Goal: Transaction & Acquisition: Purchase product/service

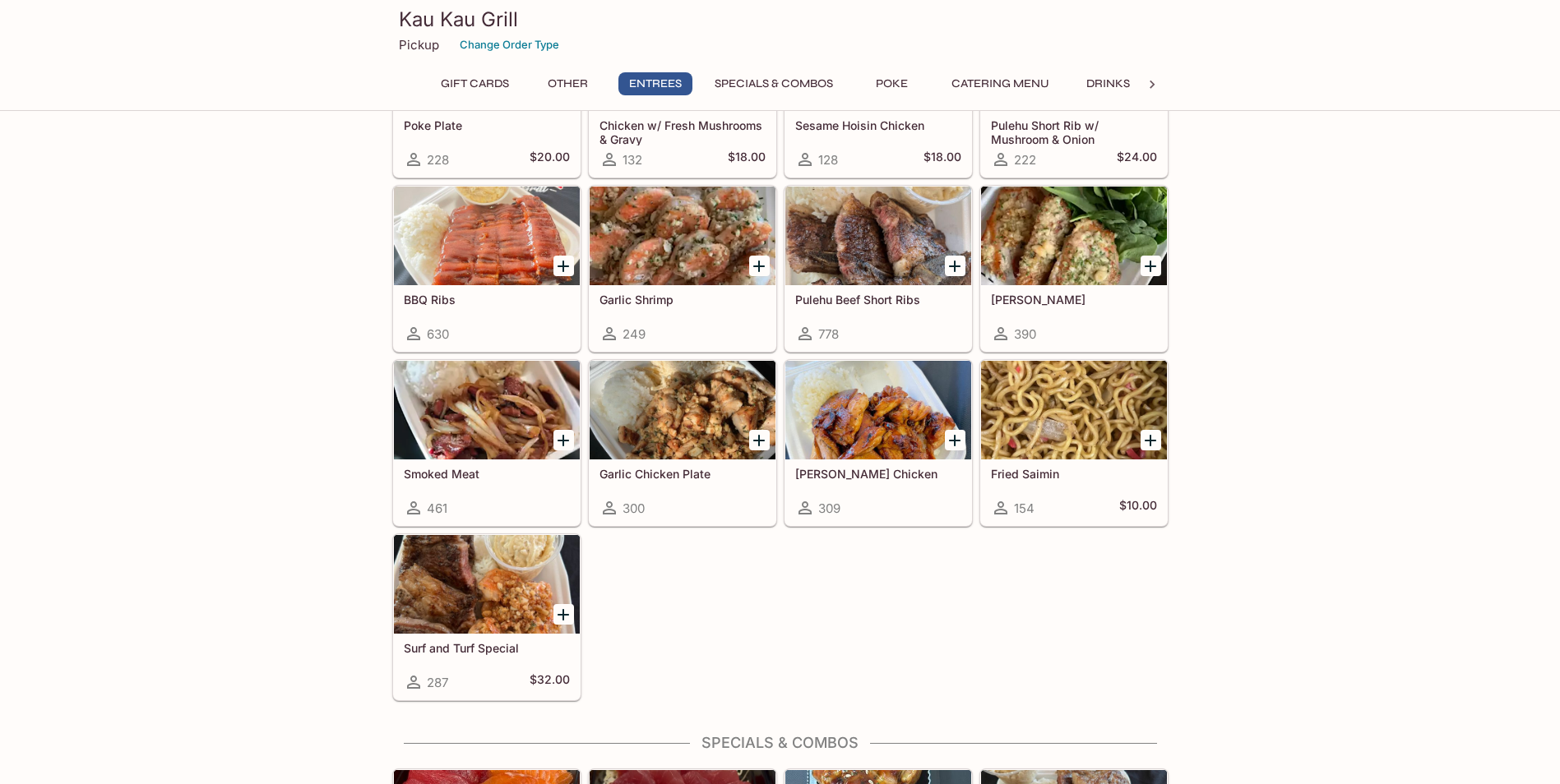
scroll to position [904, 0]
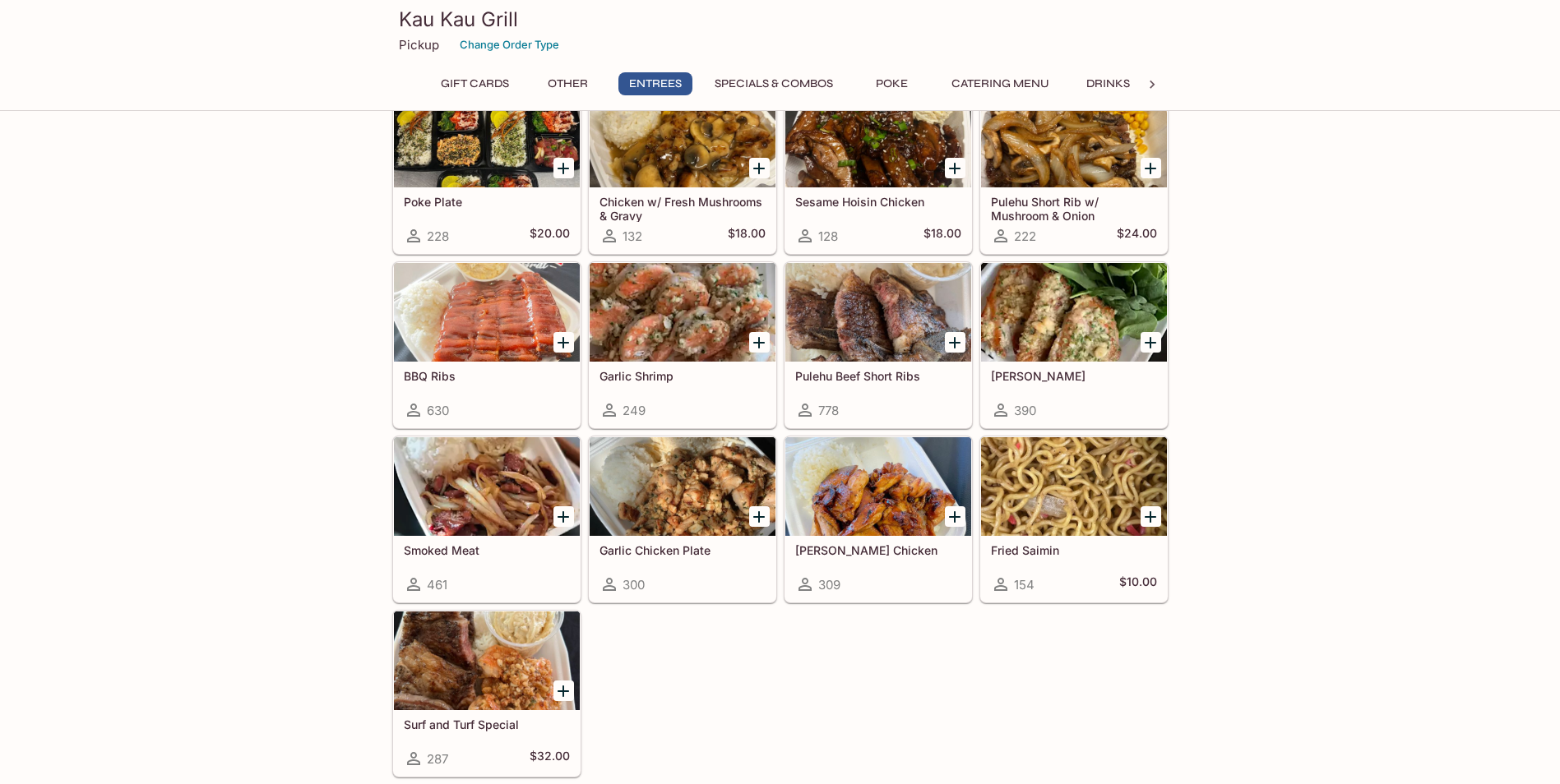
click at [1023, 548] on h5 "Fried Saimin" at bounding box center [1074, 550] width 166 height 14
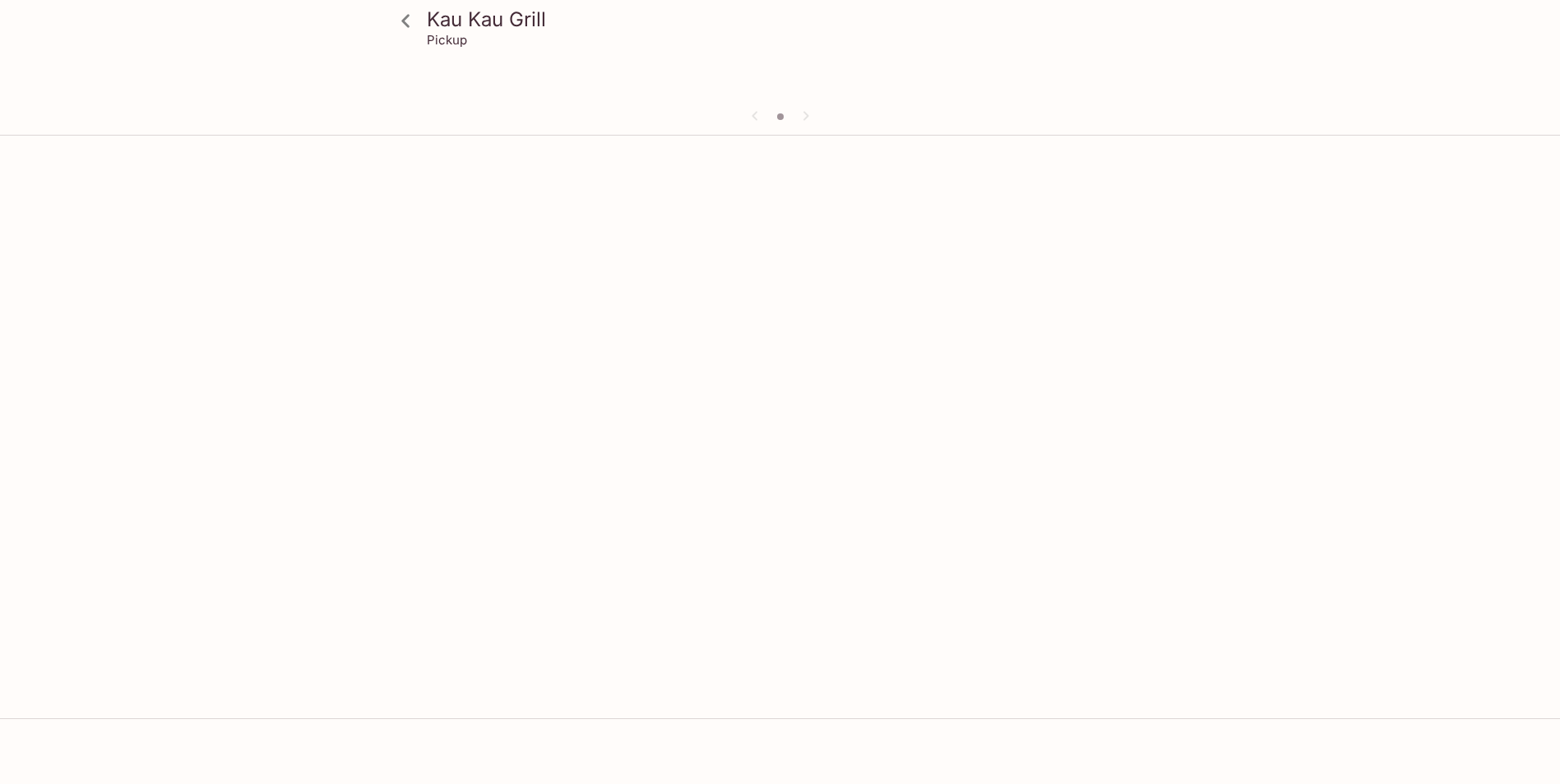
scroll to position [142, 0]
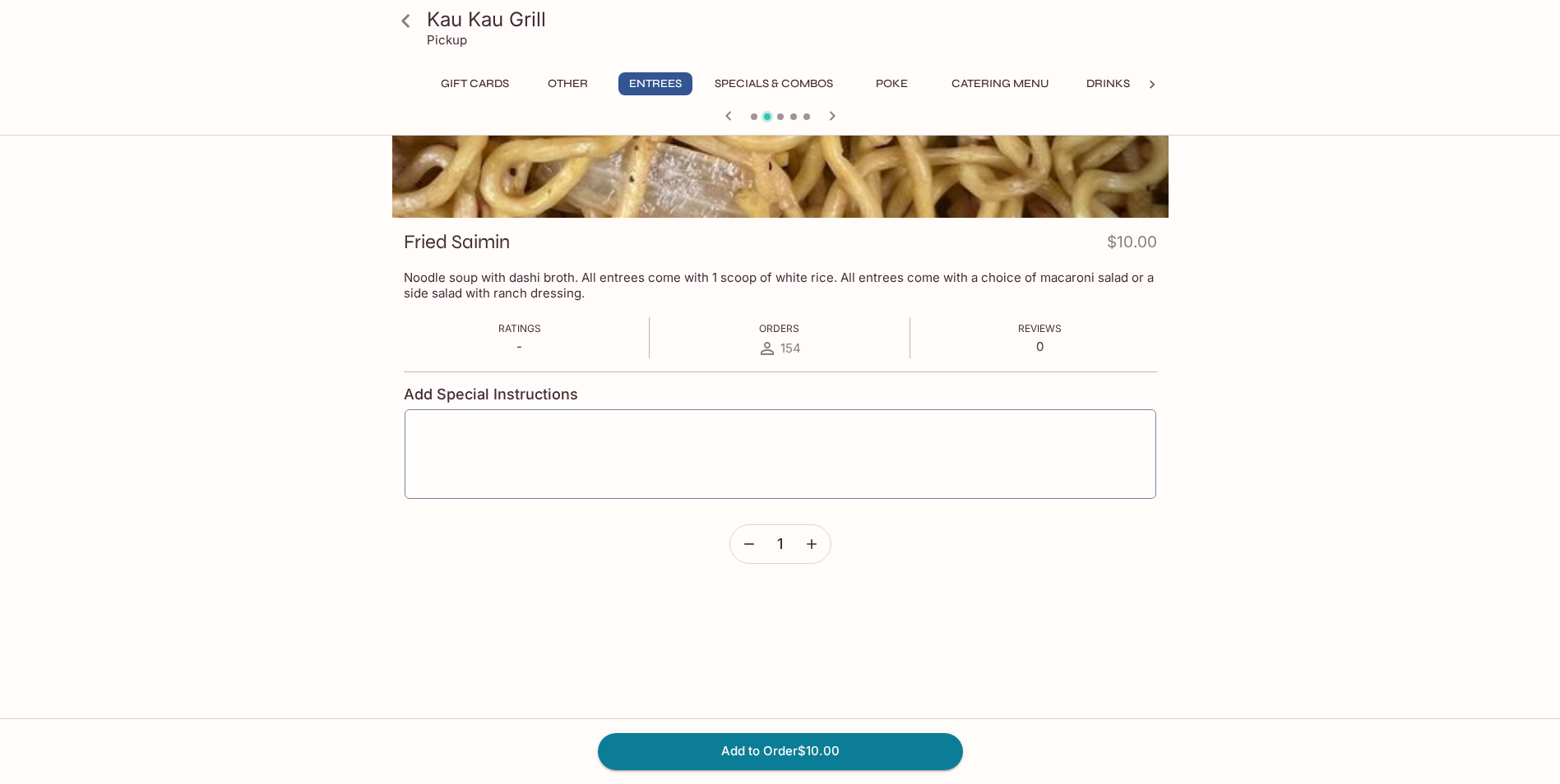
click at [829, 113] on icon "button" at bounding box center [831, 115] width 6 height 9
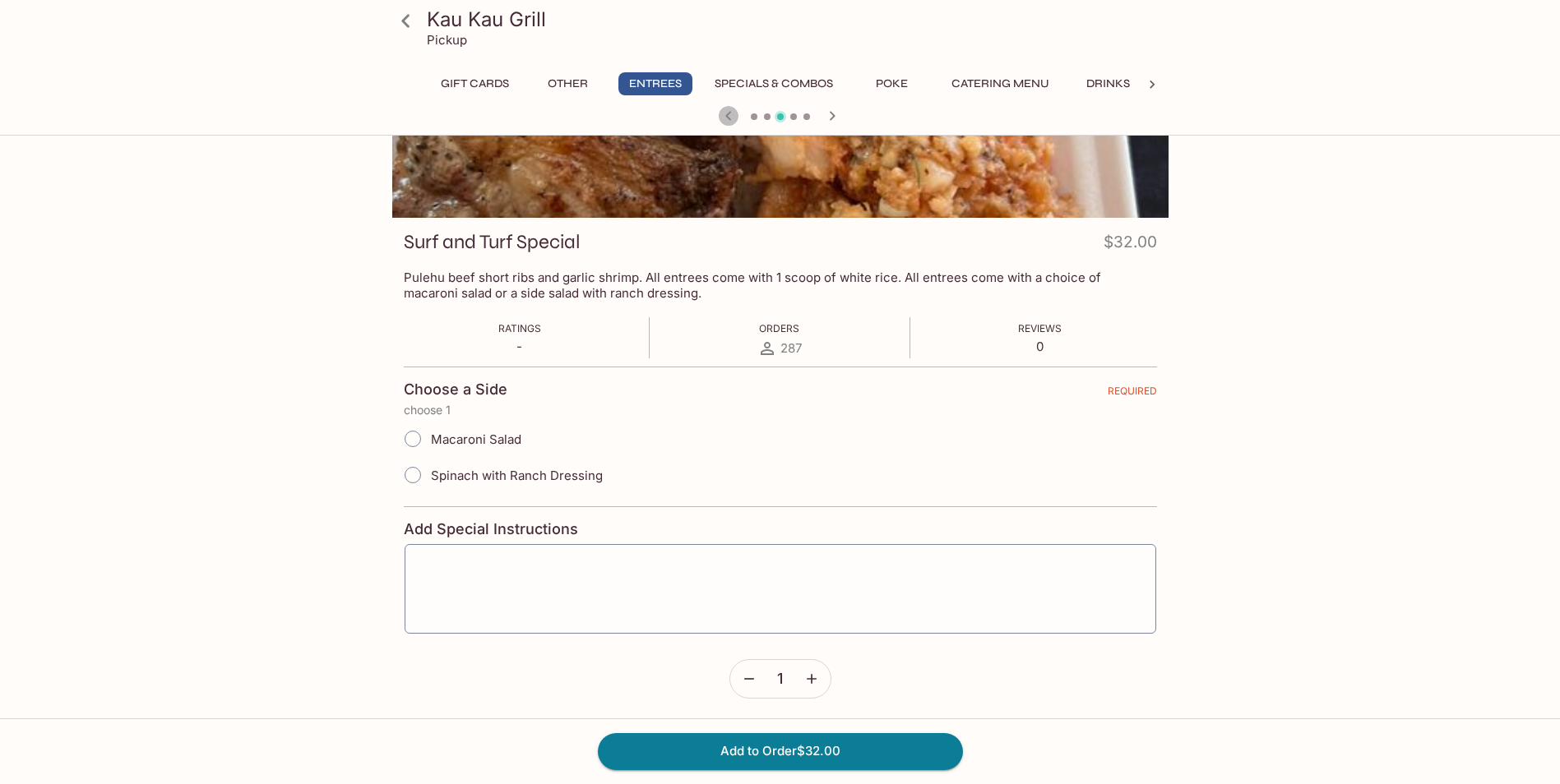
click at [729, 119] on icon "button" at bounding box center [727, 115] width 6 height 9
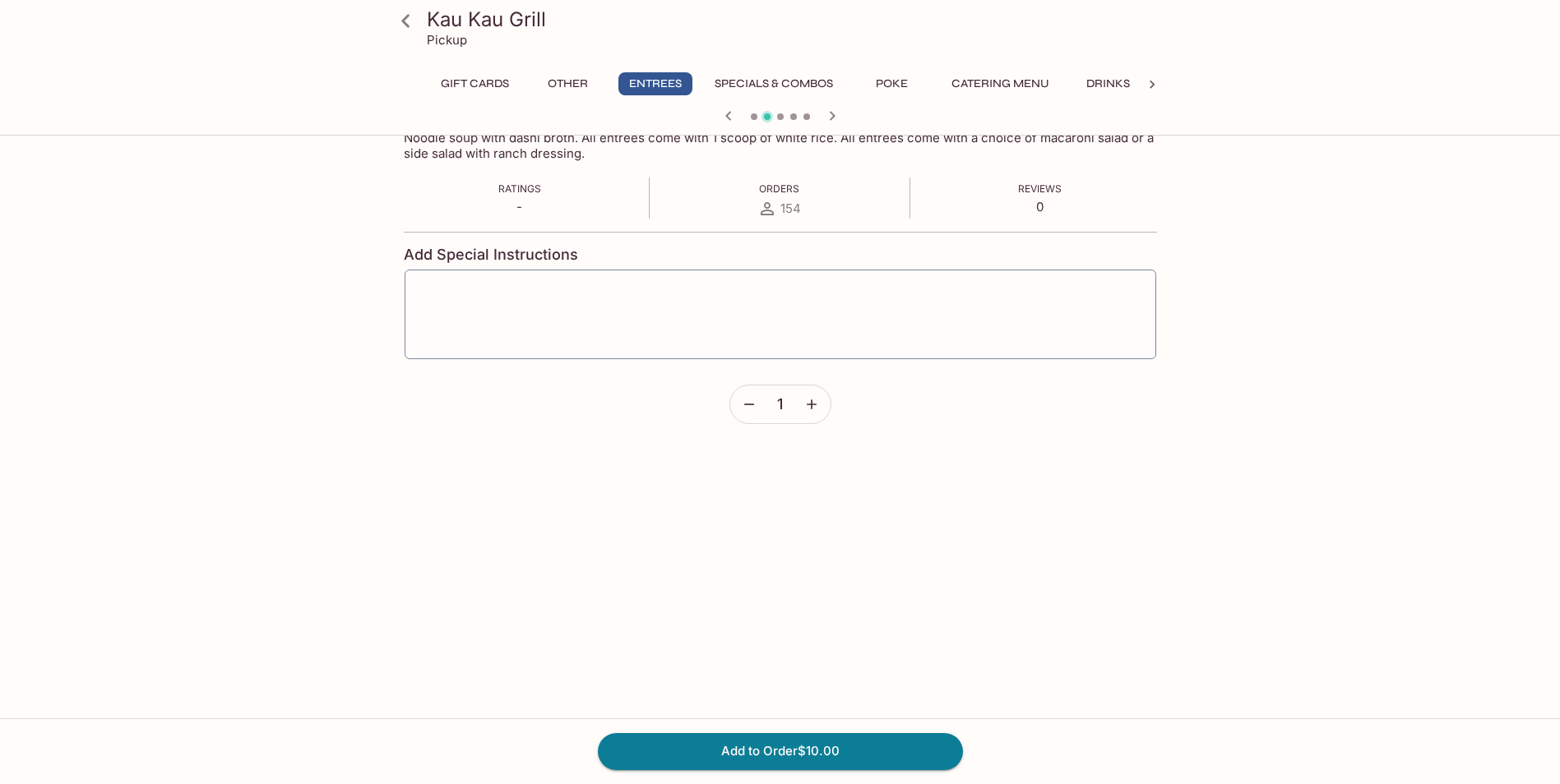
scroll to position [0, 0]
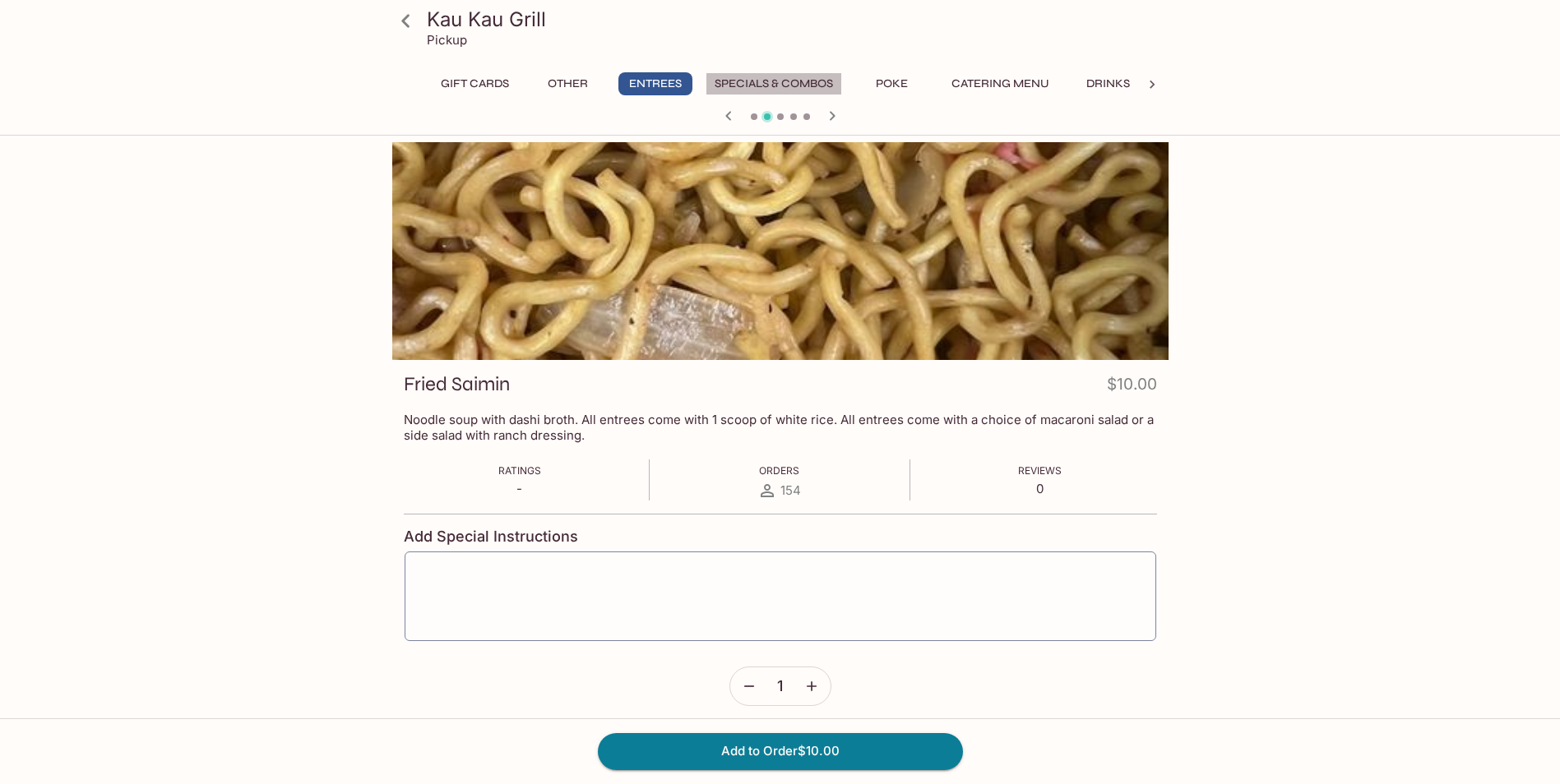
click at [775, 83] on button "Specials & Combos" at bounding box center [773, 84] width 137 height 23
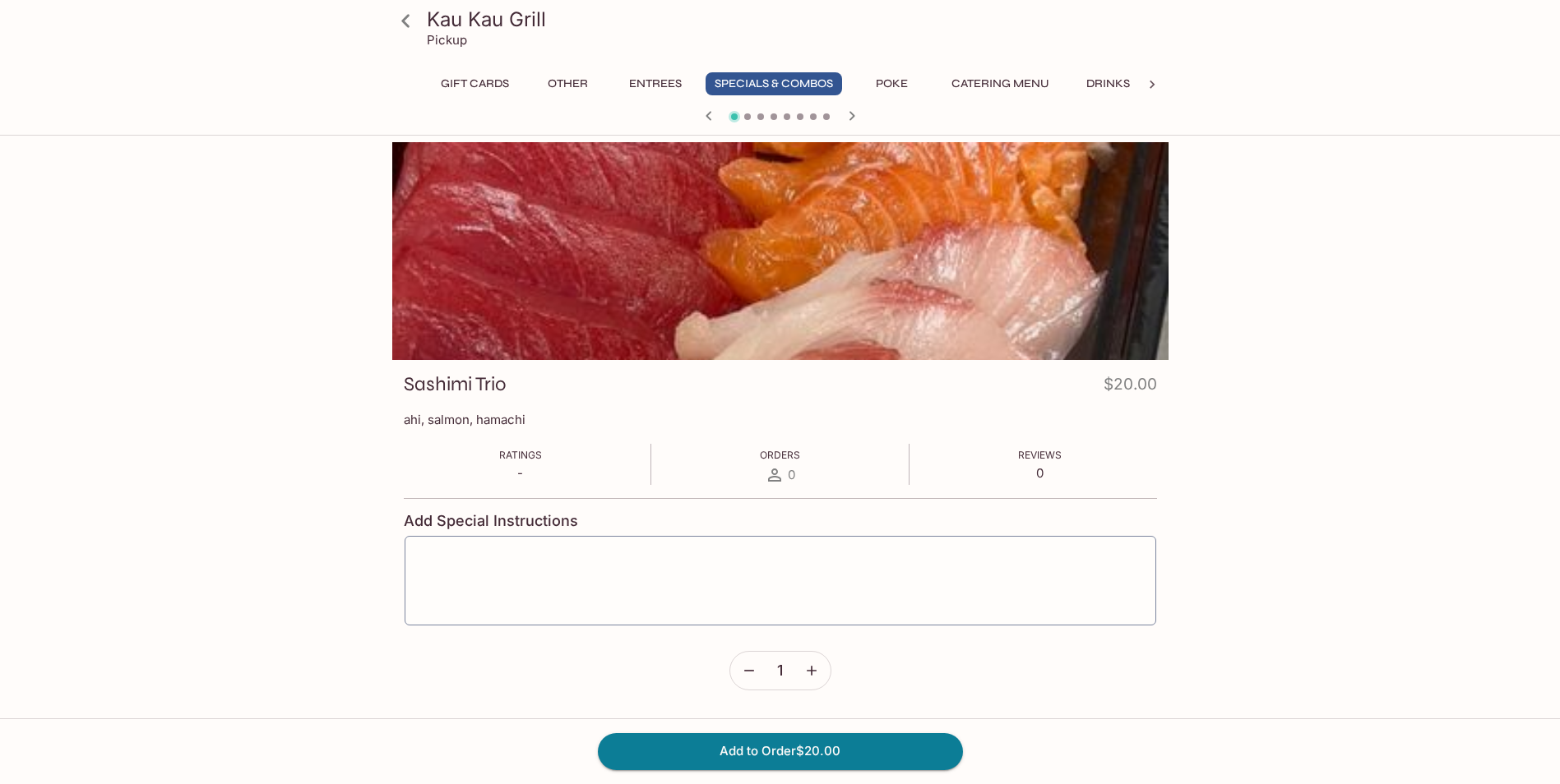
click at [848, 116] on icon "button" at bounding box center [852, 116] width 20 height 20
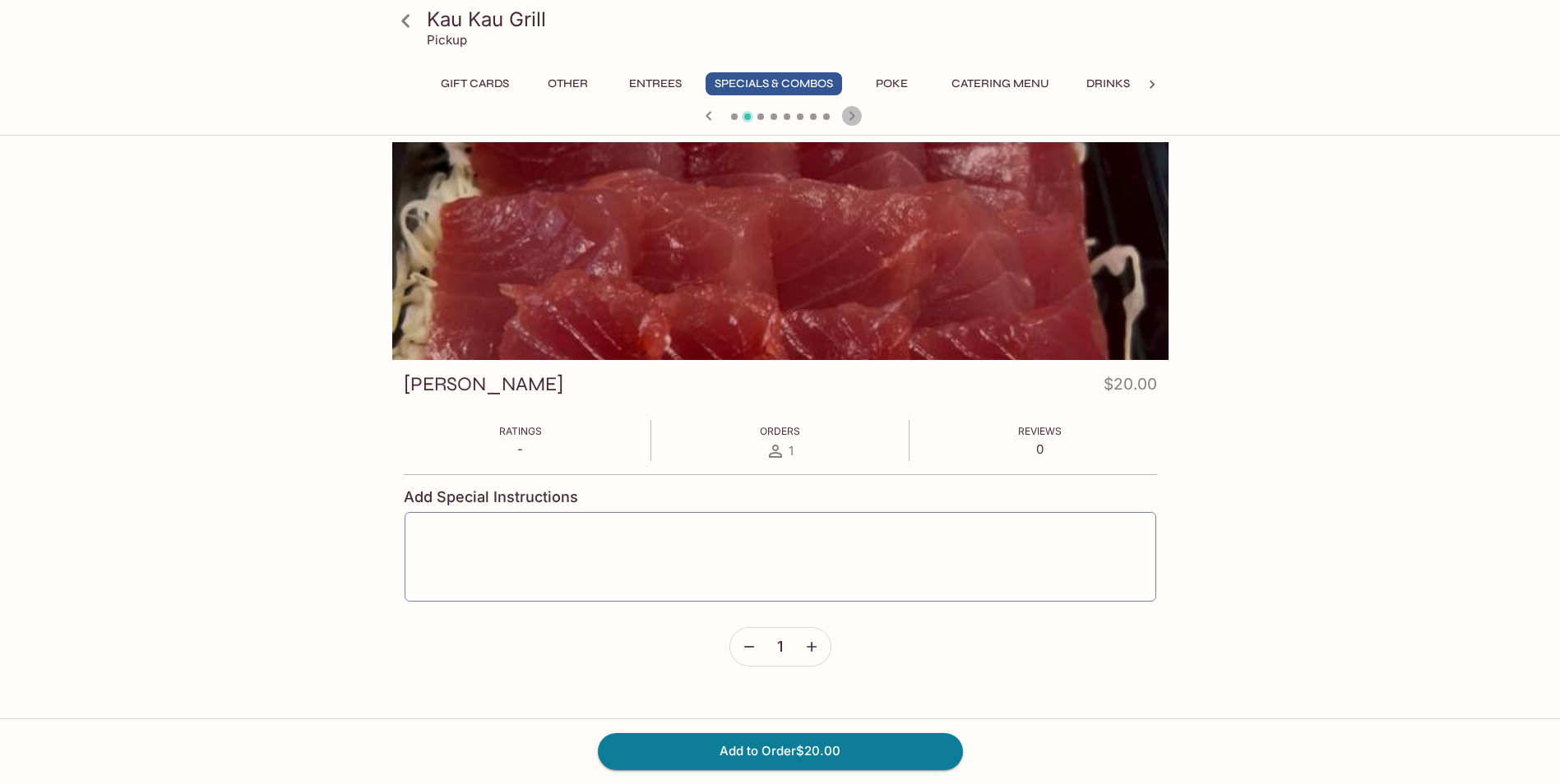
click at [848, 116] on icon "button" at bounding box center [852, 116] width 20 height 20
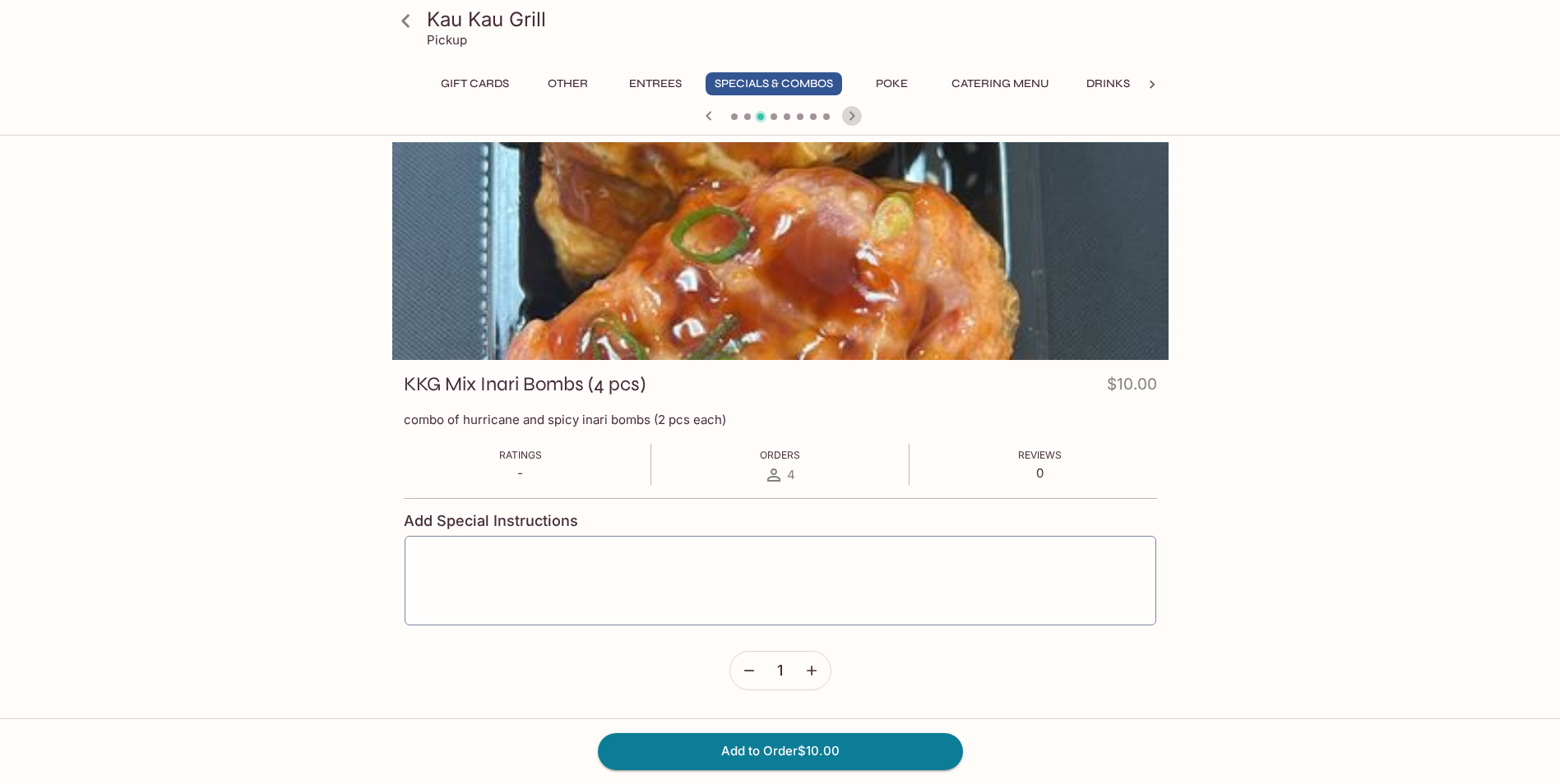
click at [848, 116] on icon "button" at bounding box center [852, 116] width 20 height 20
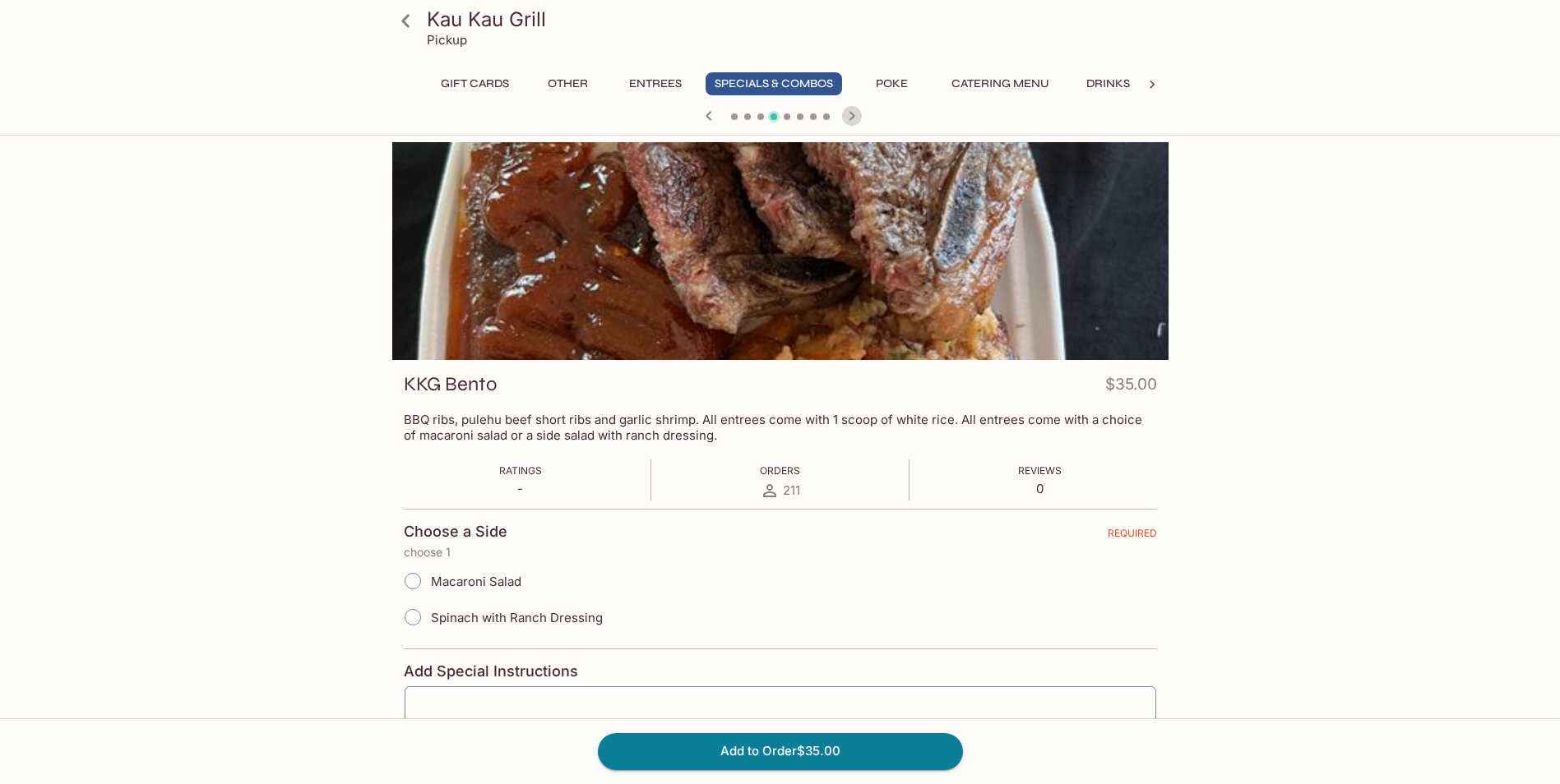
click at [848, 116] on icon "button" at bounding box center [852, 116] width 20 height 20
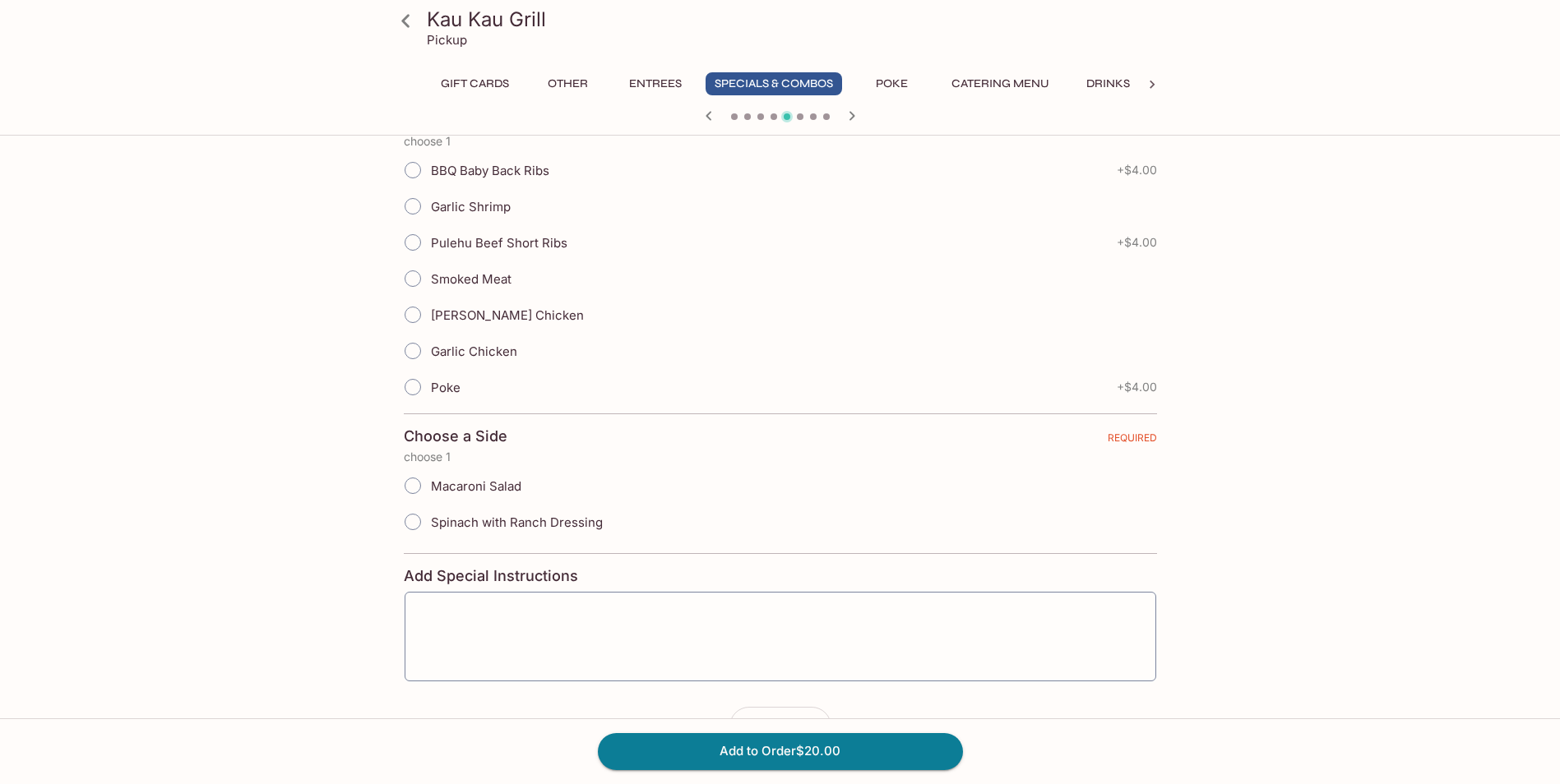
scroll to position [329, 0]
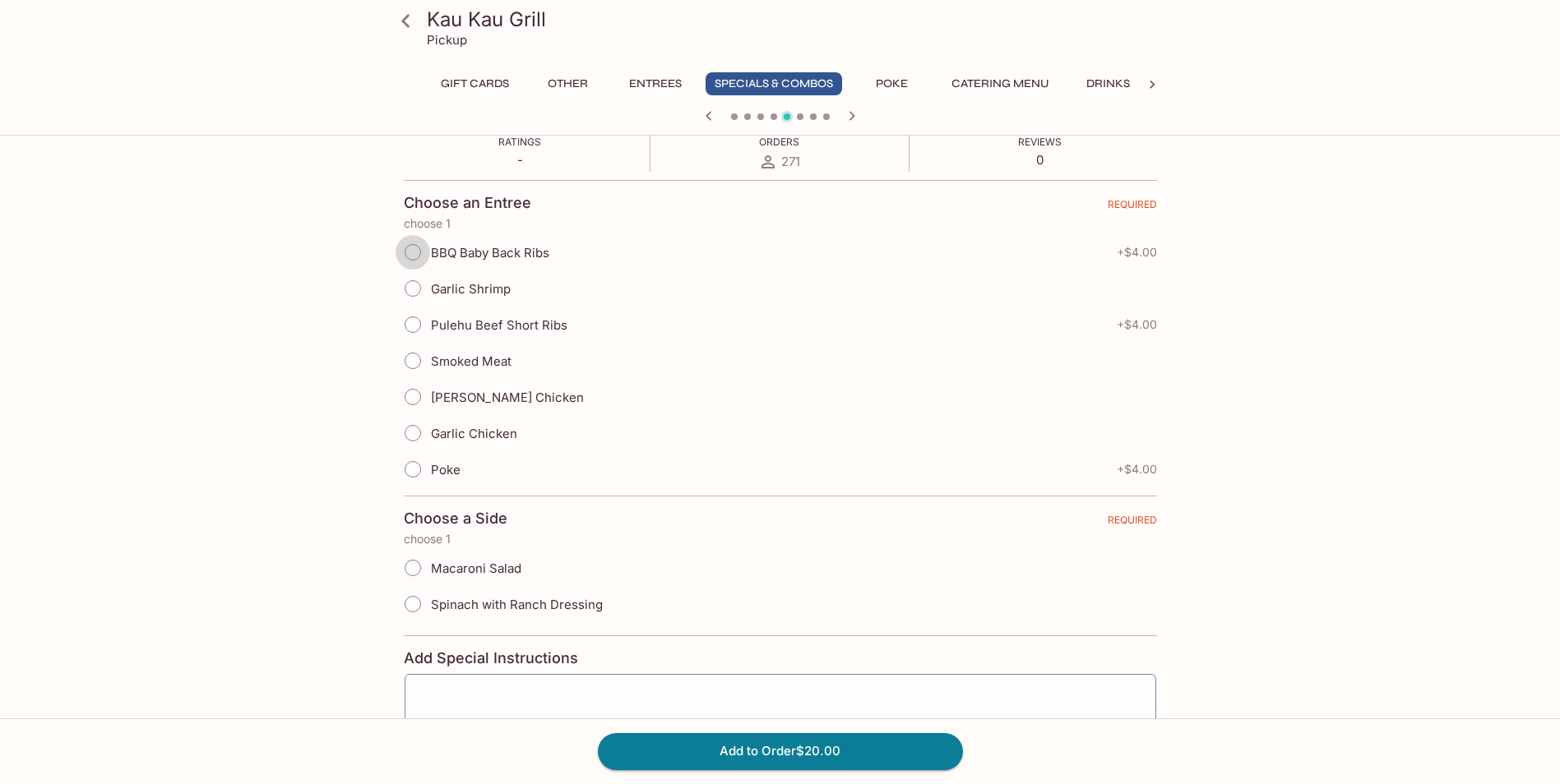
click at [411, 253] on input "BBQ Baby Back Ribs" at bounding box center [413, 252] width 35 height 35
radio input "true"
click at [414, 572] on input "Macaroni Salad" at bounding box center [413, 568] width 35 height 35
radio input "true"
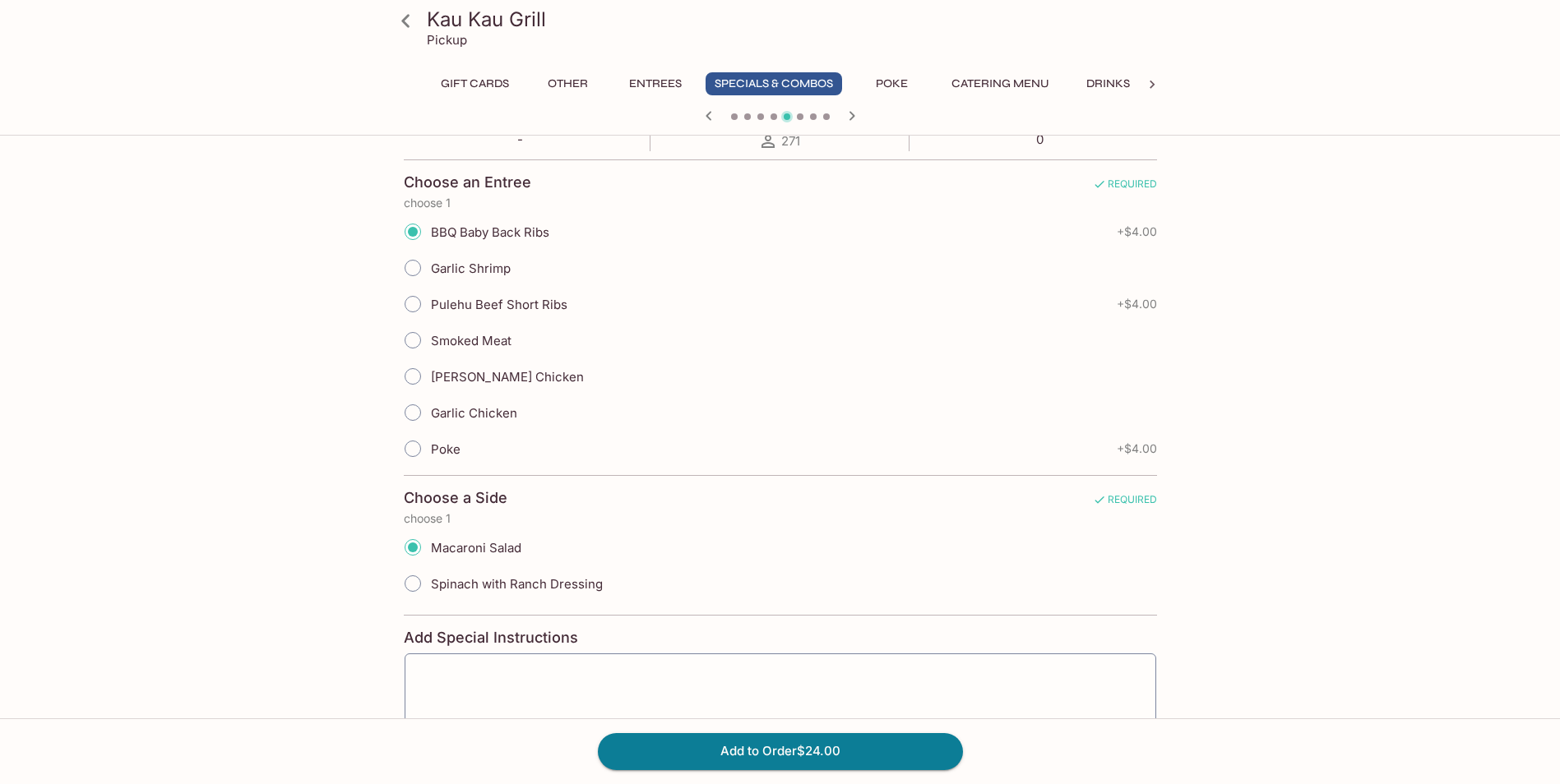
scroll to position [411, 0]
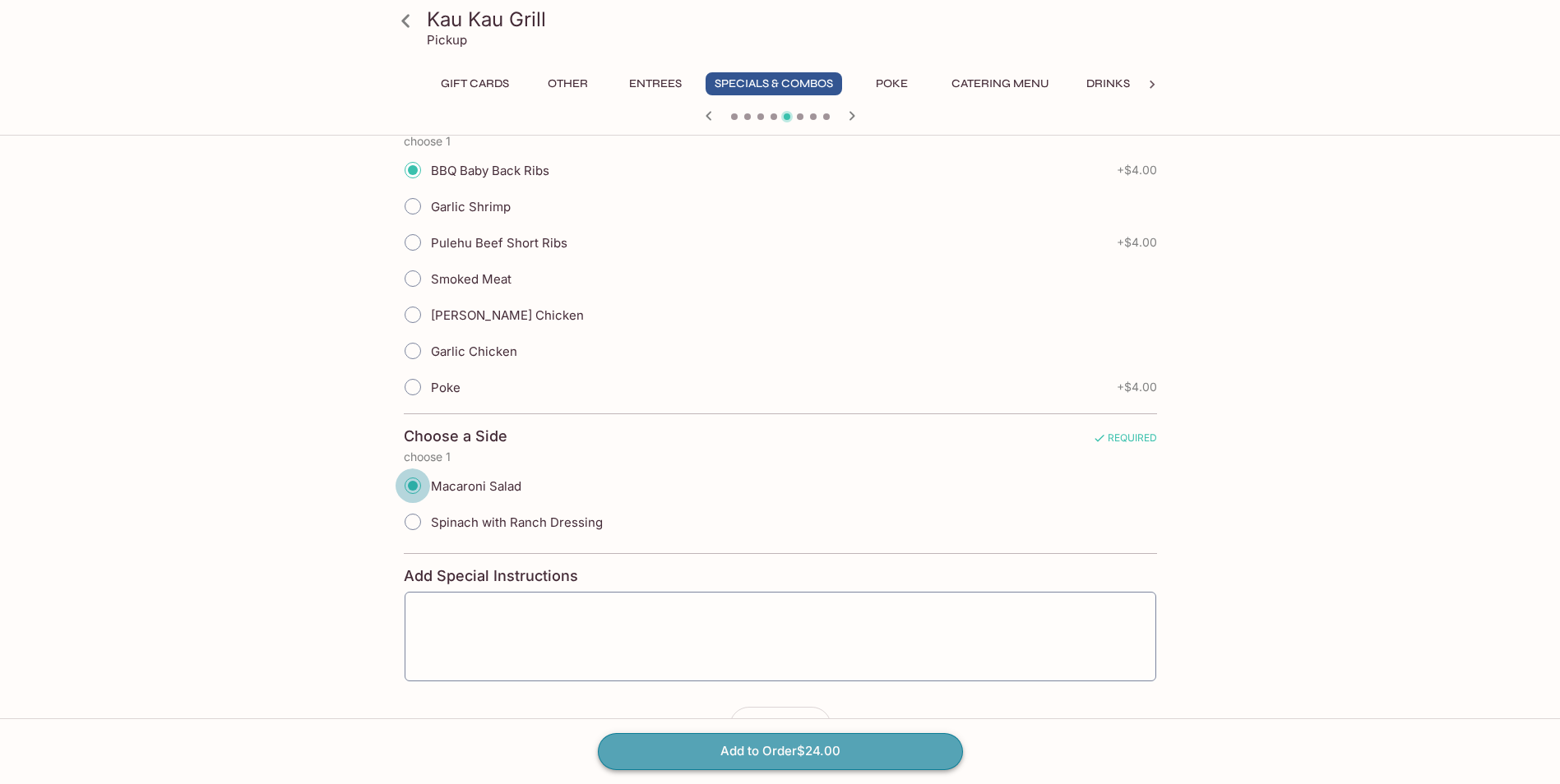
click at [773, 749] on button "Add to Order $24.00" at bounding box center [780, 751] width 365 height 36
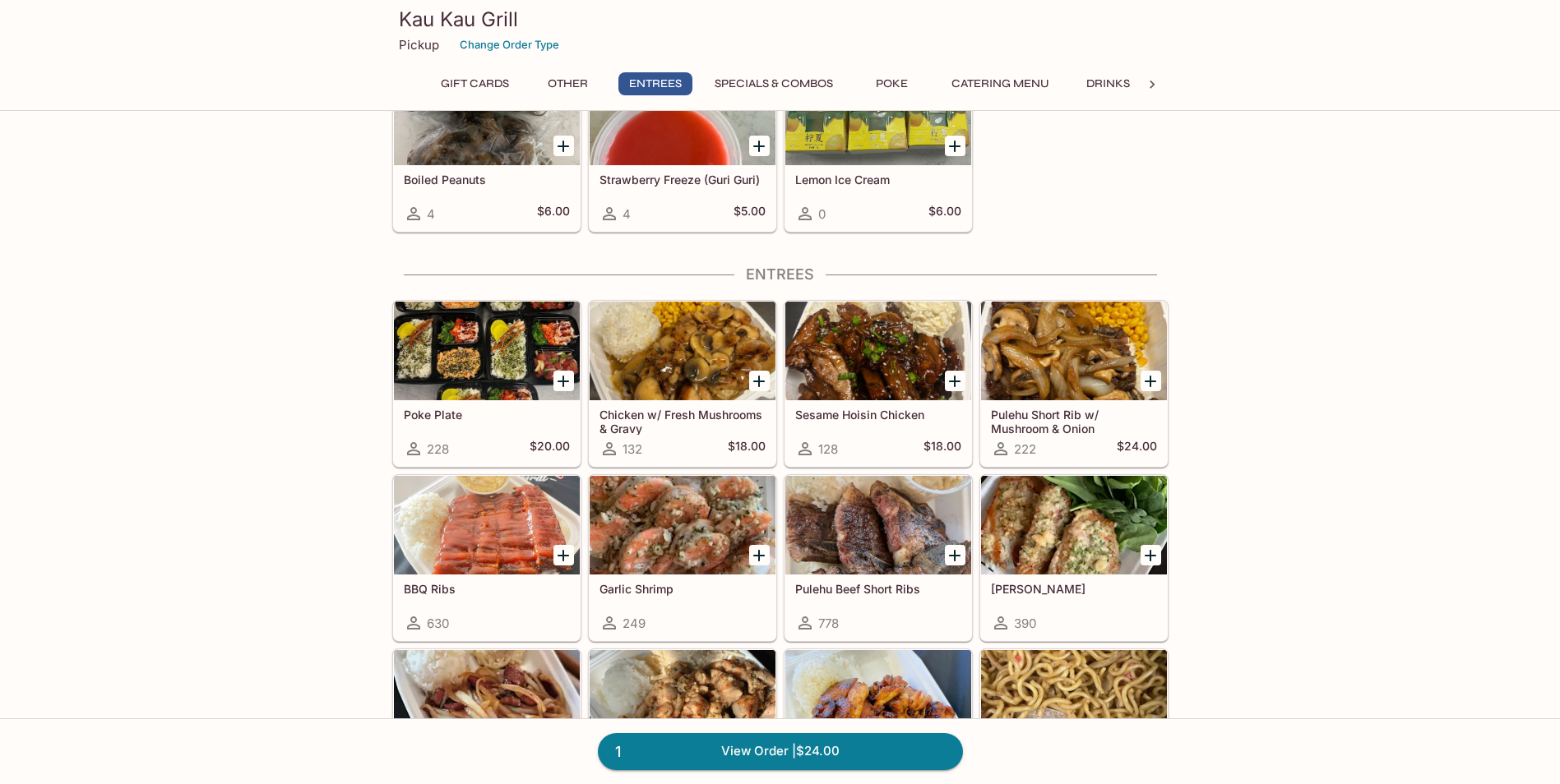
scroll to position [904, 0]
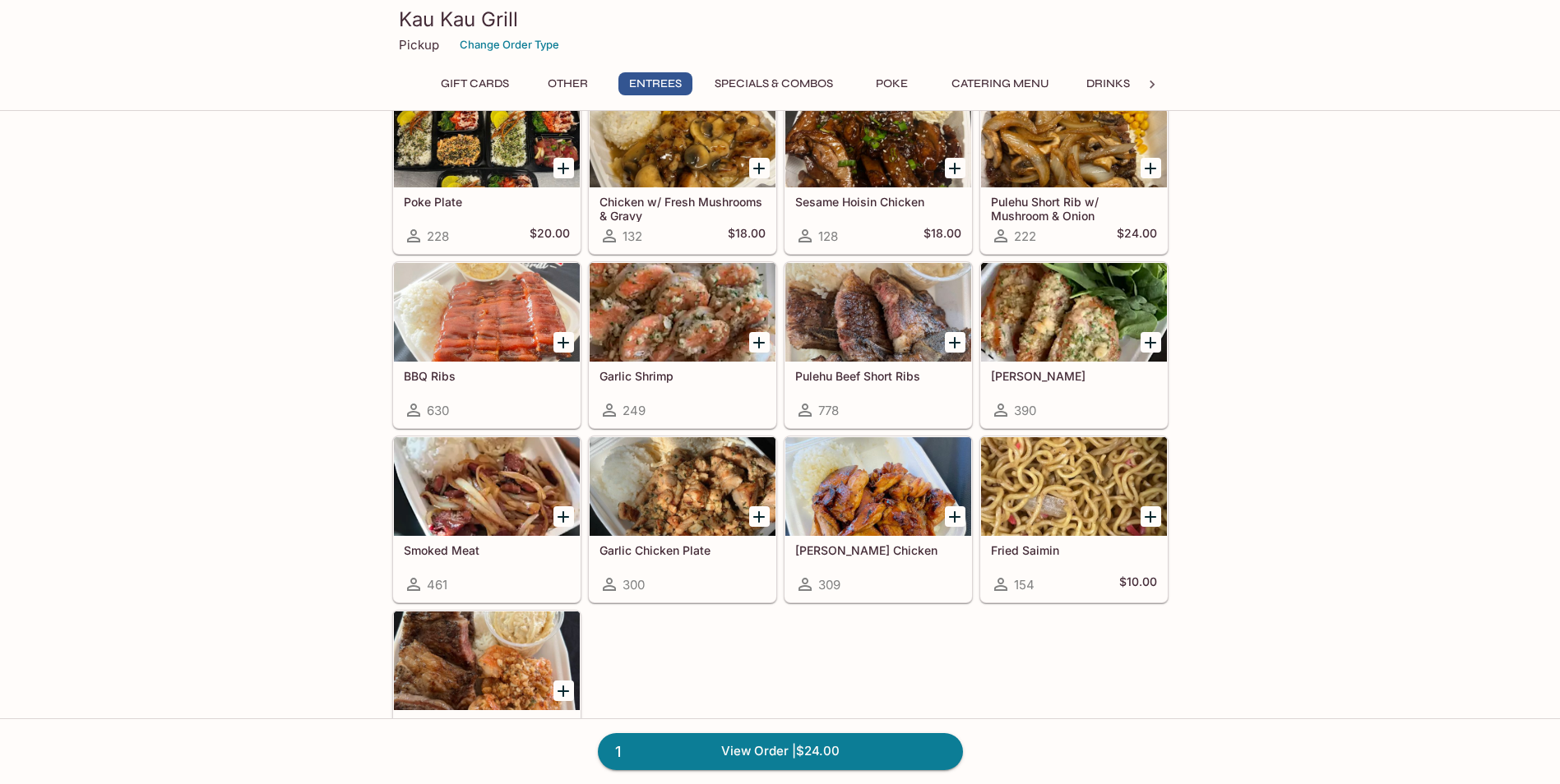
click at [656, 553] on h5 "Garlic Chicken Plate" at bounding box center [683, 550] width 166 height 14
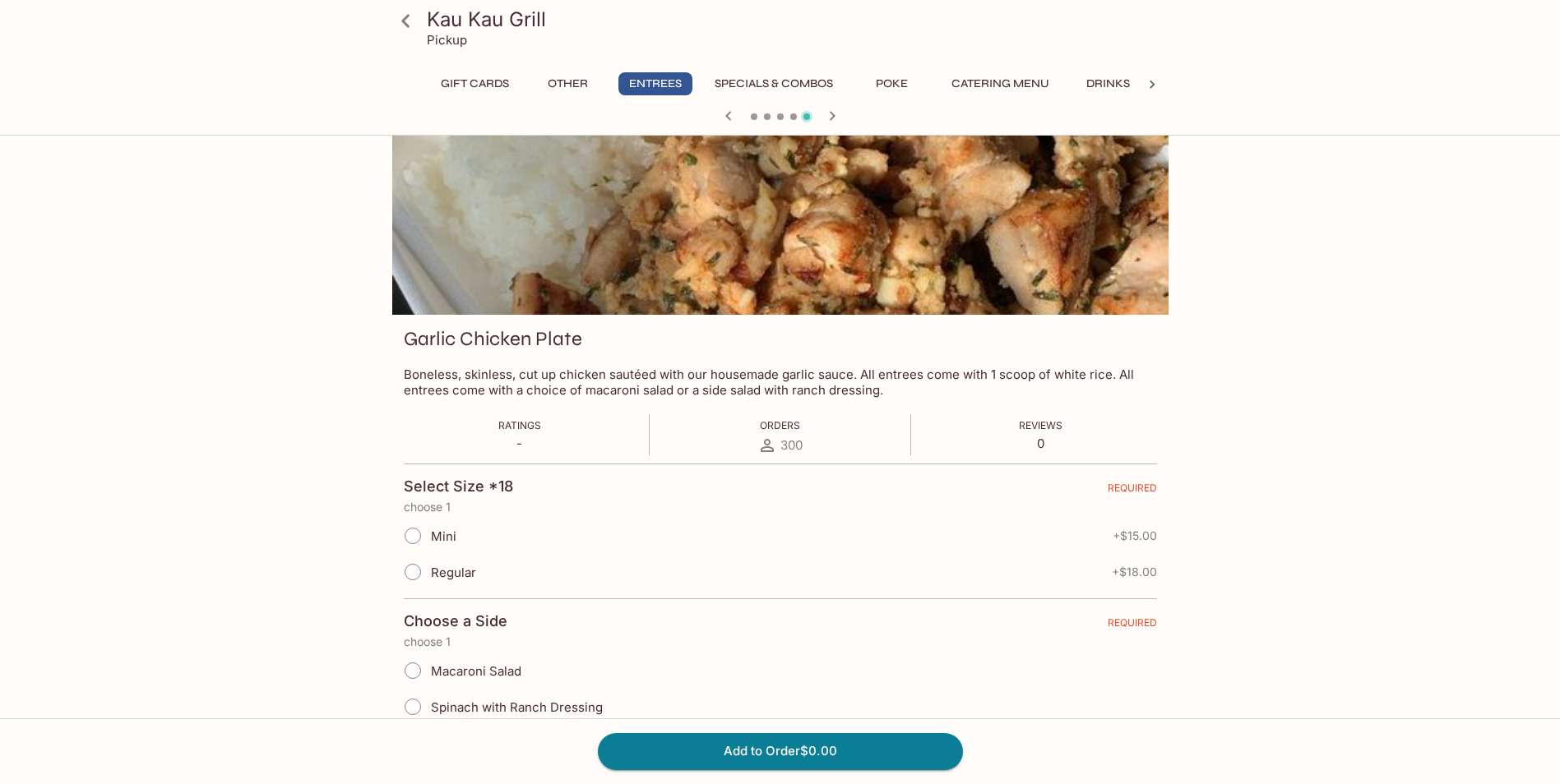
scroll to position [82, 0]
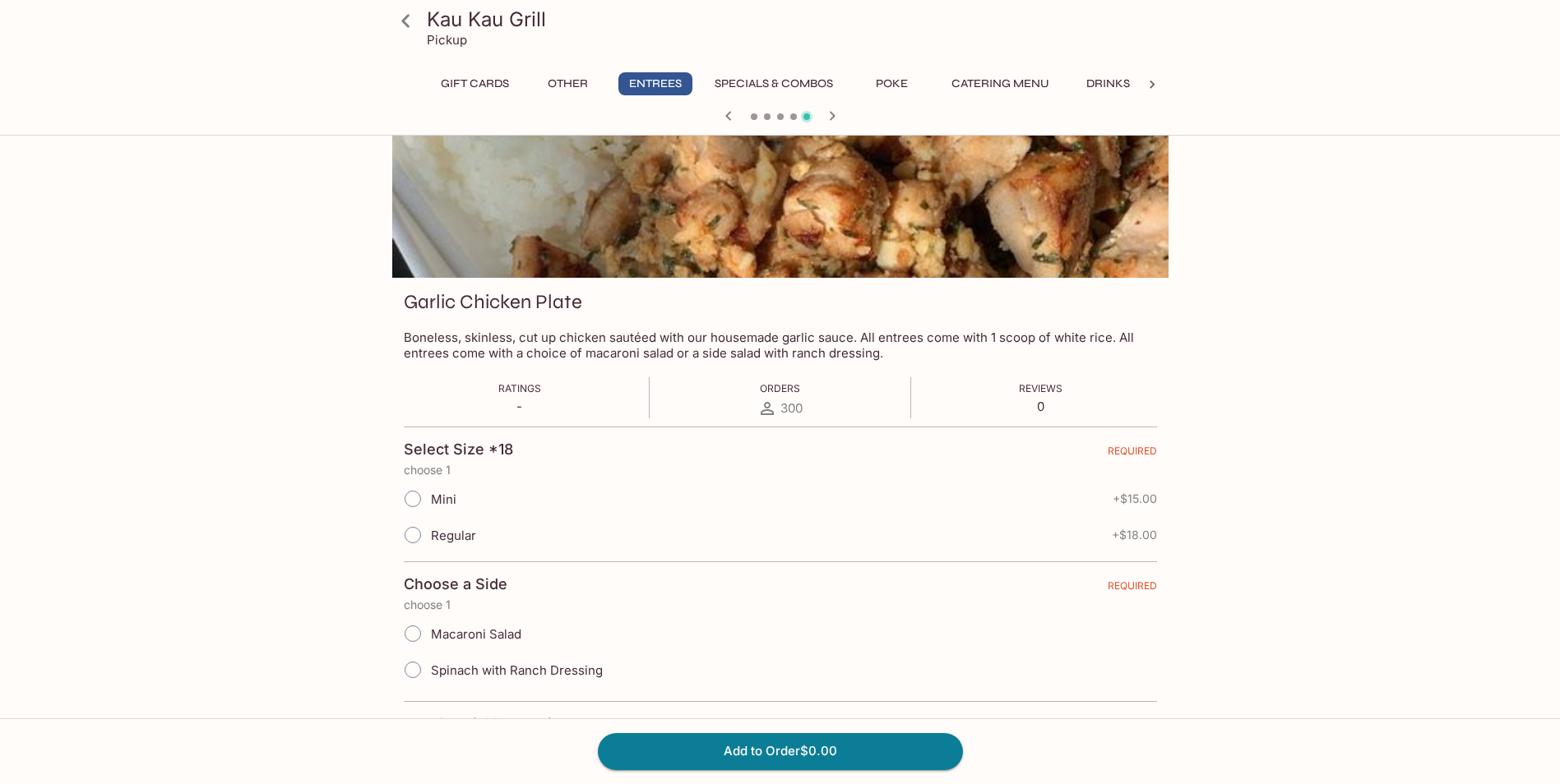
click at [415, 498] on input "Mini" at bounding box center [413, 499] width 35 height 35
radio input "true"
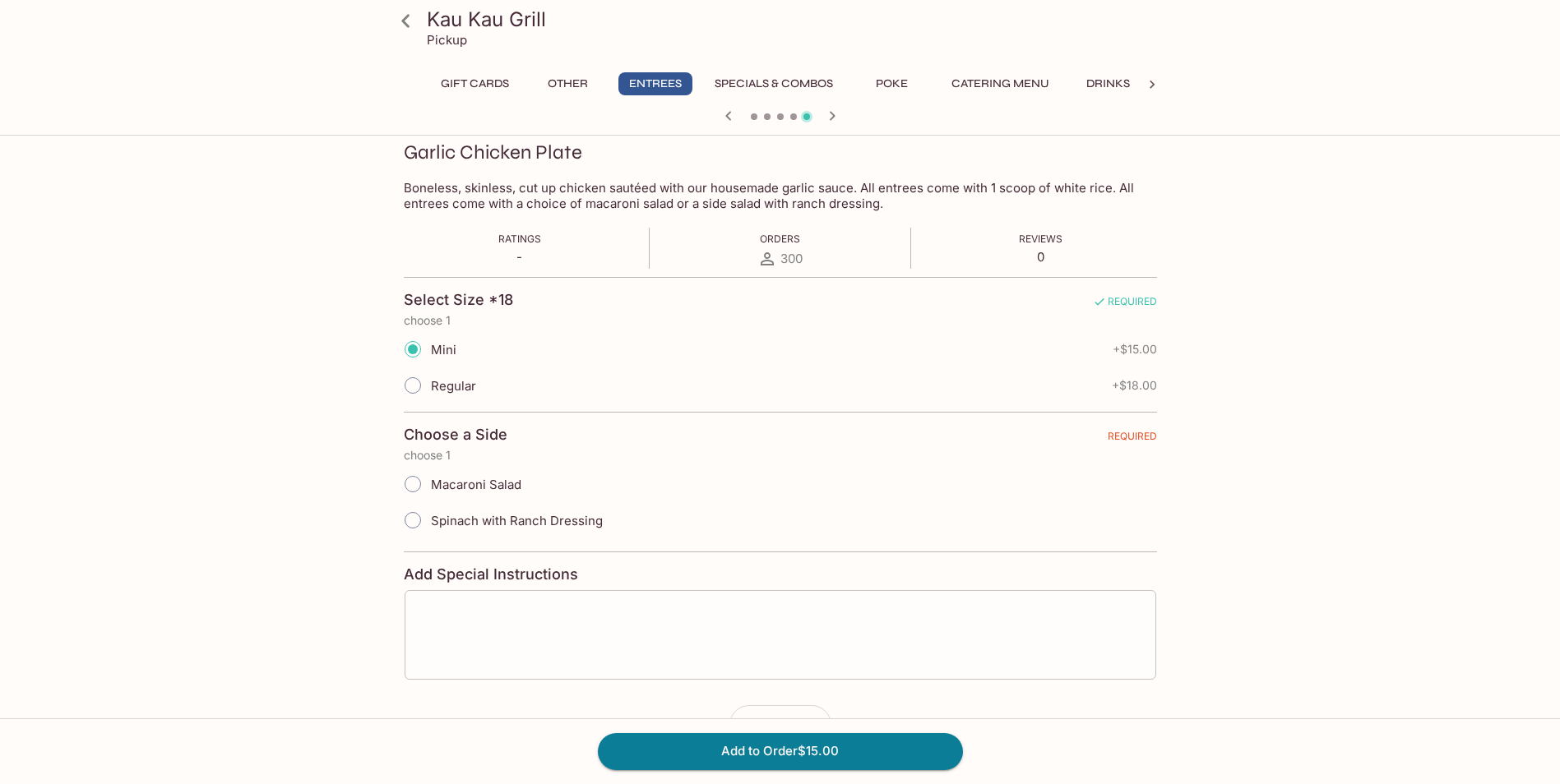
scroll to position [282, 0]
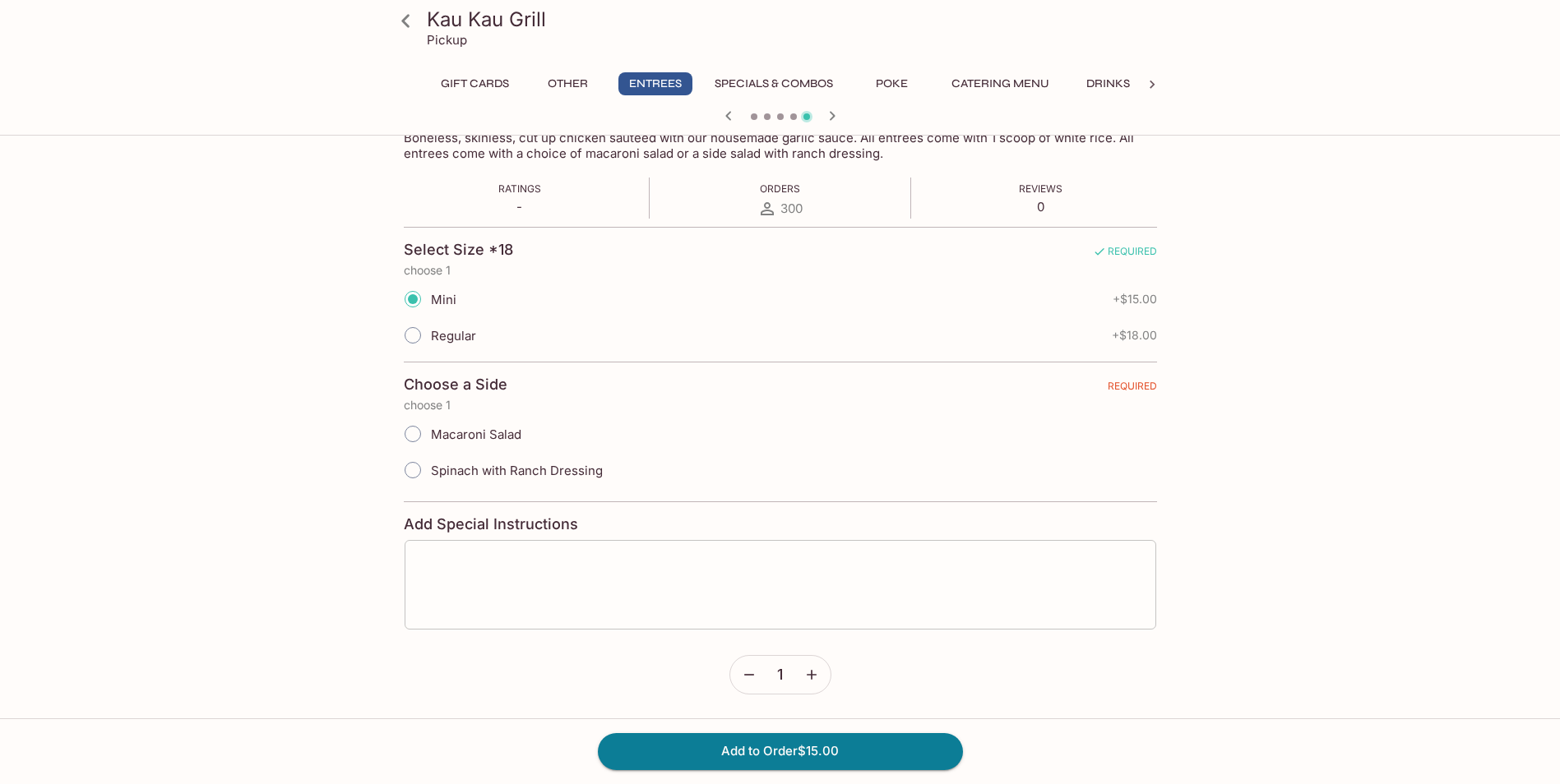
click at [542, 577] on textarea at bounding box center [780, 585] width 728 height 63
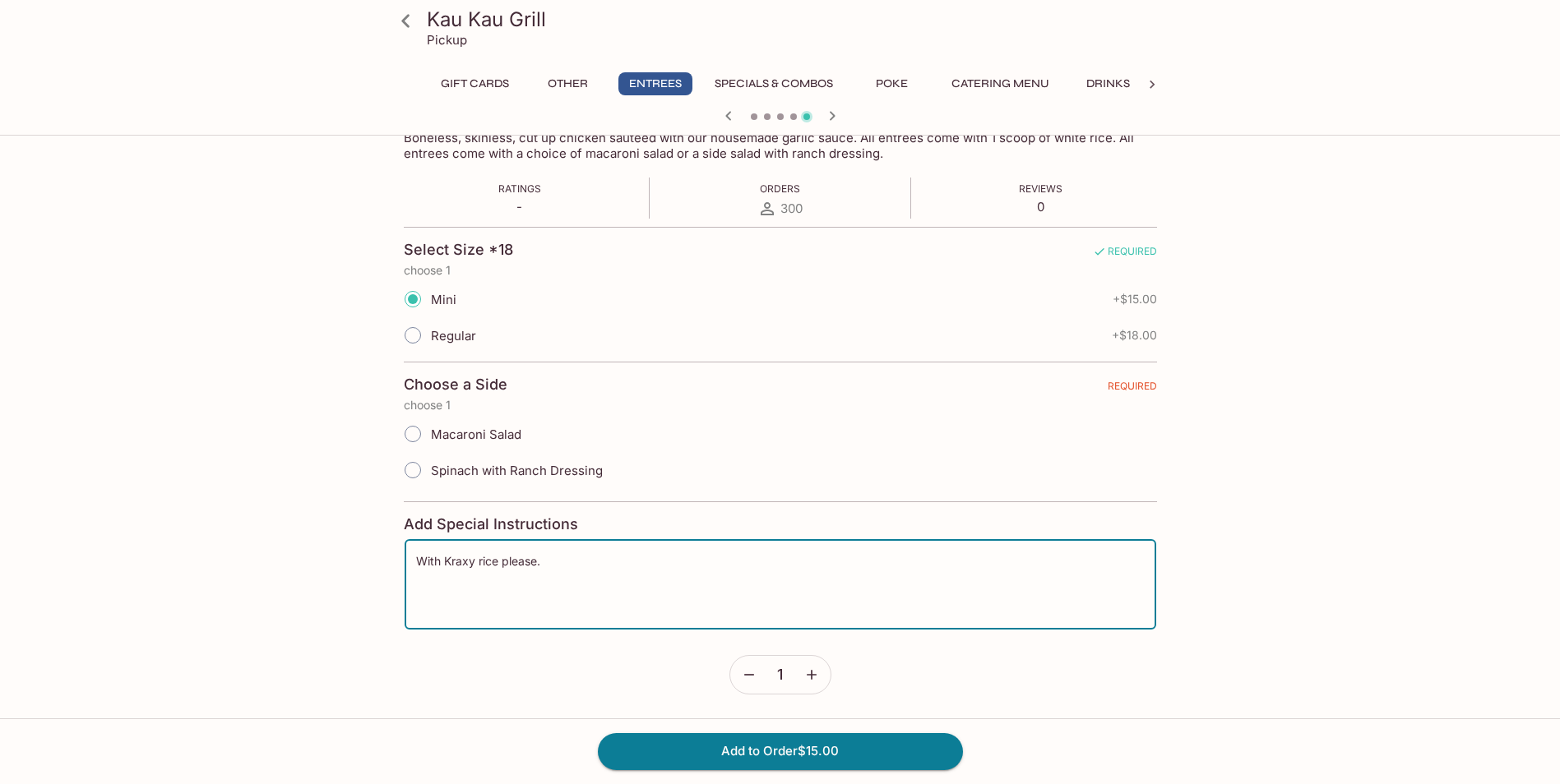
type textarea "With Kraxy rice please."
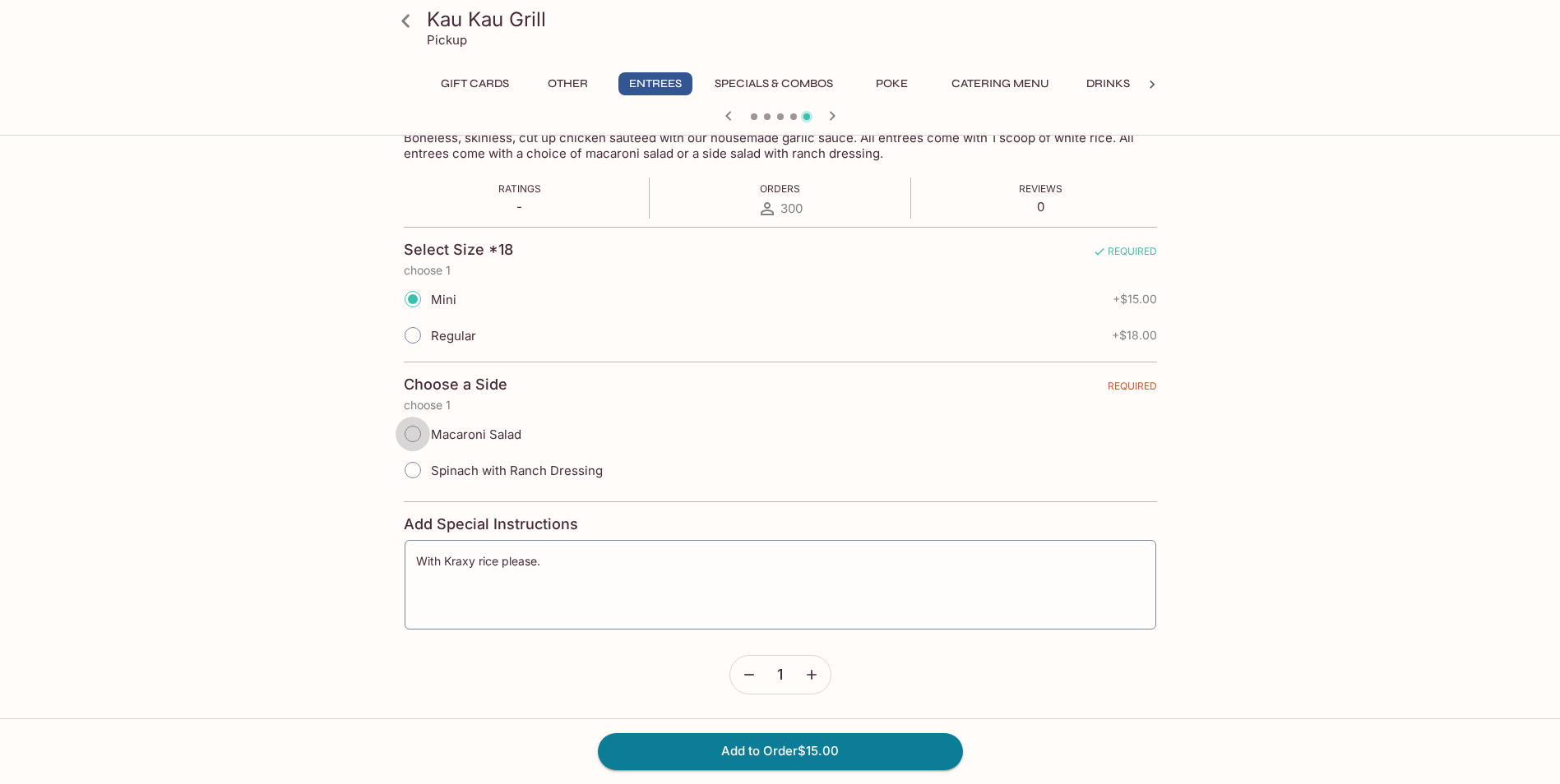
click at [413, 432] on input "Macaroni Salad" at bounding box center [413, 434] width 35 height 35
radio input "true"
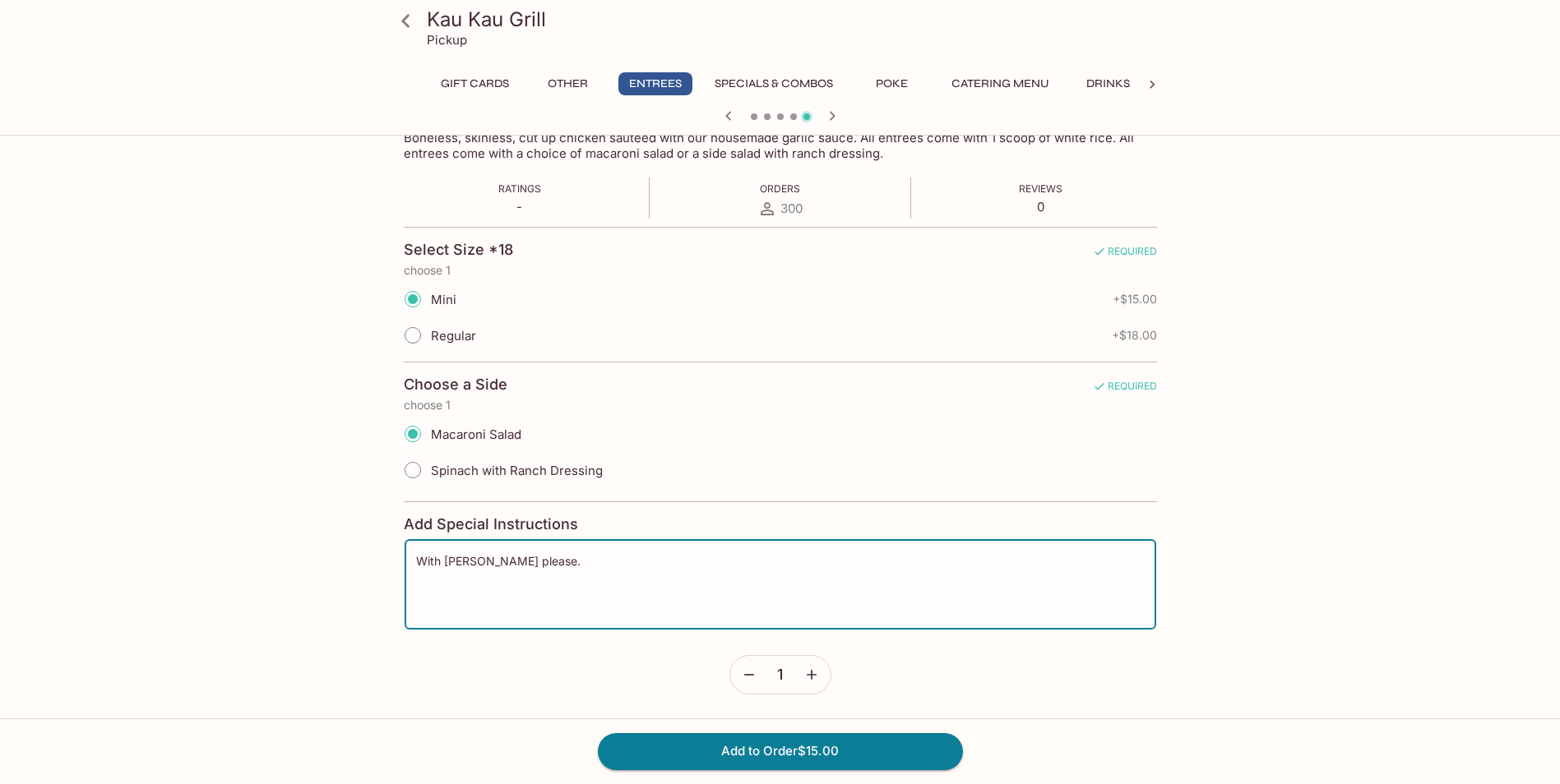
type textarea "With Krazy rice please."
click at [583, 567] on textarea "With Krazy rice please." at bounding box center [780, 585] width 728 height 63
click at [826, 748] on button "Add to Order $15.00" at bounding box center [780, 751] width 365 height 36
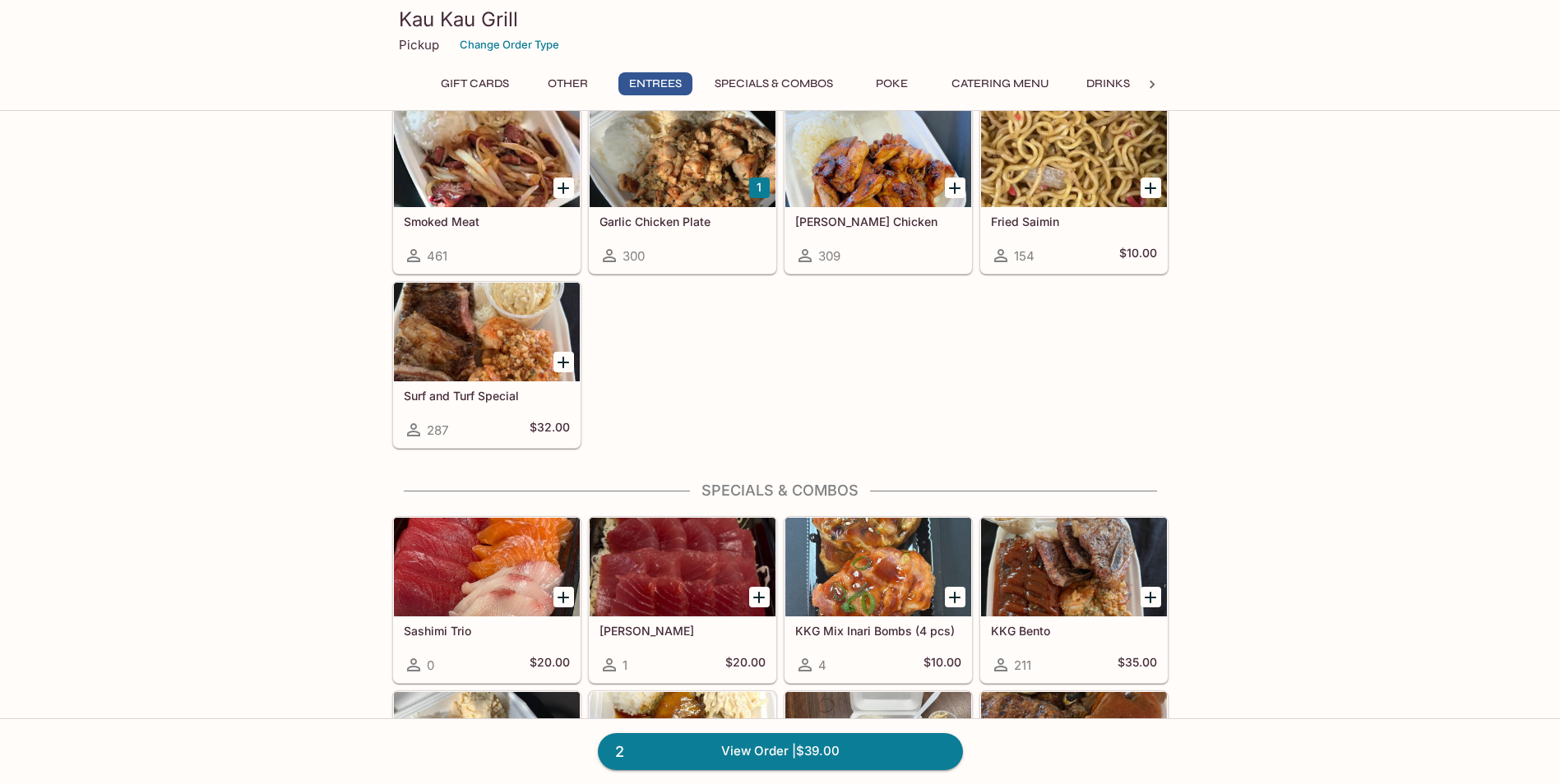
scroll to position [1562, 0]
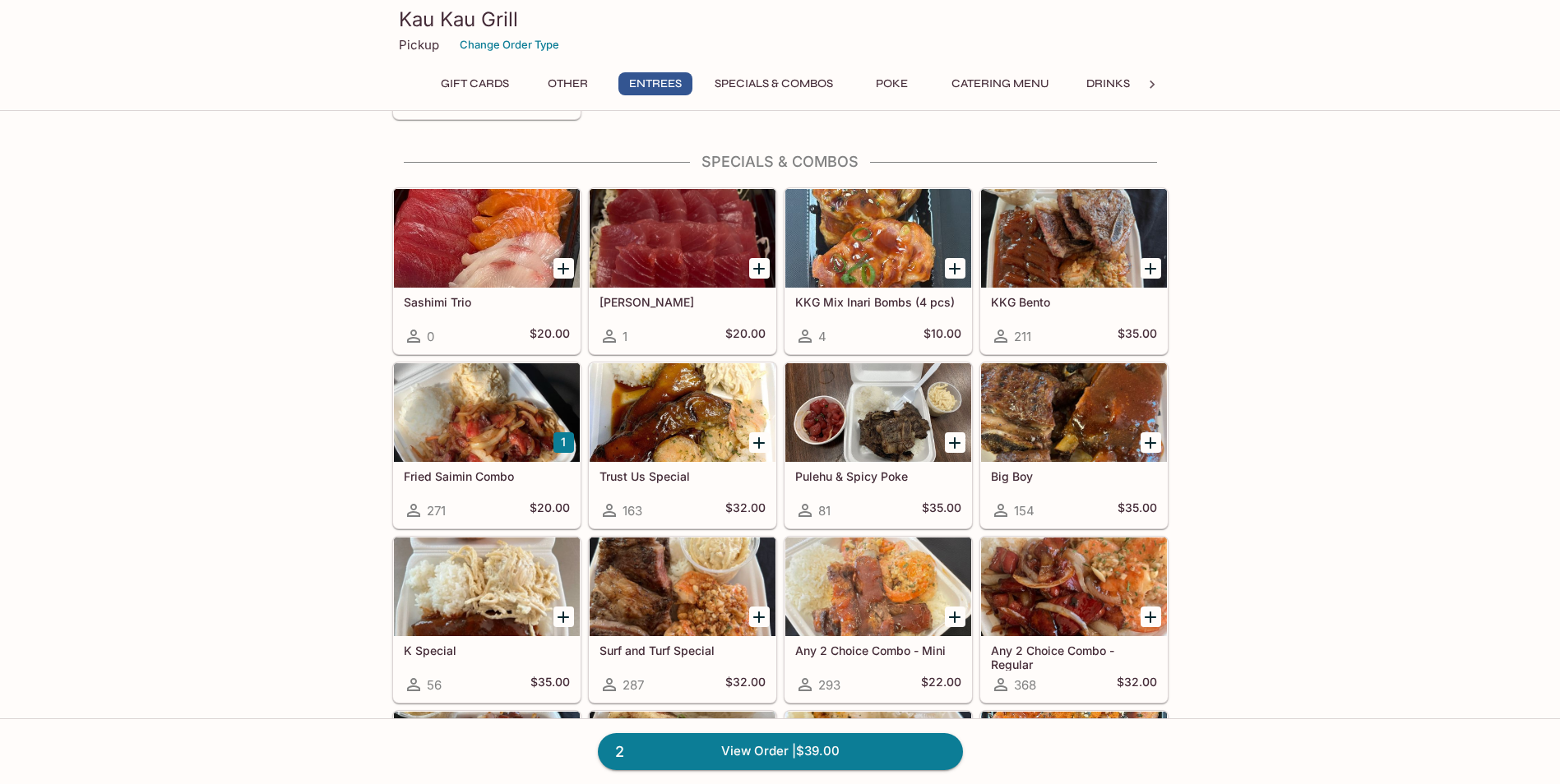
click at [469, 472] on h5 "Fried Saimin Combo" at bounding box center [487, 476] width 166 height 14
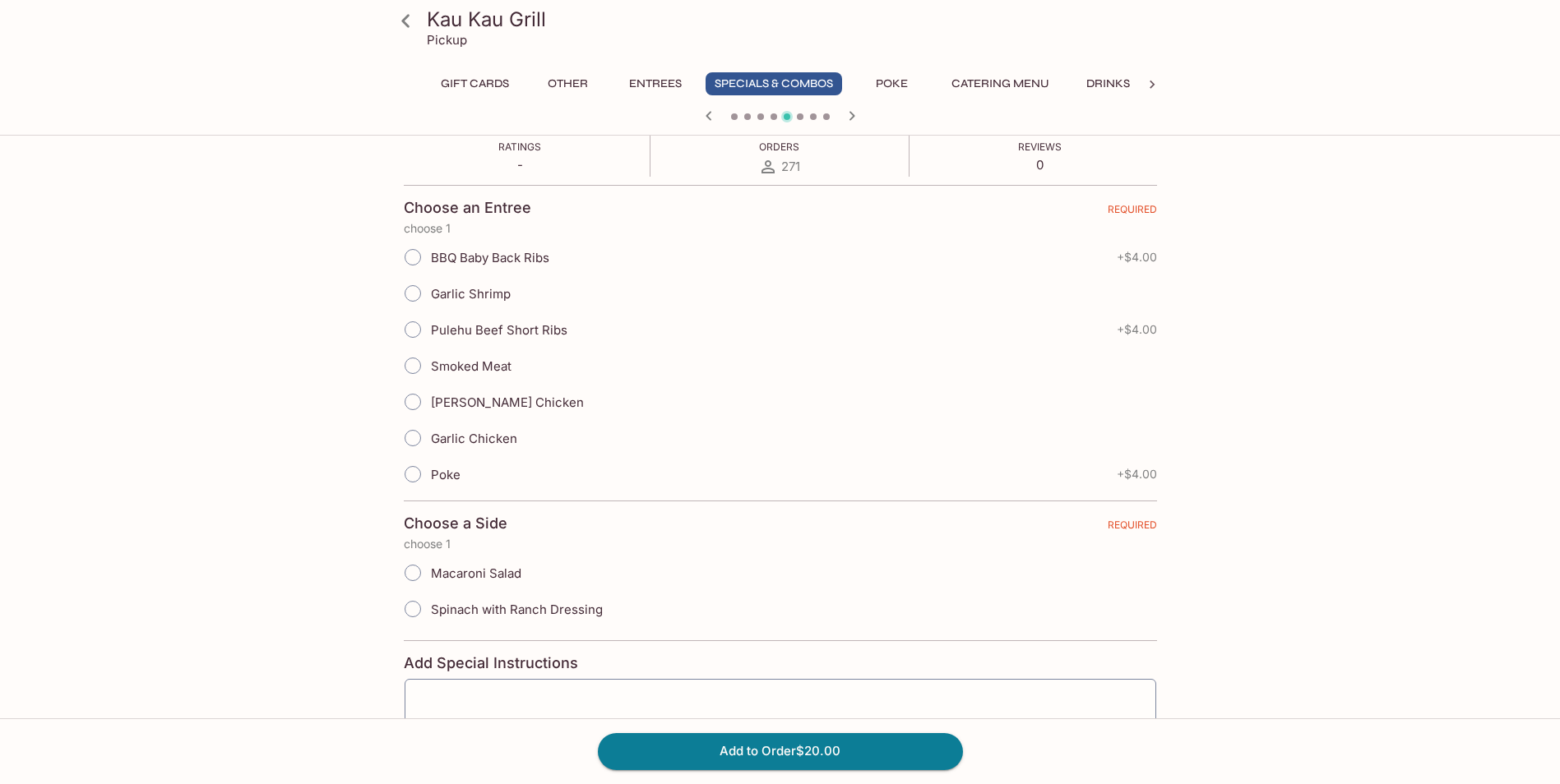
scroll to position [329, 0]
click at [418, 568] on input "Macaroni Salad" at bounding box center [413, 568] width 35 height 35
radio input "true"
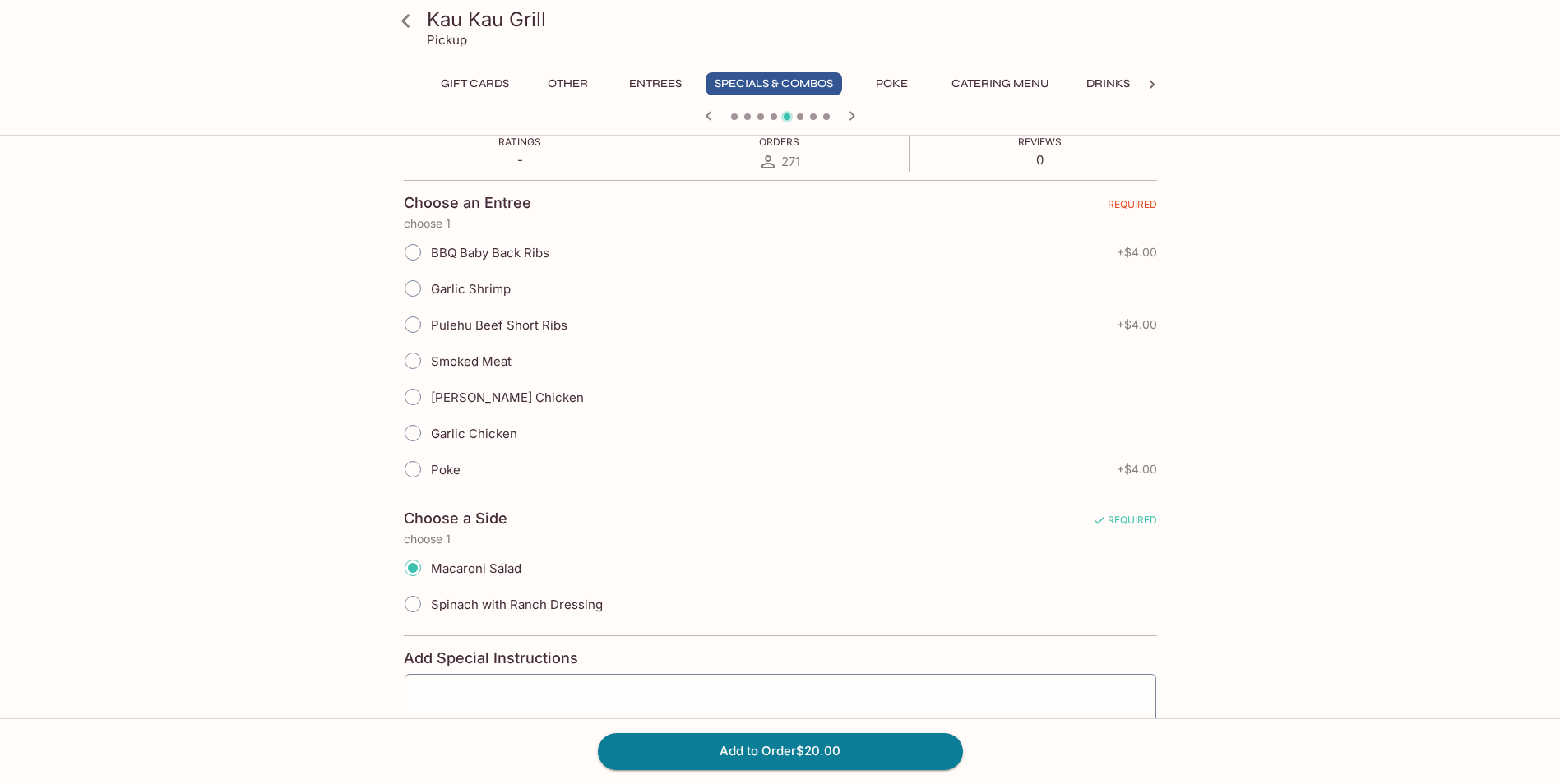
drag, startPoint x: 309, startPoint y: 506, endPoint x: 575, endPoint y: 403, distance: 285.2
click at [578, 404] on div "Kau Kau Grill Pickup Gift Cards Other Entrees Specials & Combos Poke Catering M…" at bounding box center [780, 366] width 1053 height 1105
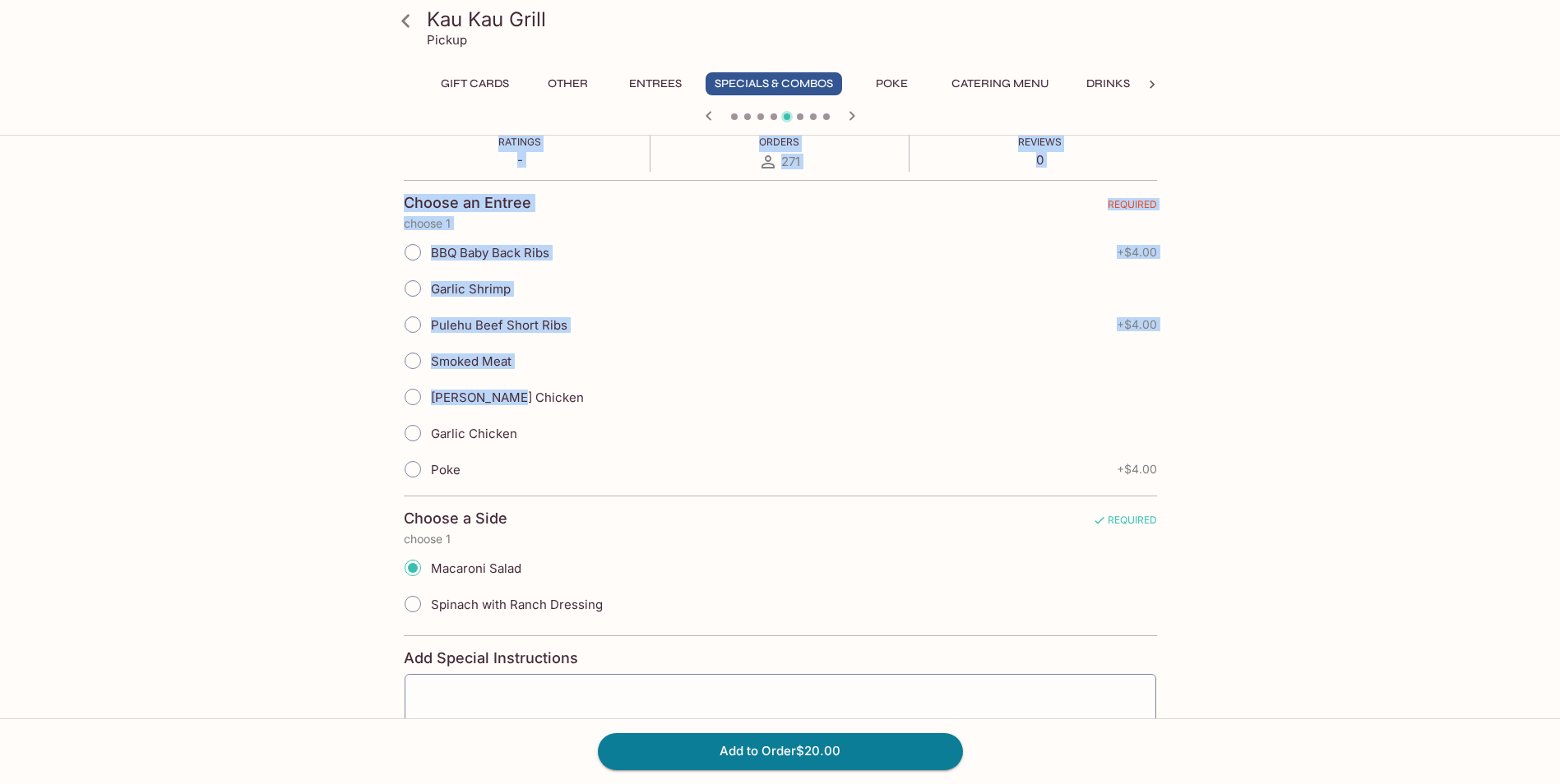
drag, startPoint x: 578, startPoint y: 404, endPoint x: 645, endPoint y: 408, distance: 67.1
click at [645, 408] on div "[PERSON_NAME] Chicken" at bounding box center [780, 397] width 753 height 36
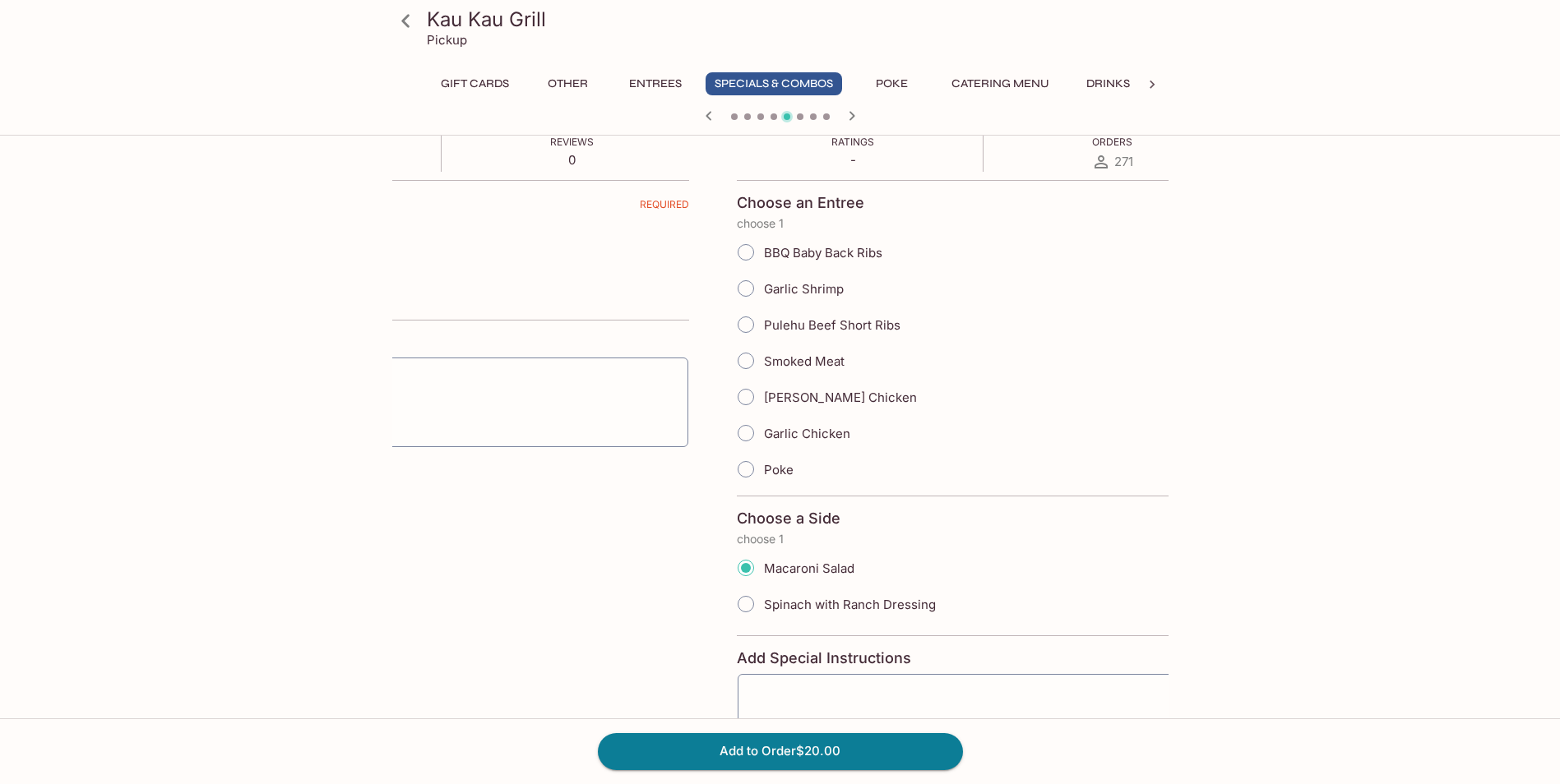
drag, startPoint x: 499, startPoint y: 470, endPoint x: 831, endPoint y: 232, distance: 408.5
click at [831, 232] on form "Choose an Entree REQUIRED choose 1 BBQ Baby Back Ribs + $4.00 Garlic Shrimp Pul…" at bounding box center [1113, 505] width 753 height 649
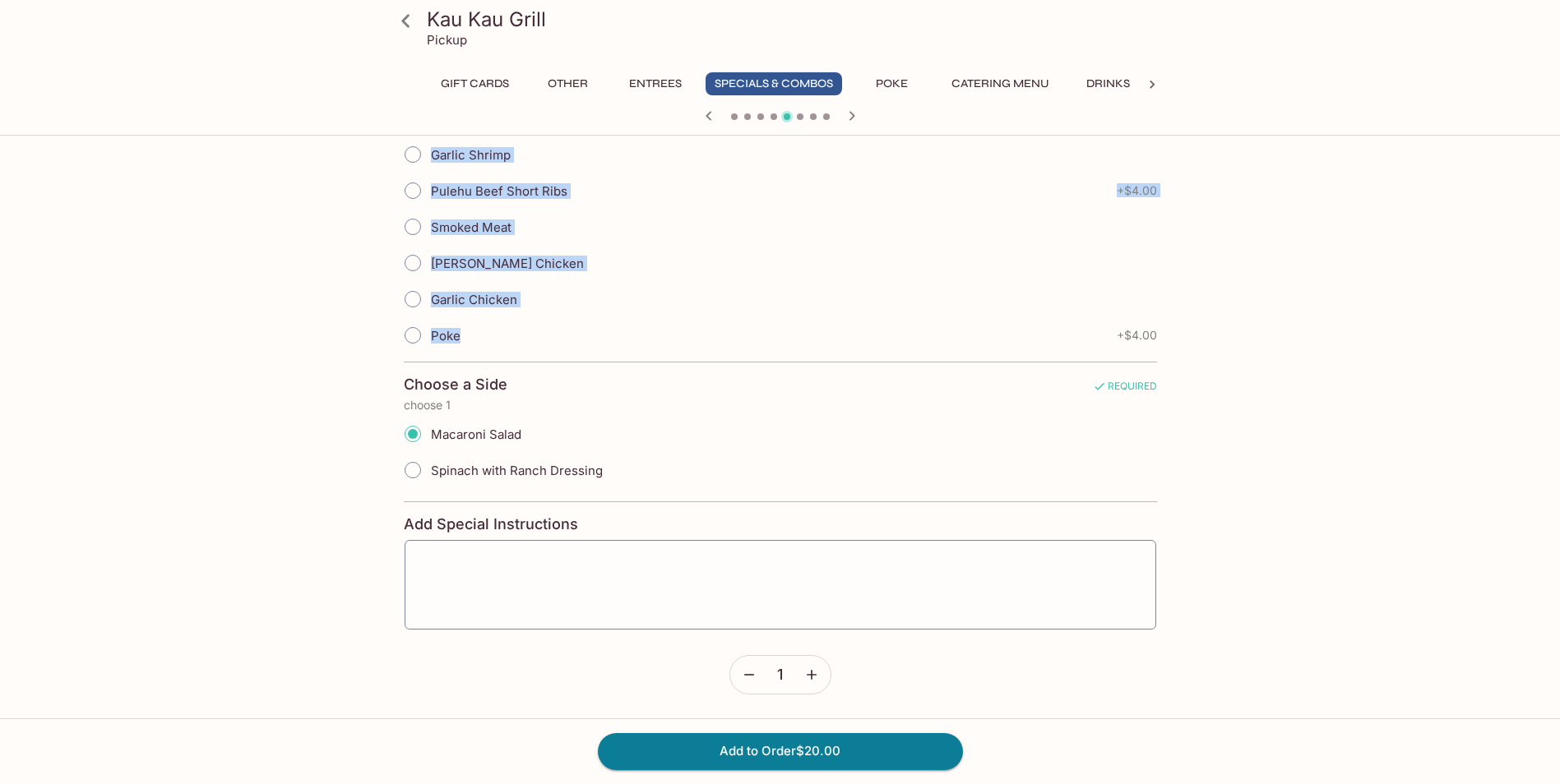
click at [852, 311] on div "Garlic Chicken" at bounding box center [780, 299] width 753 height 36
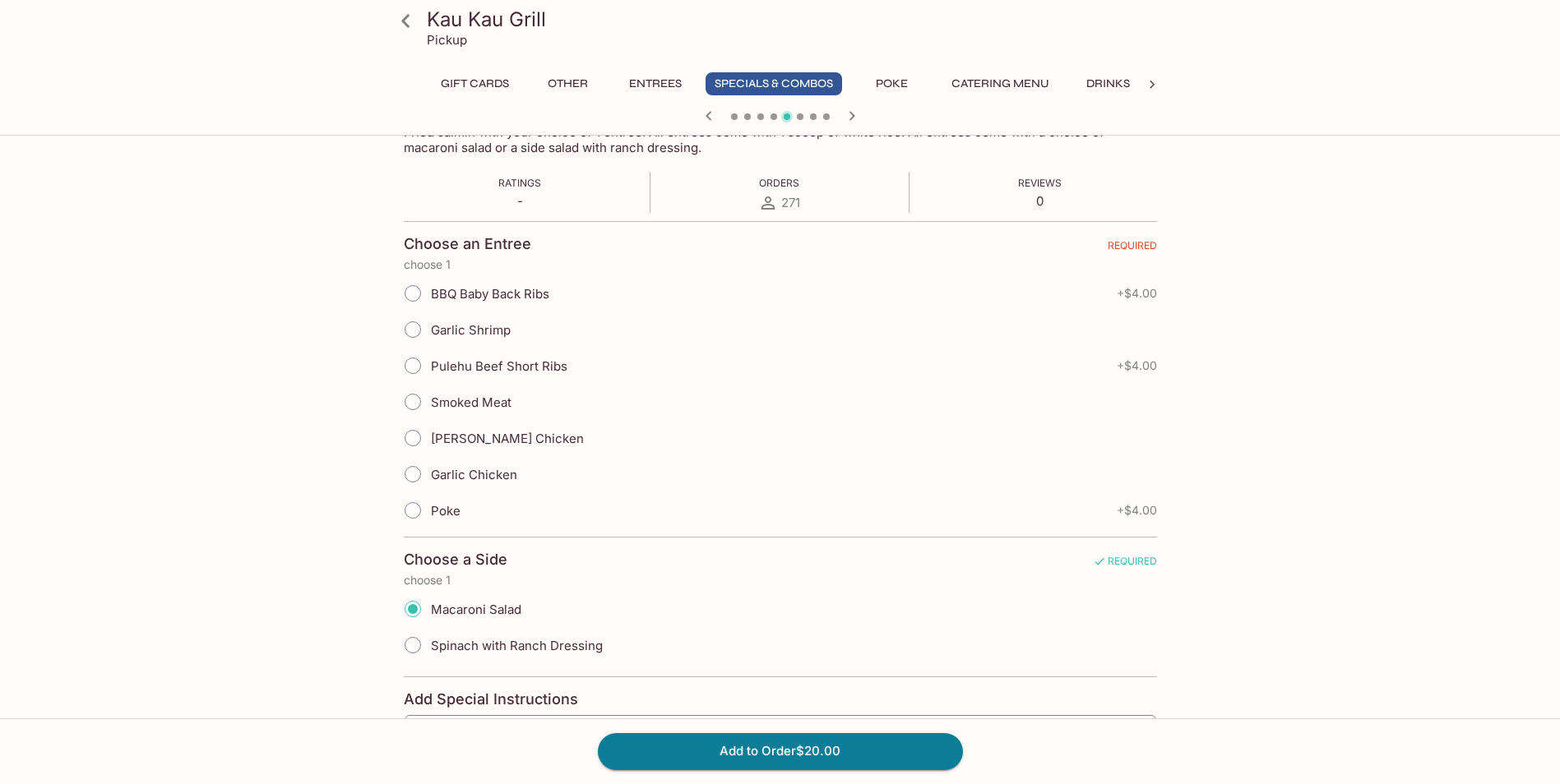
scroll to position [217, 0]
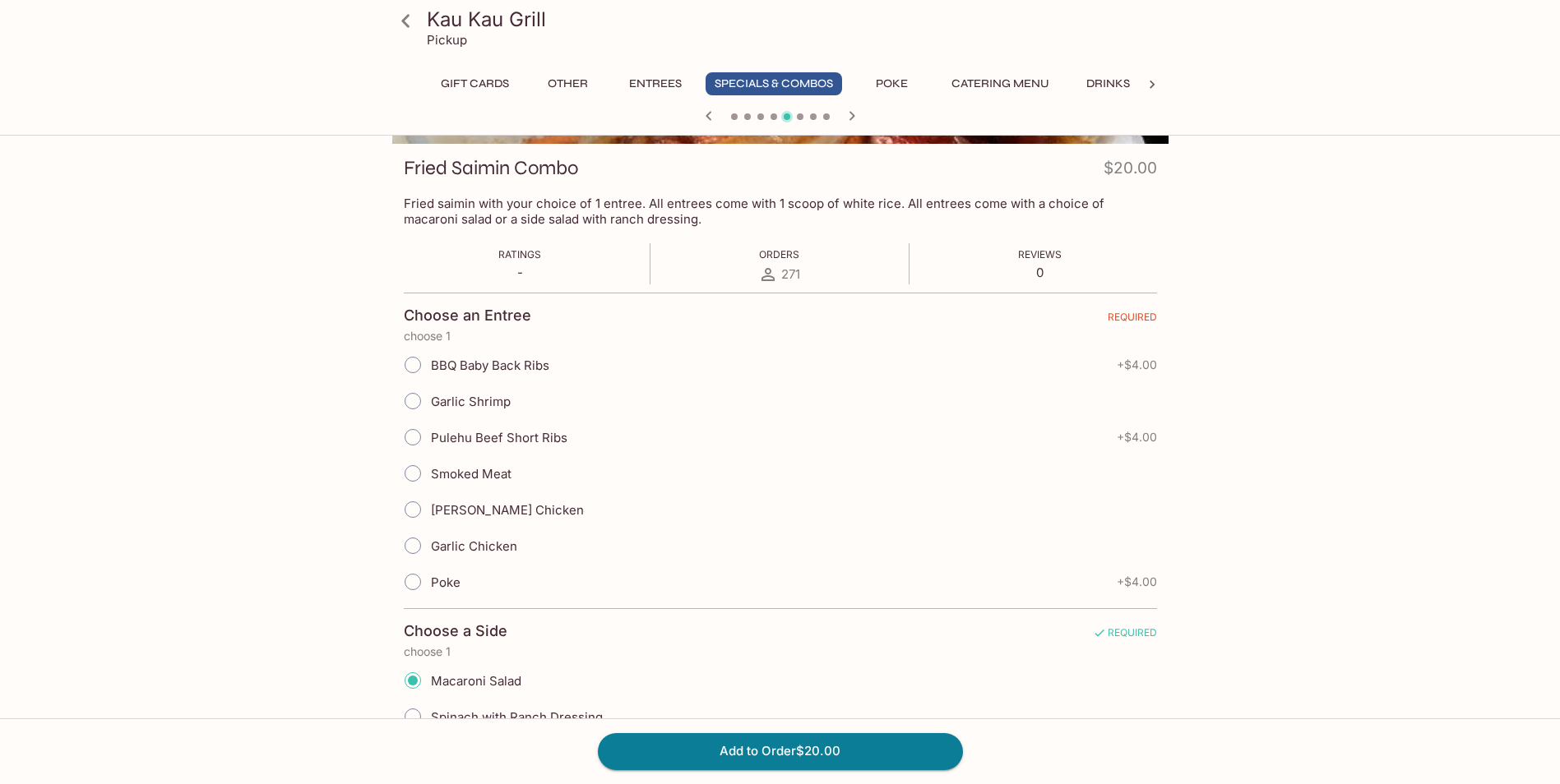
click at [453, 511] on span "[PERSON_NAME] Chicken" at bounding box center [507, 510] width 153 height 16
click at [430, 511] on input "[PERSON_NAME] Chicken" at bounding box center [413, 510] width 35 height 35
radio input "true"
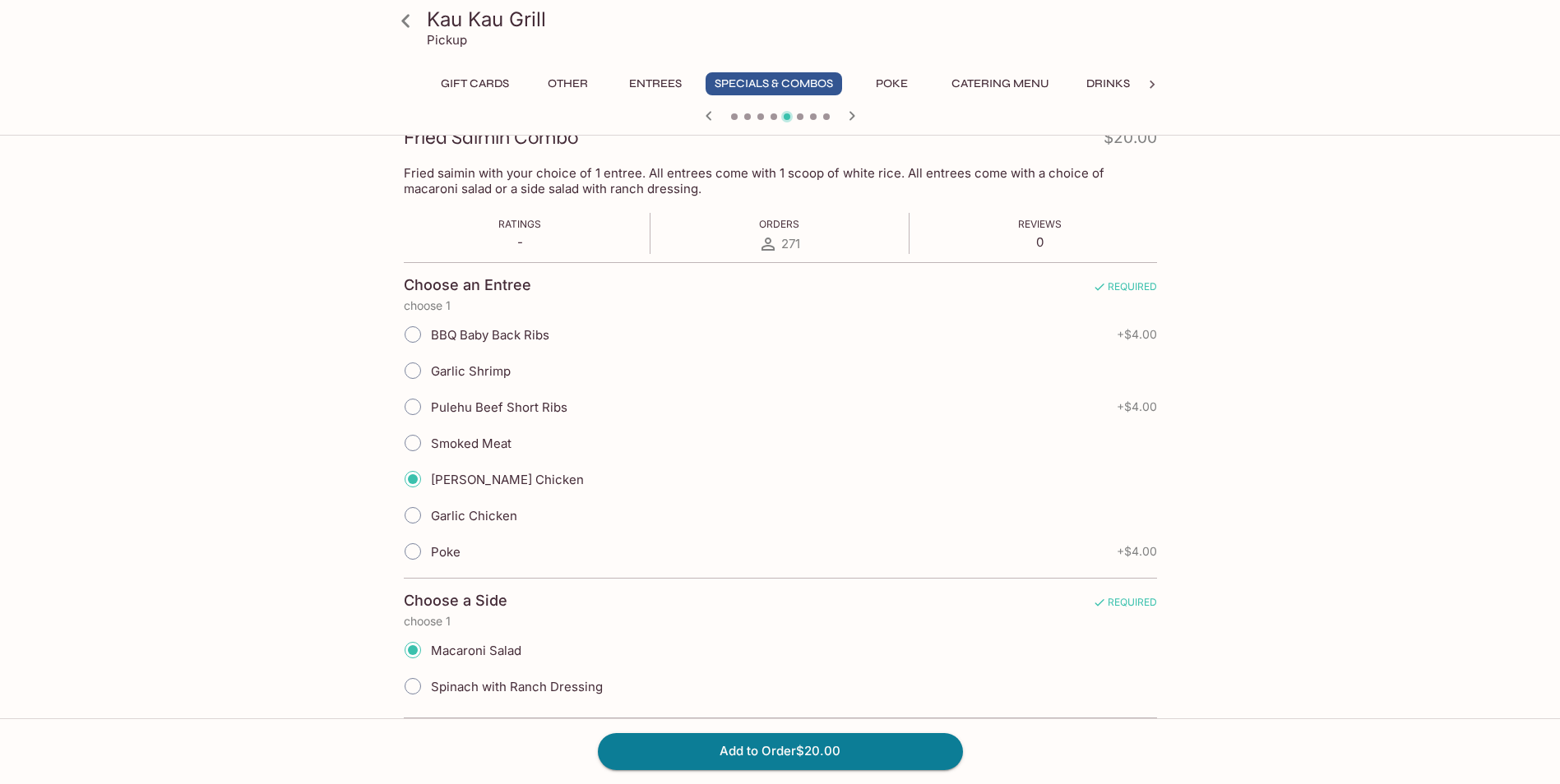
scroll to position [329, 0]
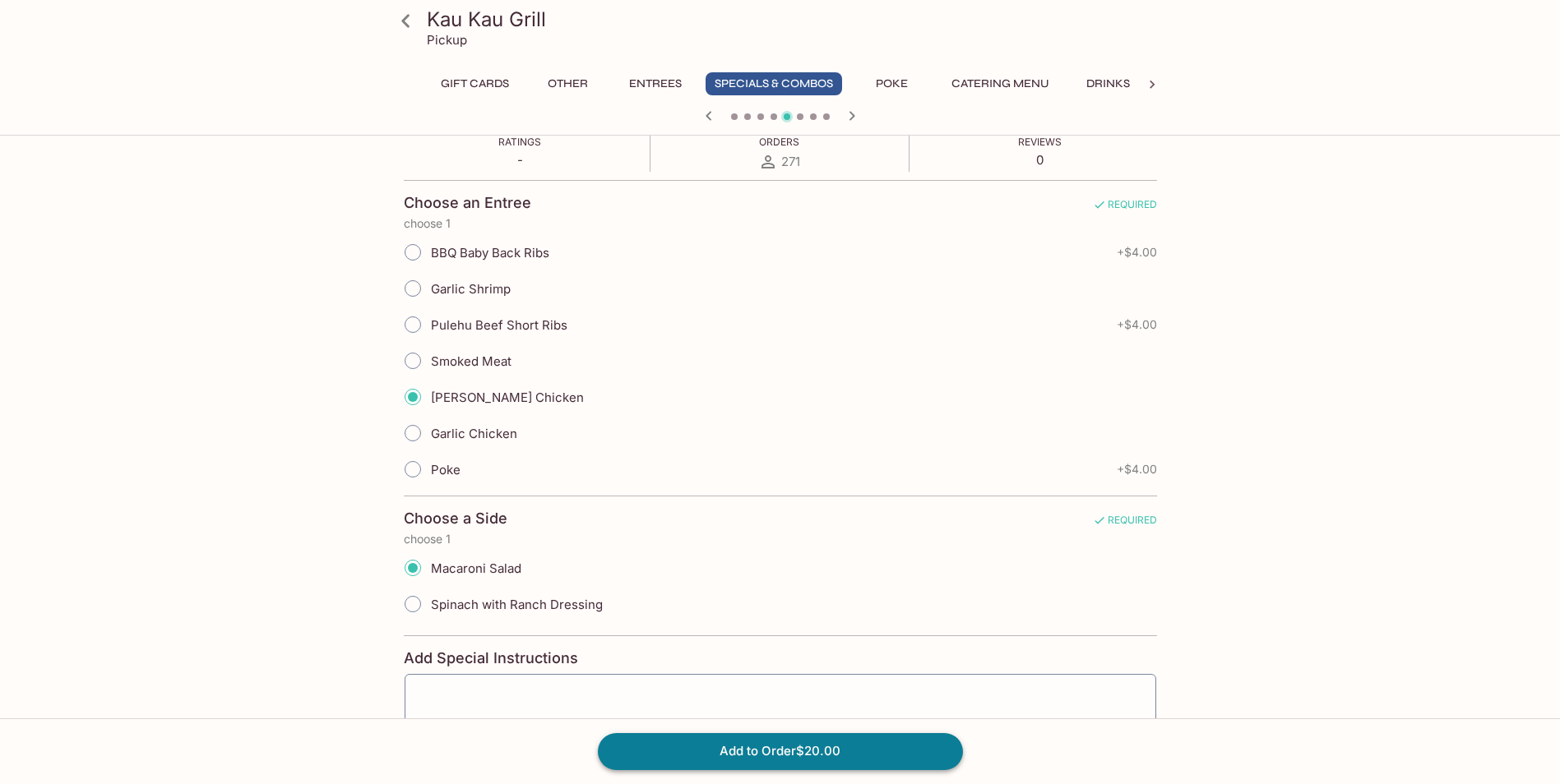
click at [760, 749] on button "Add to Order $20.00" at bounding box center [780, 751] width 365 height 36
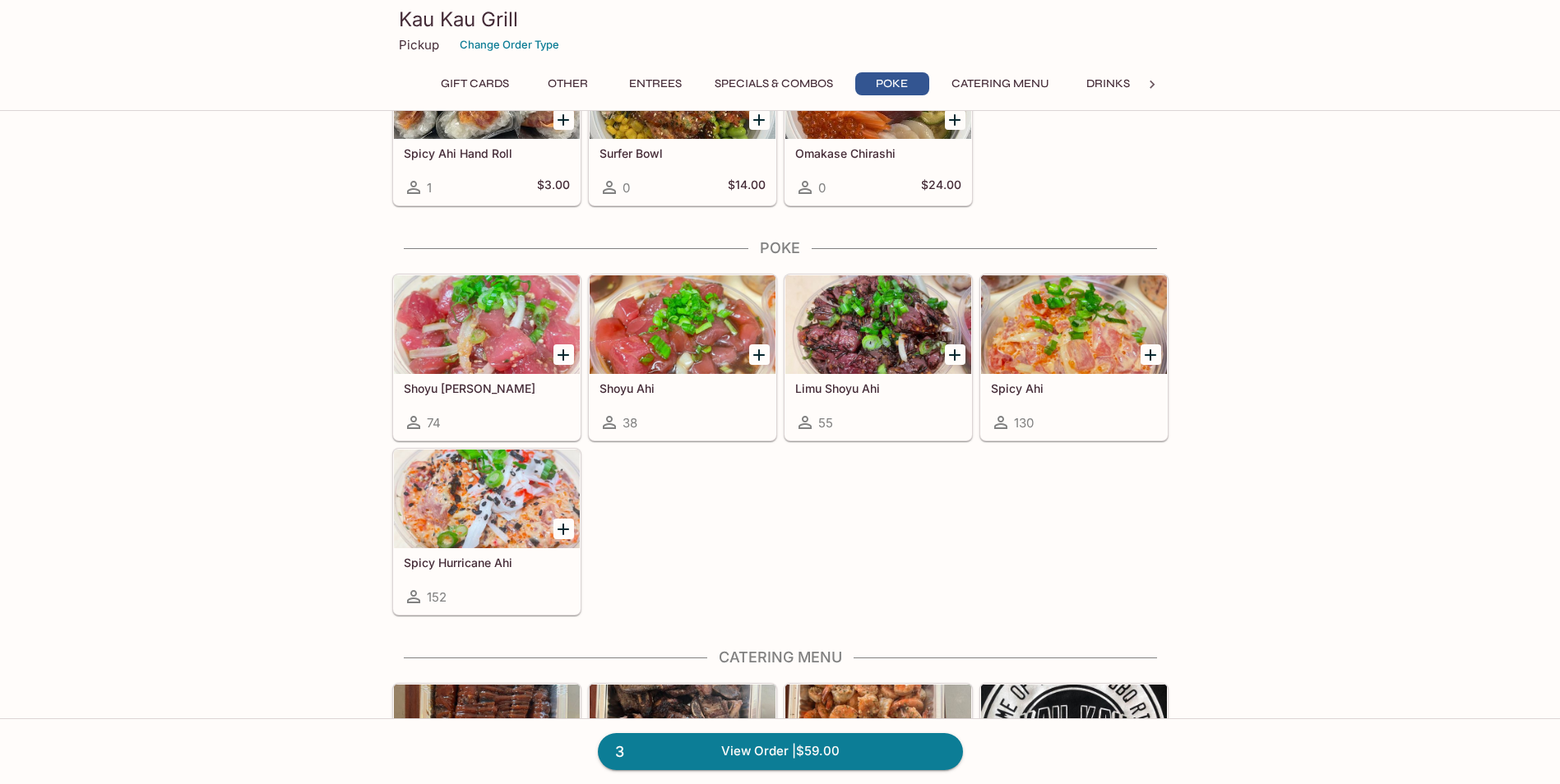
scroll to position [2795, 0]
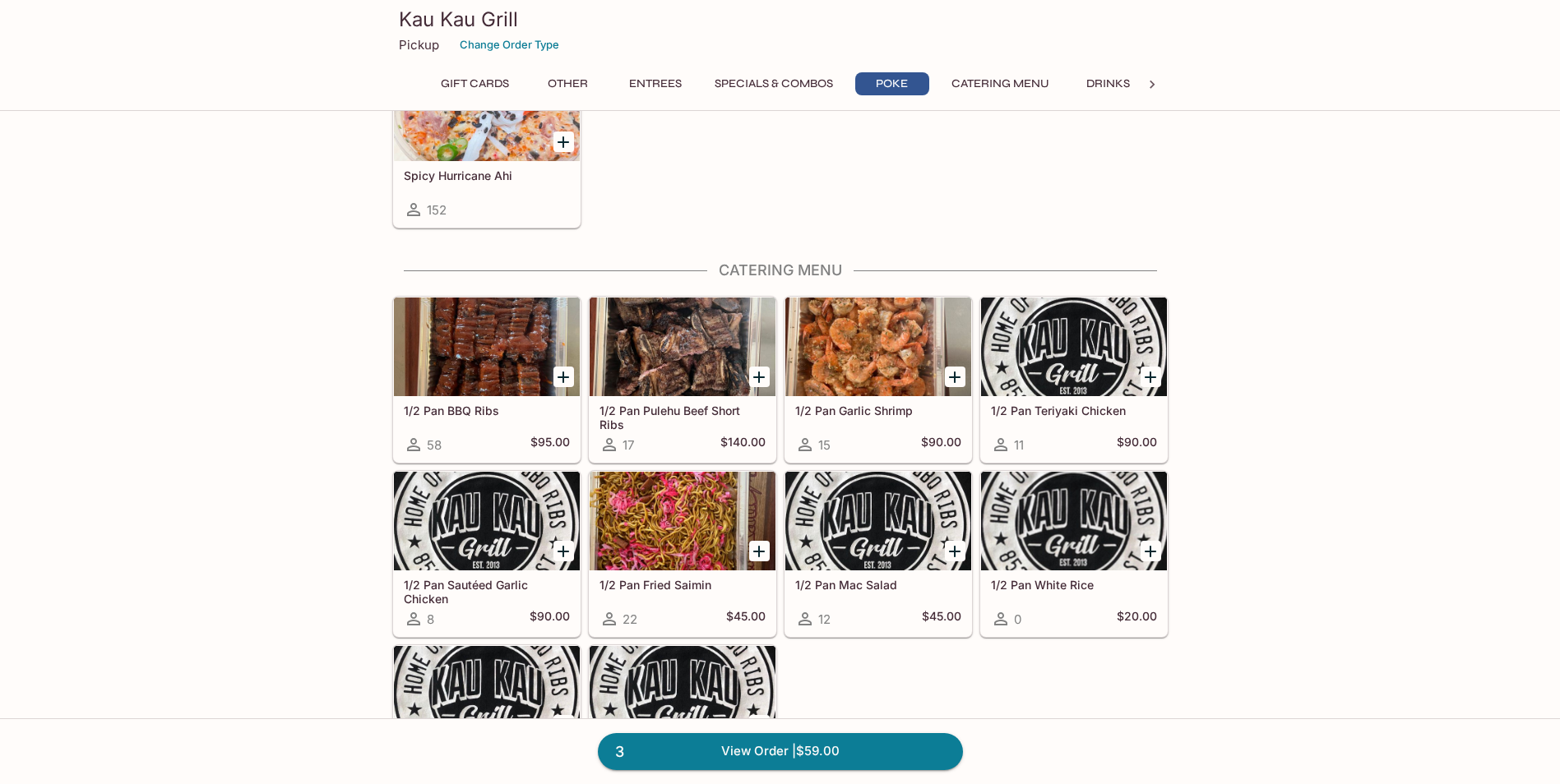
click at [563, 88] on button "Other" at bounding box center [568, 84] width 74 height 23
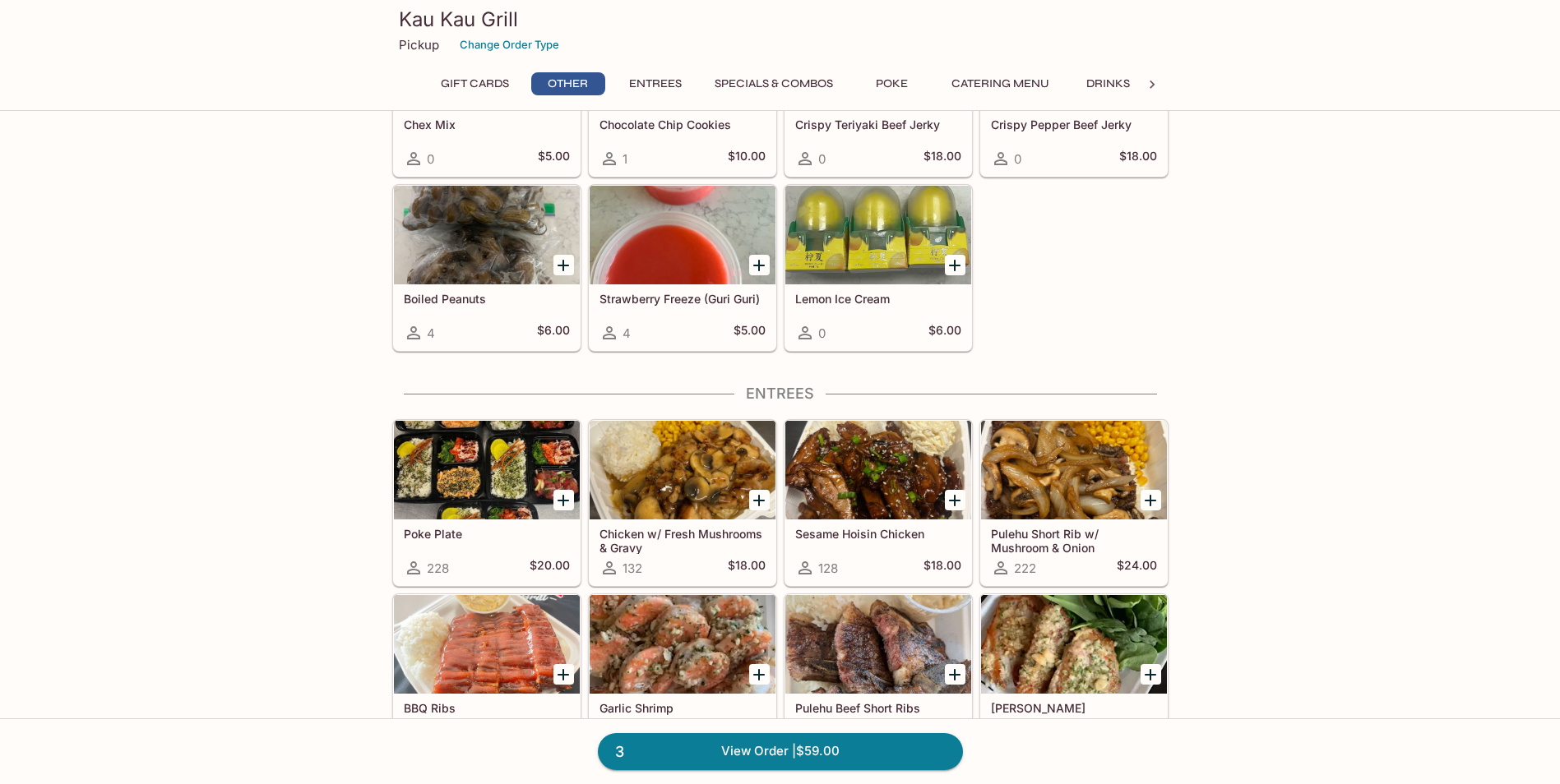
scroll to position [161, 0]
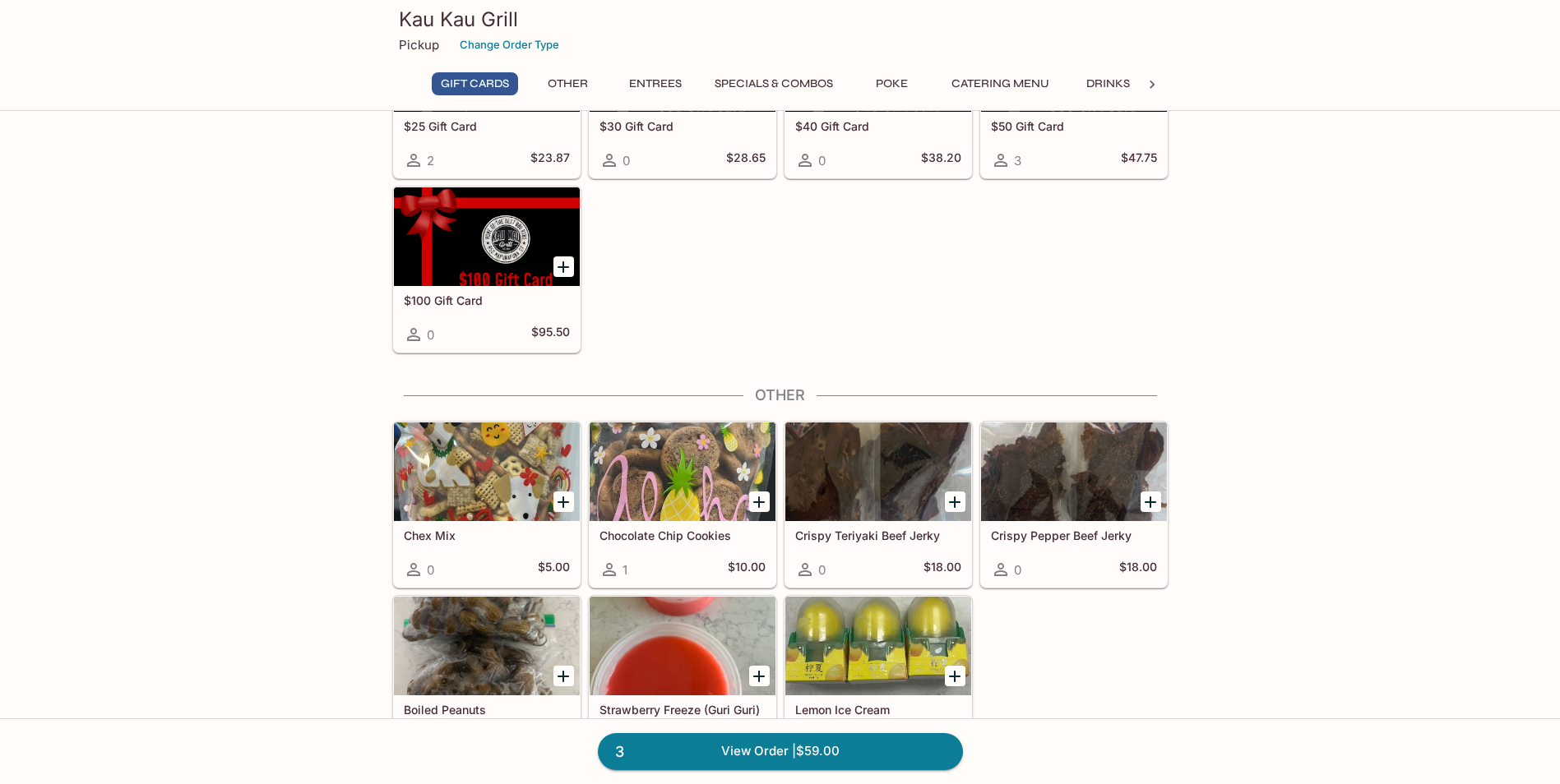
click at [783, 80] on button "Specials & Combos" at bounding box center [773, 84] width 137 height 23
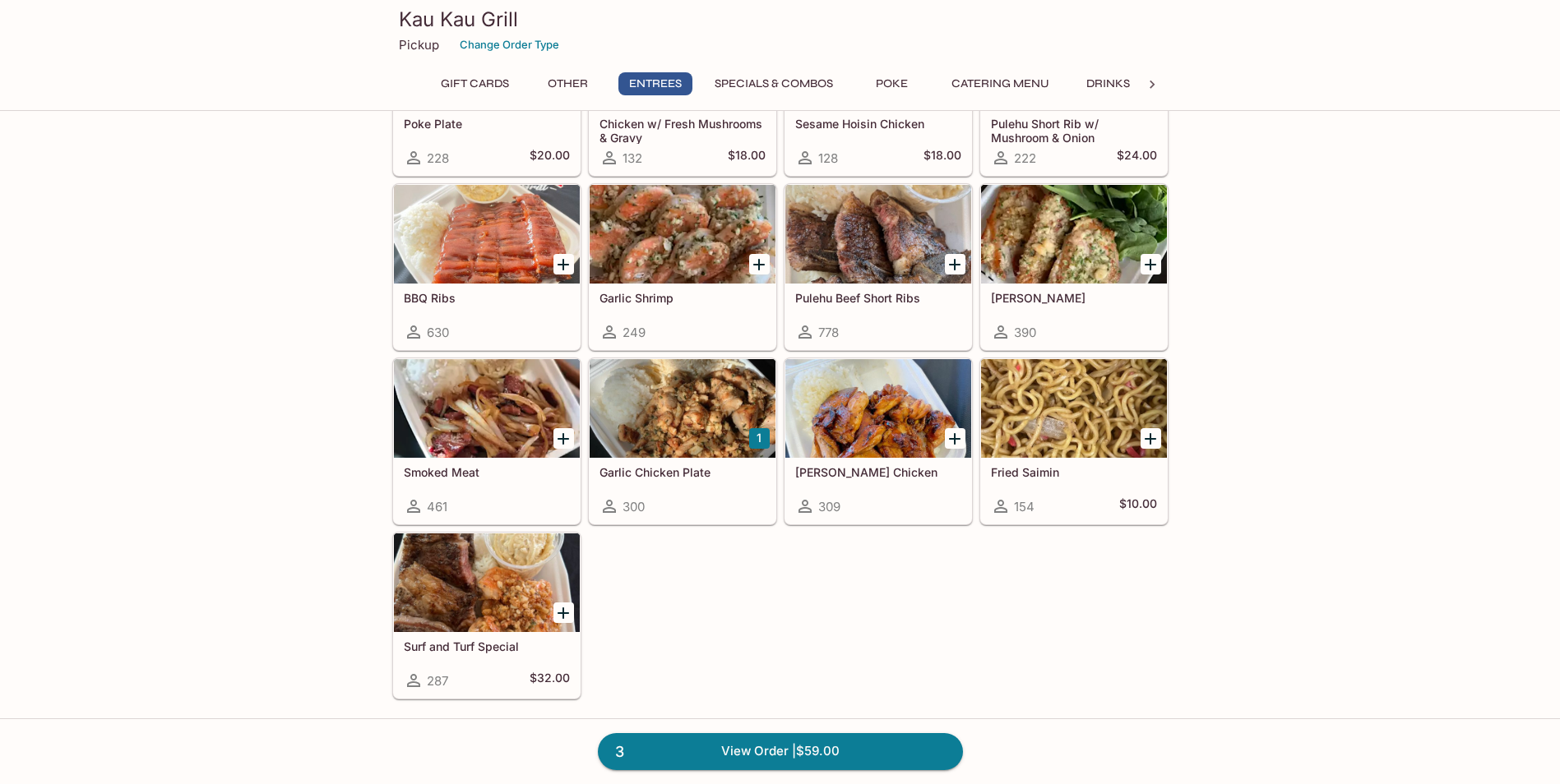
scroll to position [904, 0]
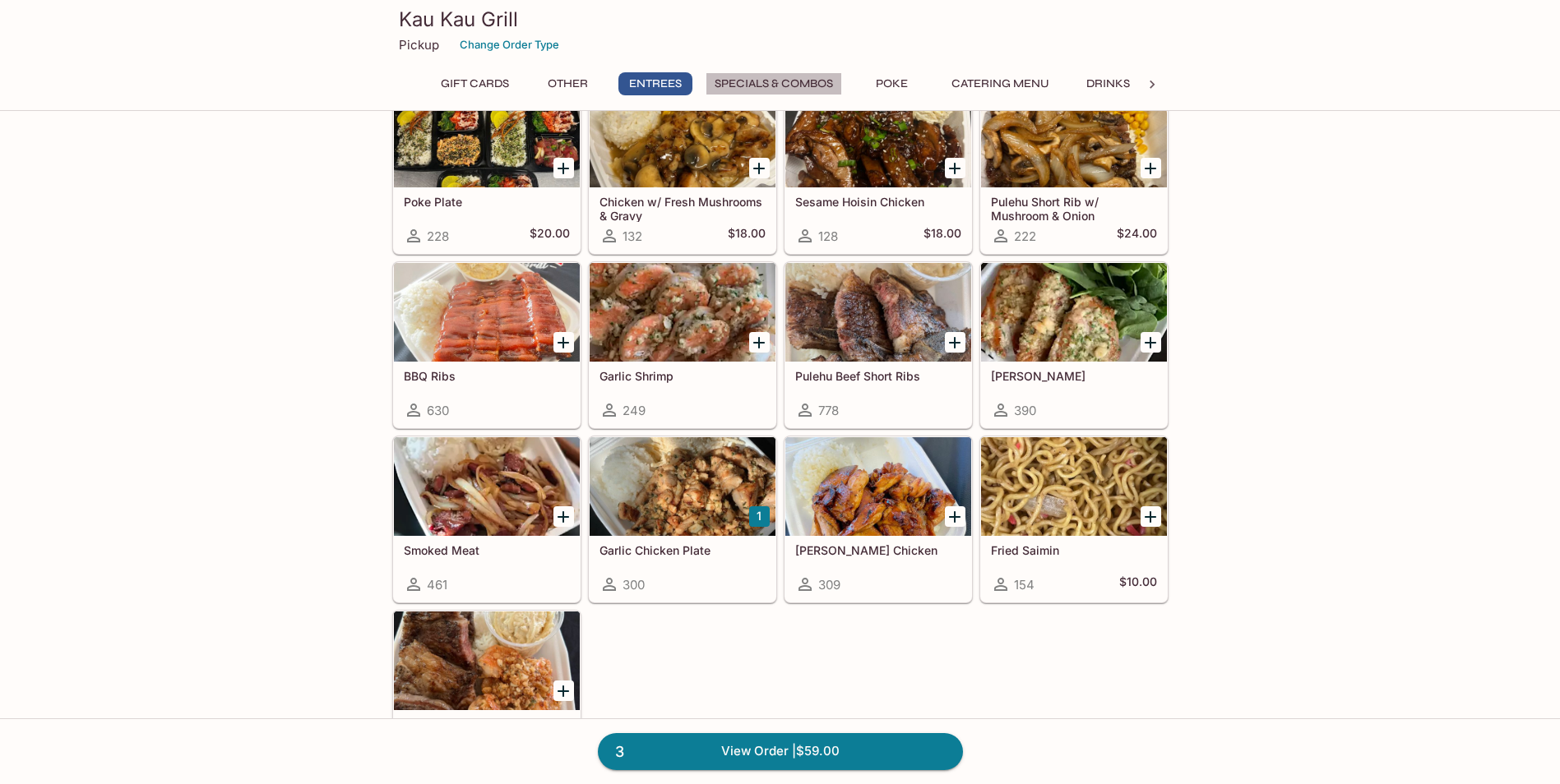
click at [815, 87] on button "Specials & Combos" at bounding box center [773, 84] width 137 height 23
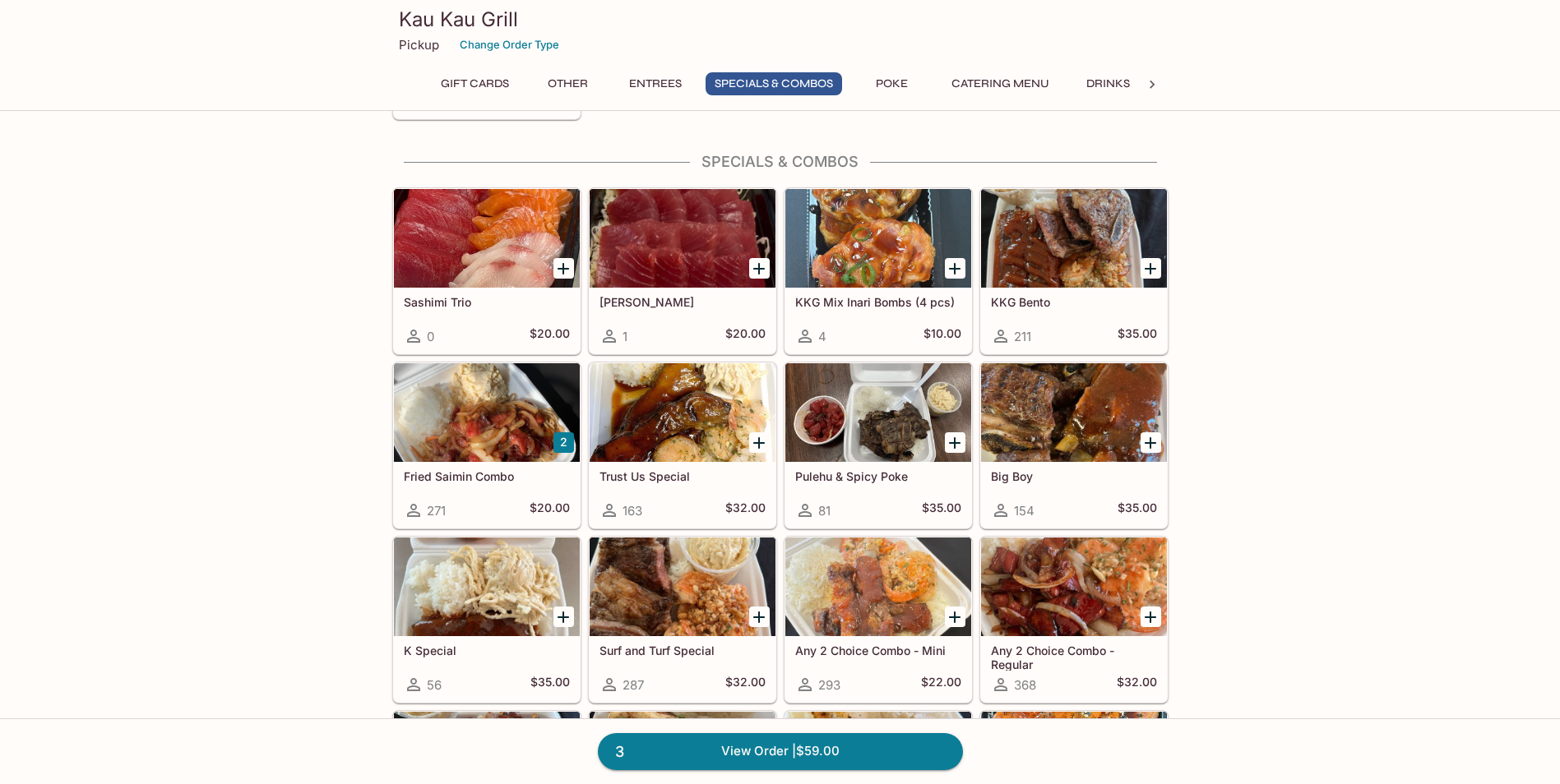
scroll to position [1575, 0]
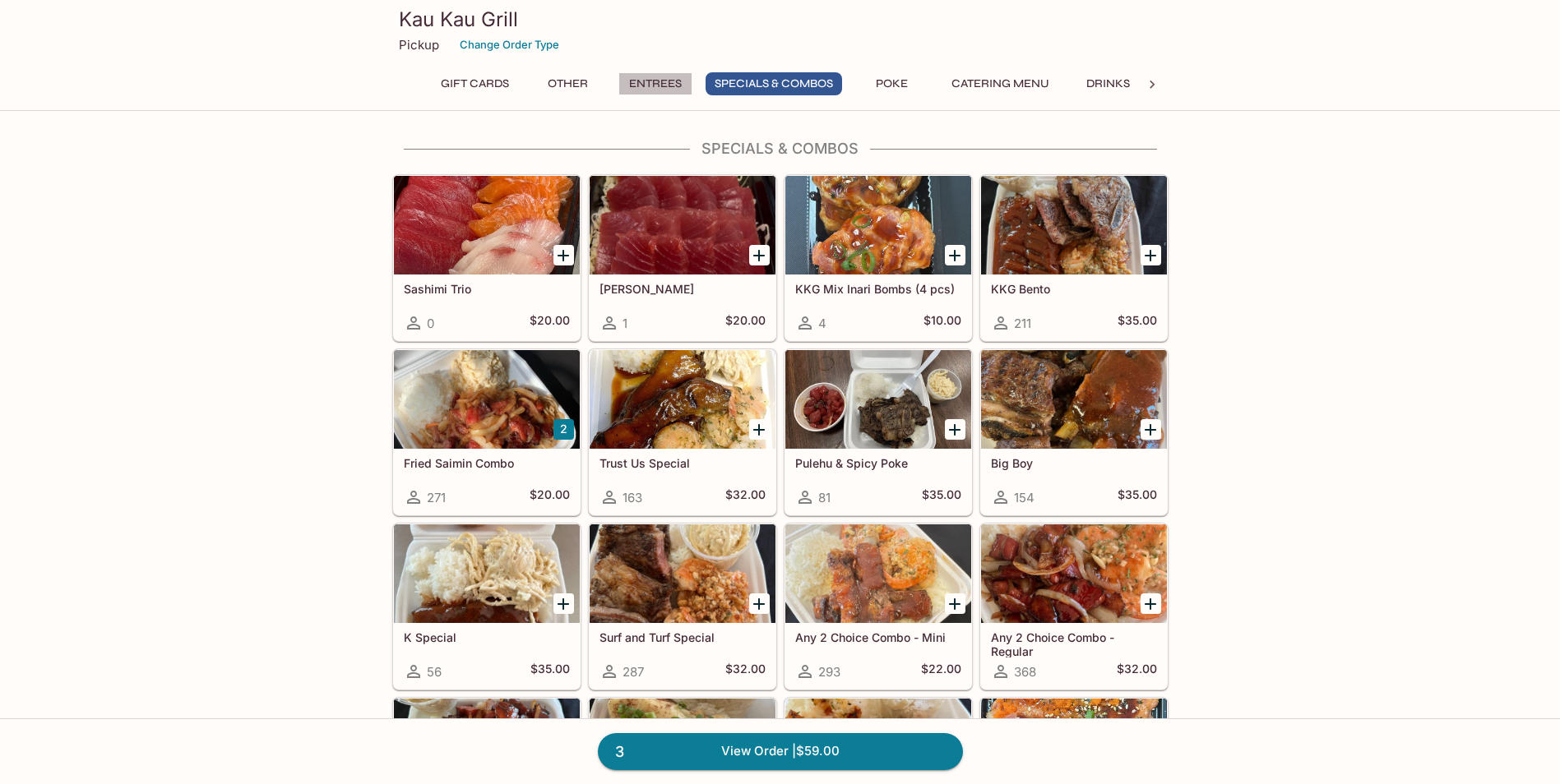
click at [673, 83] on button "Entrees" at bounding box center [656, 84] width 74 height 23
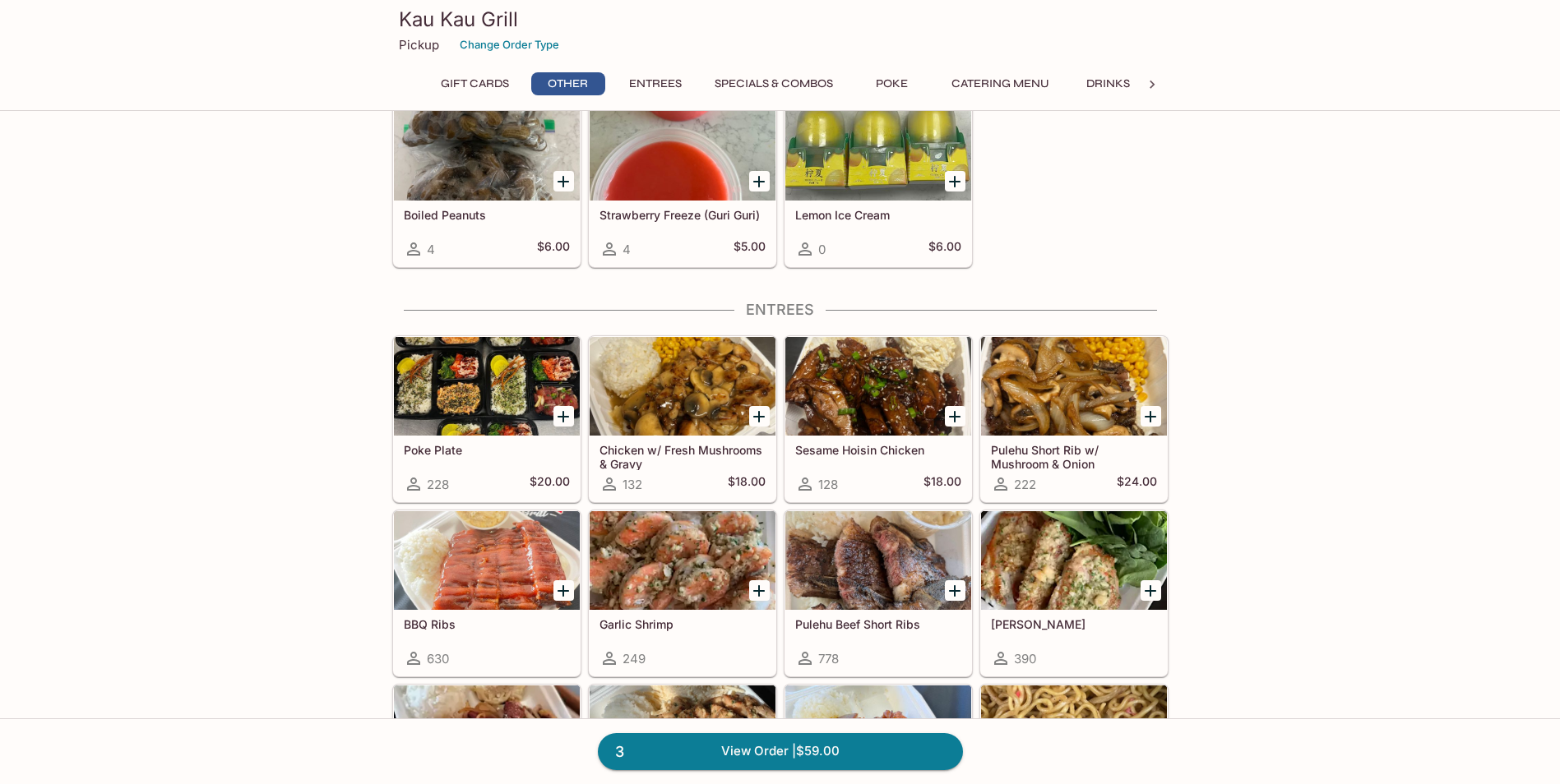
scroll to position [817, 0]
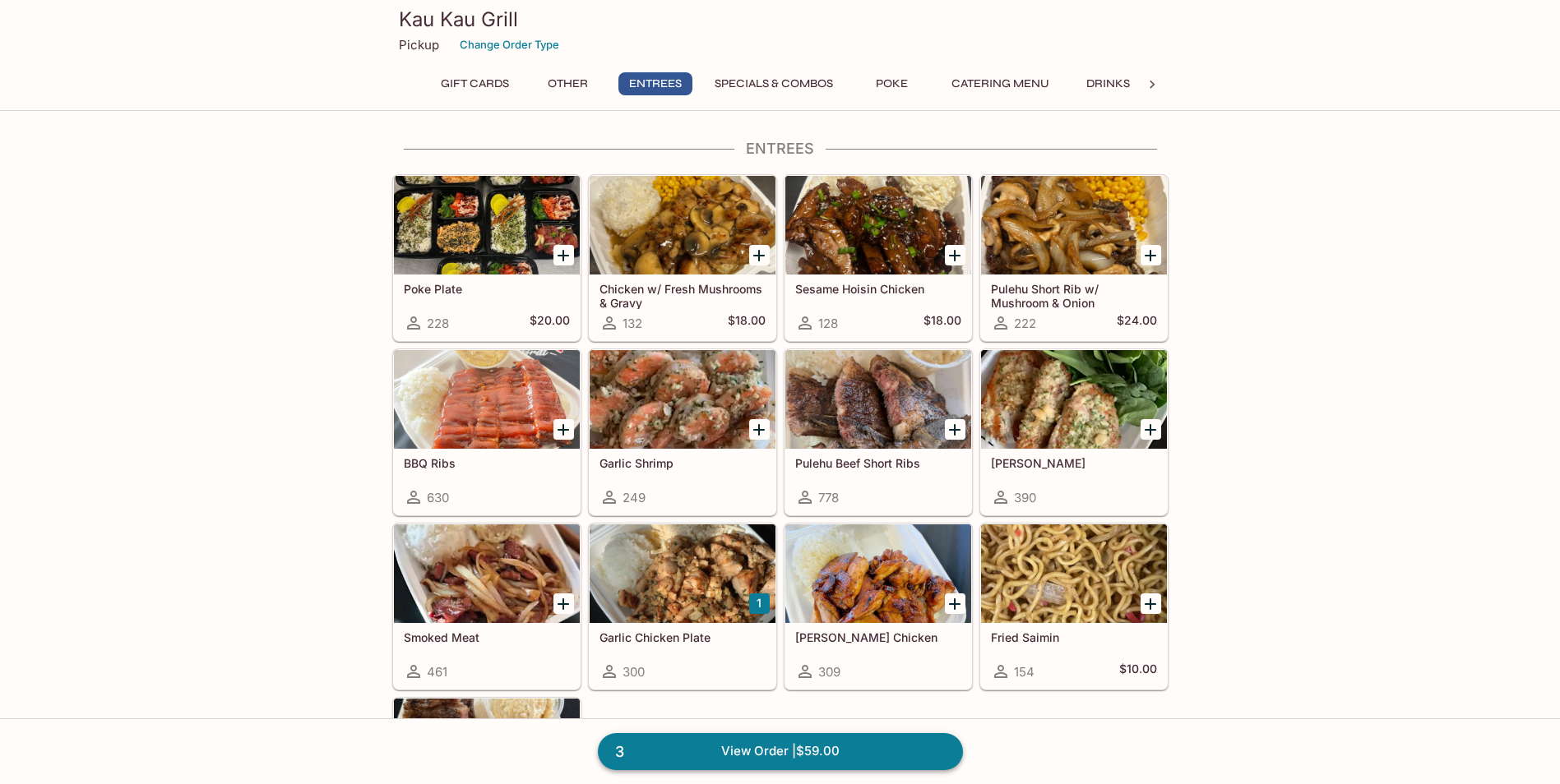
click at [820, 751] on link "3 View Order | $59.00" at bounding box center [780, 751] width 365 height 36
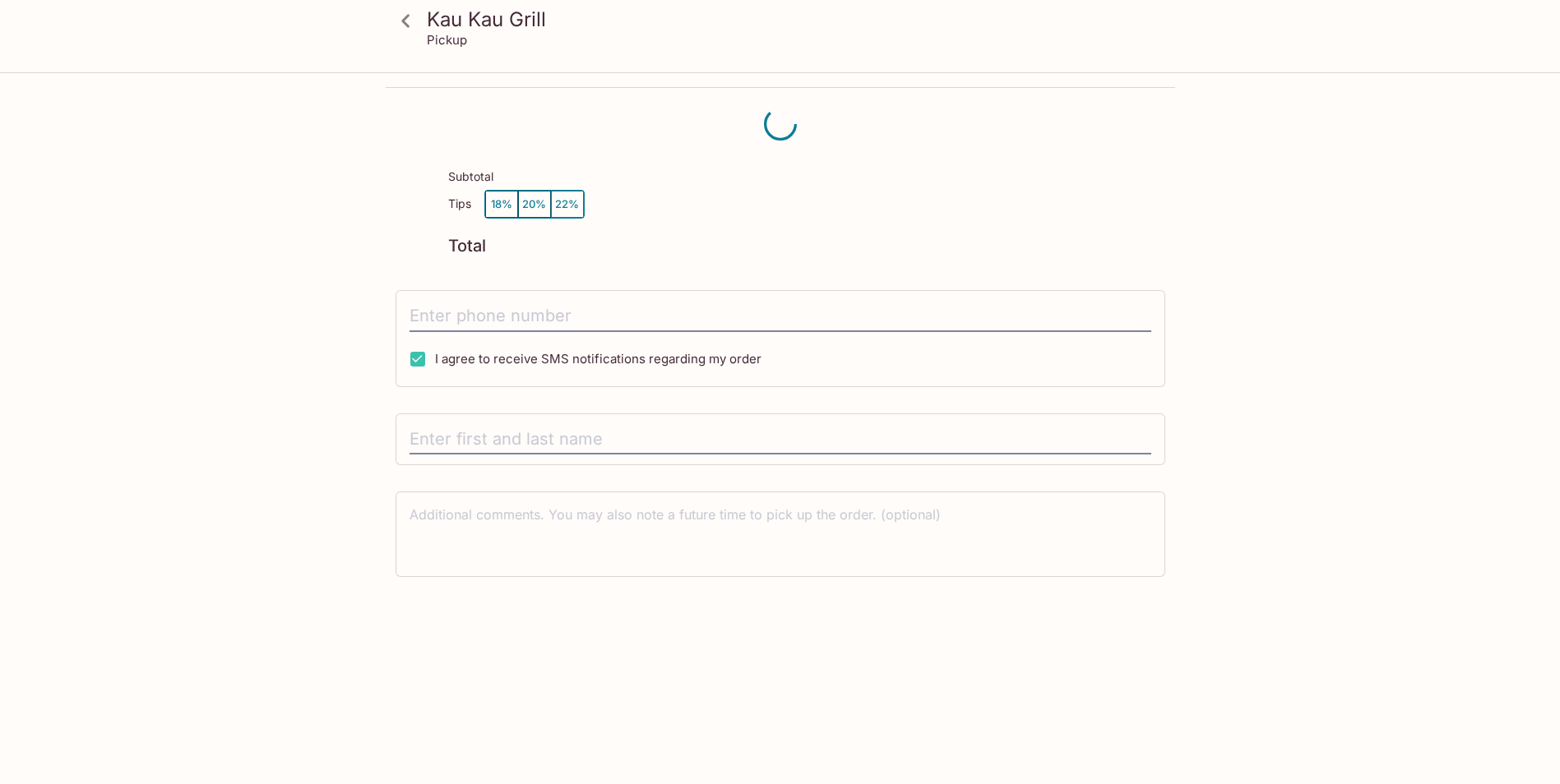
scroll to position [74, 0]
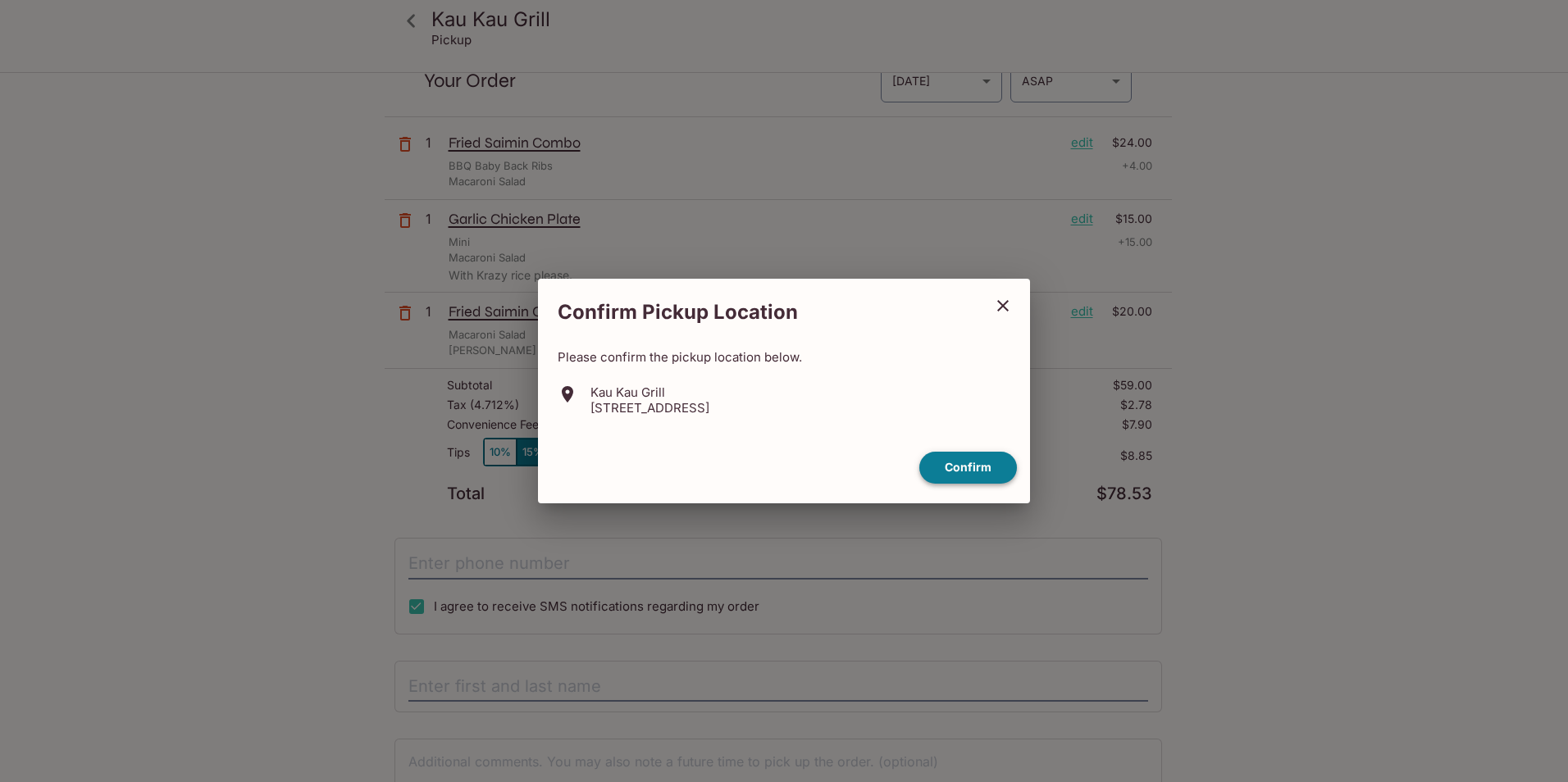
click at [963, 470] on button "Confirm" at bounding box center [968, 467] width 98 height 32
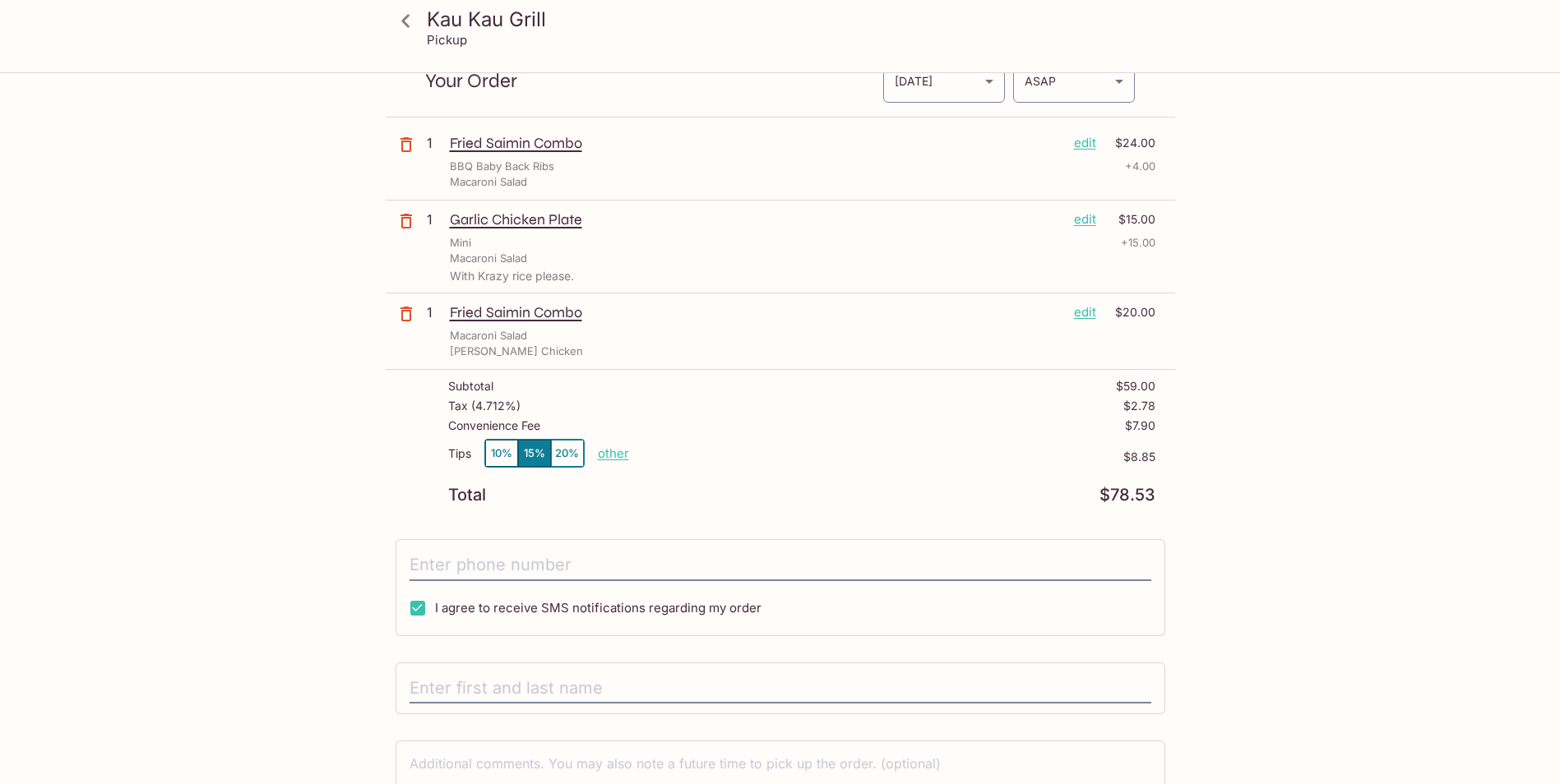
click at [622, 457] on p "other" at bounding box center [614, 453] width 31 height 16
drag, startPoint x: 704, startPoint y: 456, endPoint x: 786, endPoint y: 456, distance: 82.0
click at [787, 456] on div "Tips 10% 15% 20% Done 8.85 $8.85" at bounding box center [801, 463] width 707 height 49
type input "0.00"
click at [843, 467] on div "Tips 10% 15% 20% Done 0.00 $8.85" at bounding box center [801, 463] width 707 height 49
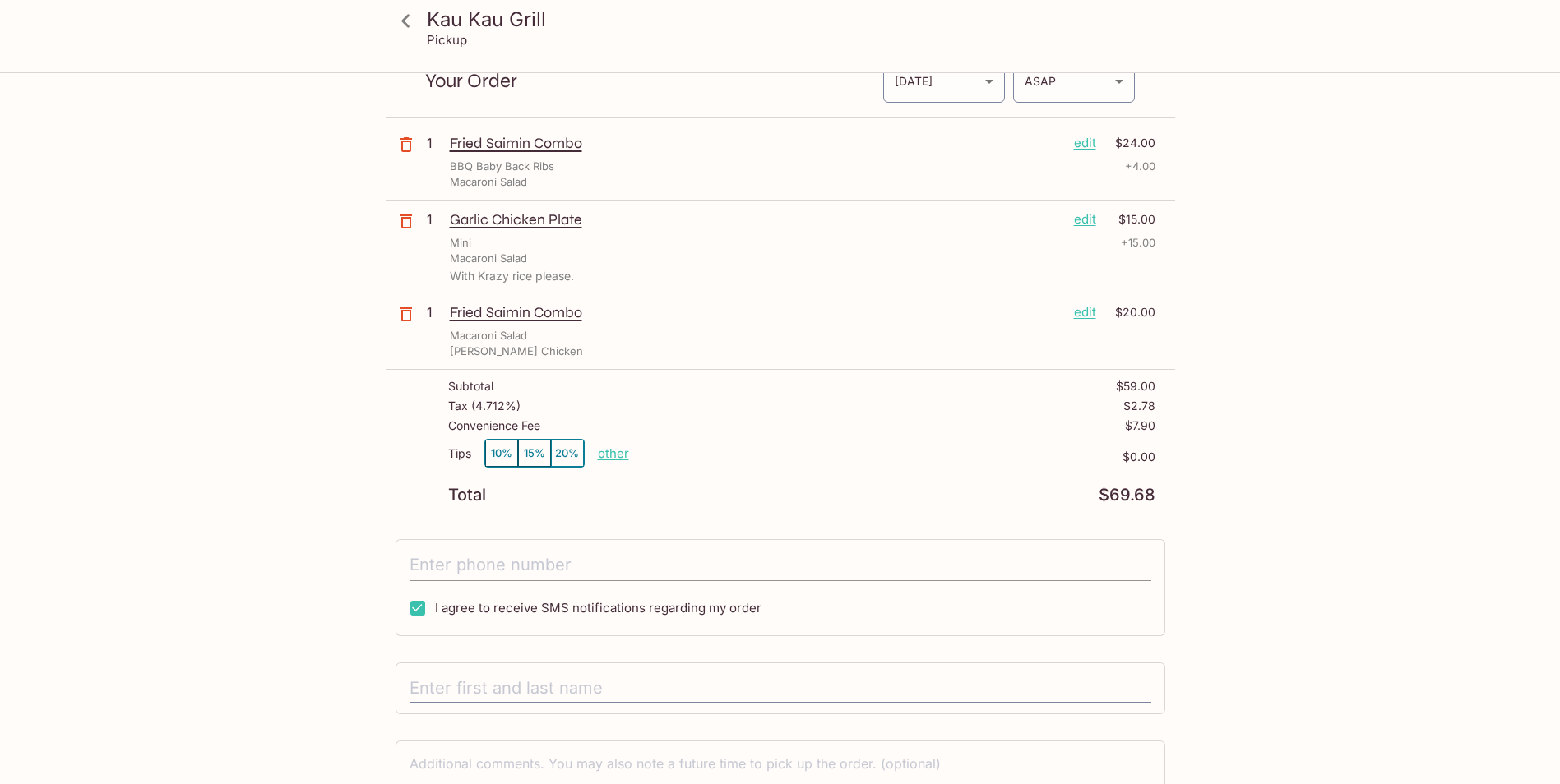
click at [596, 564] on input "tel" at bounding box center [780, 566] width 741 height 31
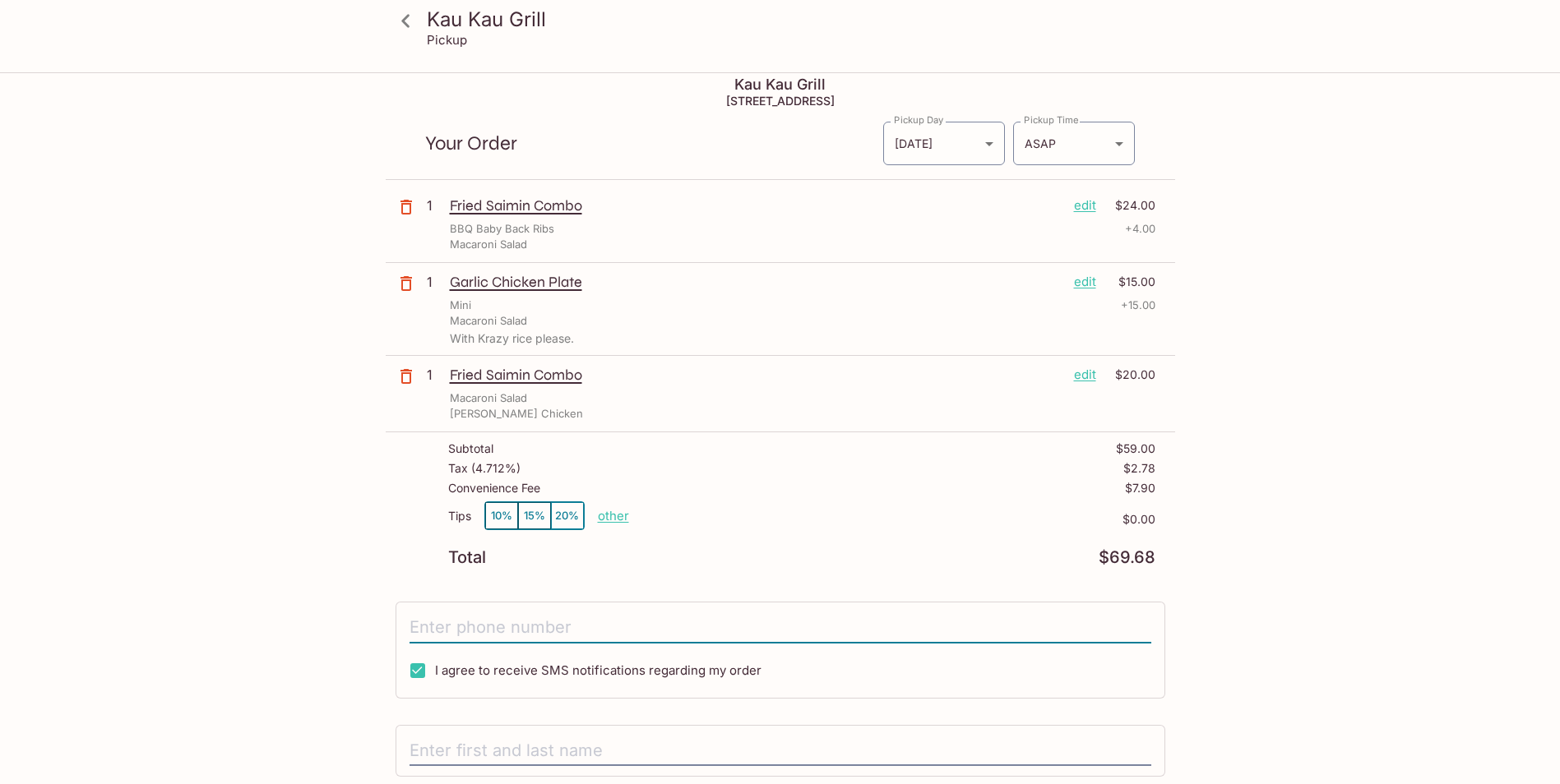
scroll to position [184, 0]
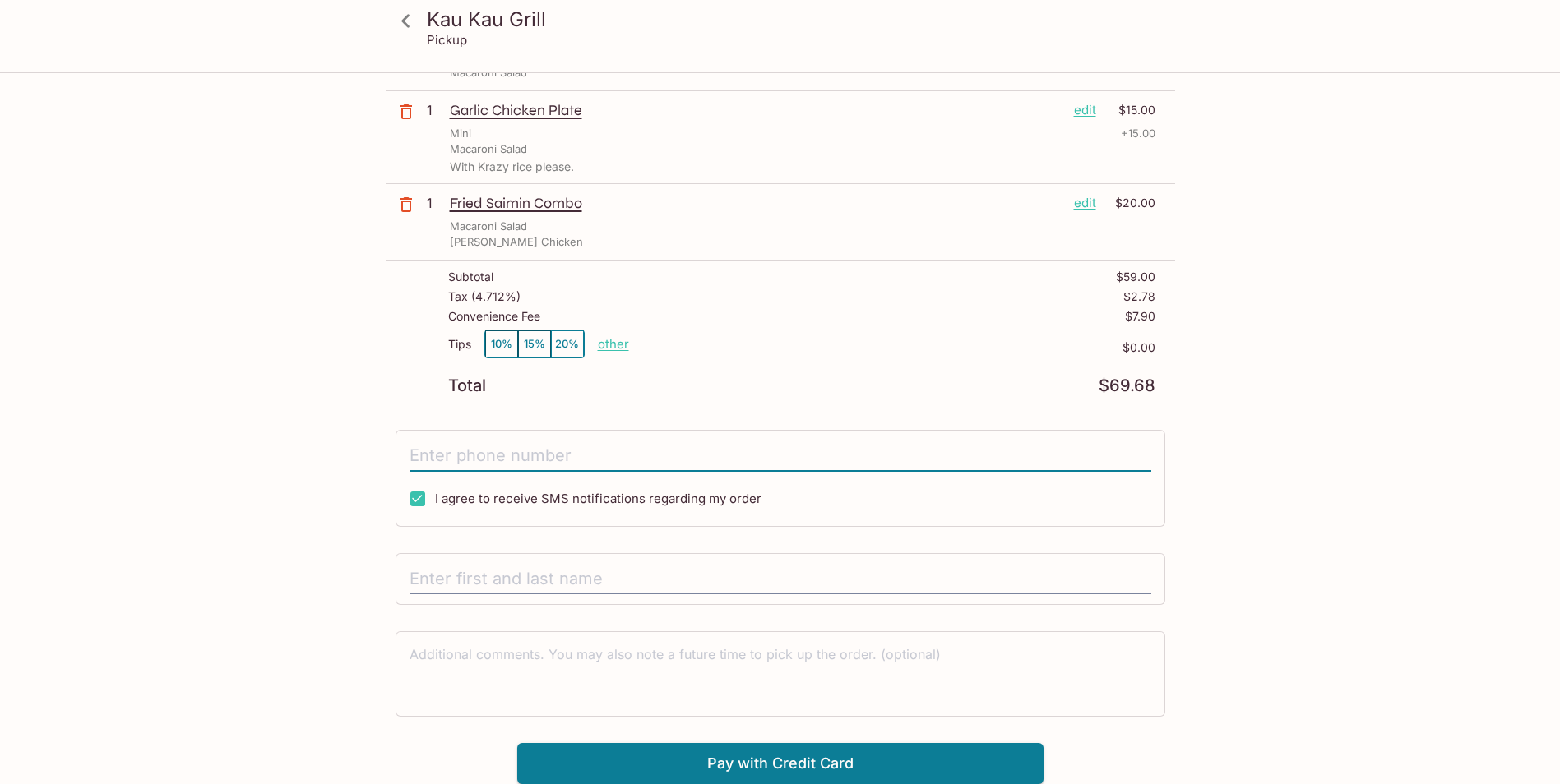
click at [465, 456] on input "tel" at bounding box center [780, 456] width 741 height 31
type input "[PHONE_NUMBER]"
click at [478, 572] on input "text" at bounding box center [780, 580] width 741 height 31
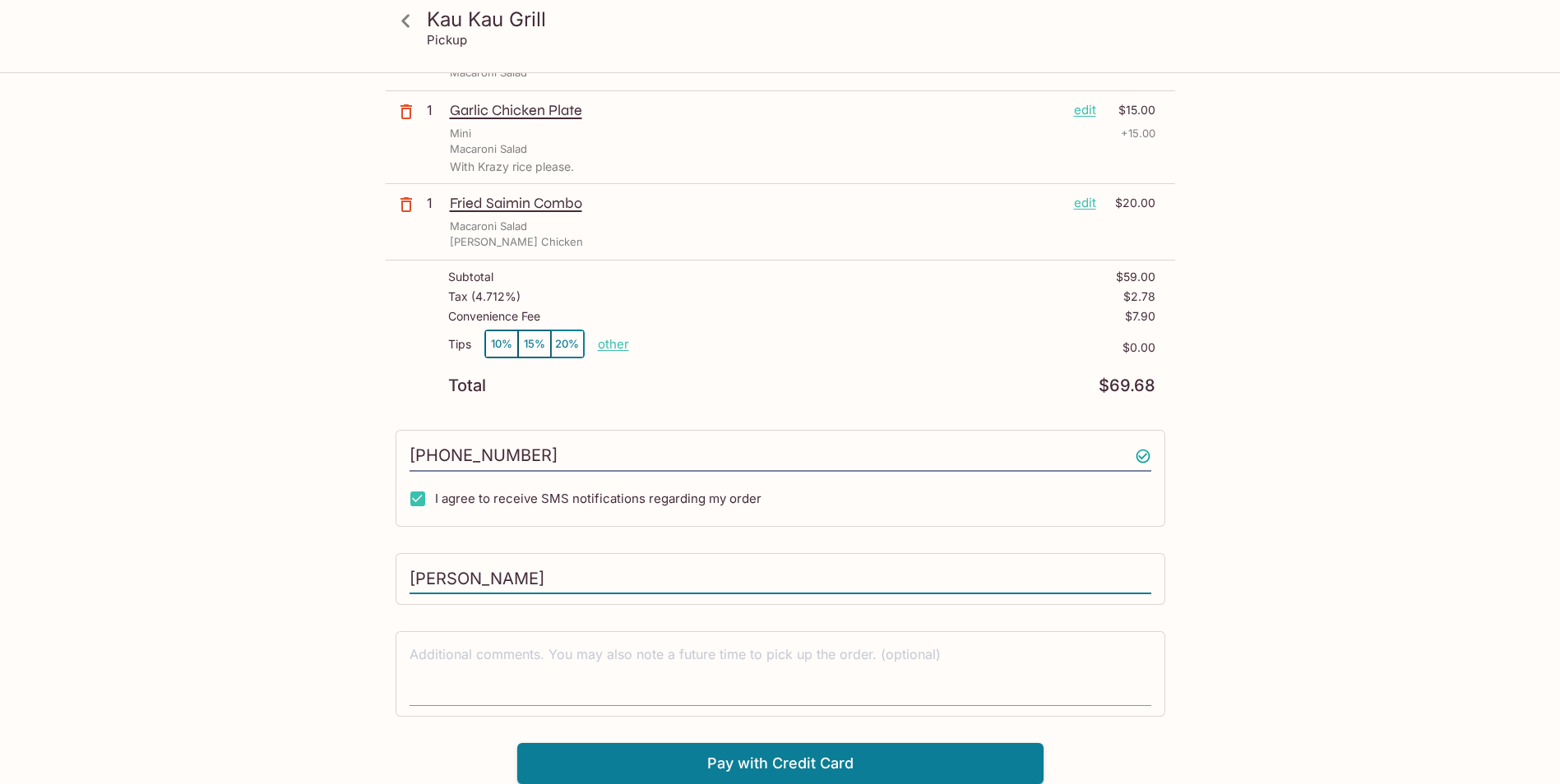
type input "[PERSON_NAME]"
click at [671, 687] on textarea at bounding box center [780, 674] width 741 height 57
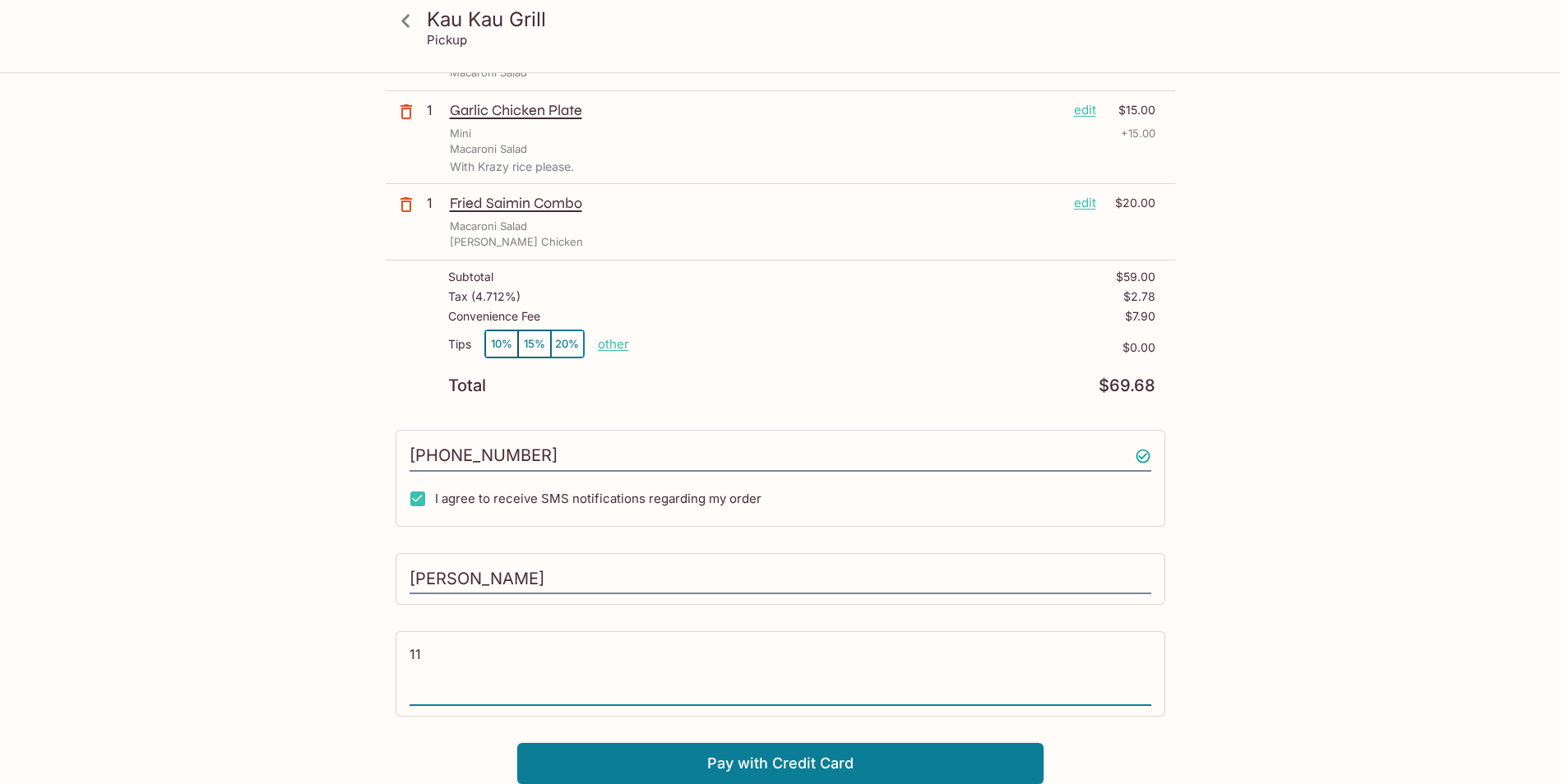
type textarea "1"
click at [884, 764] on button "Pay with Credit Card" at bounding box center [780, 763] width 526 height 41
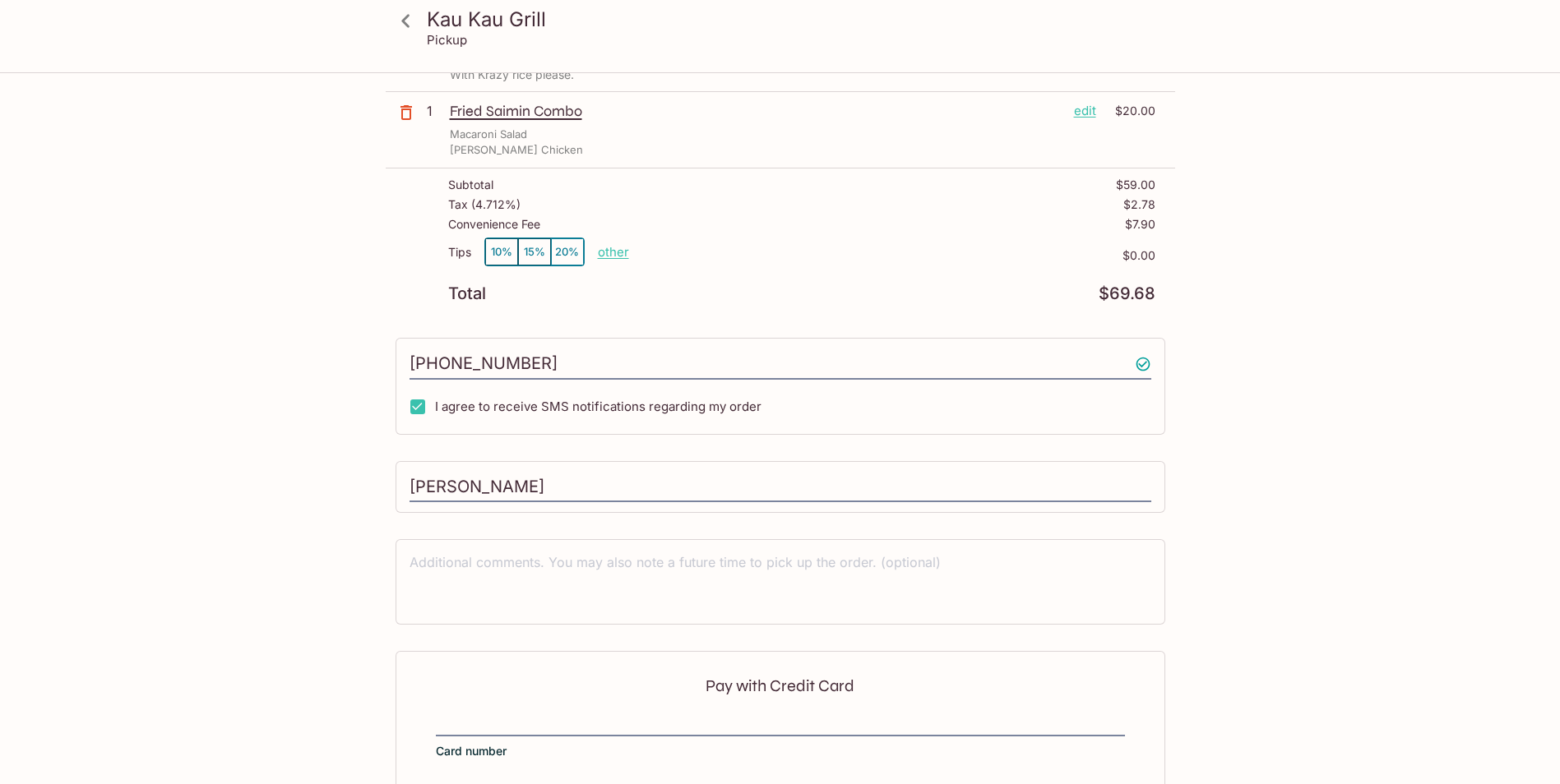
scroll to position [430, 0]
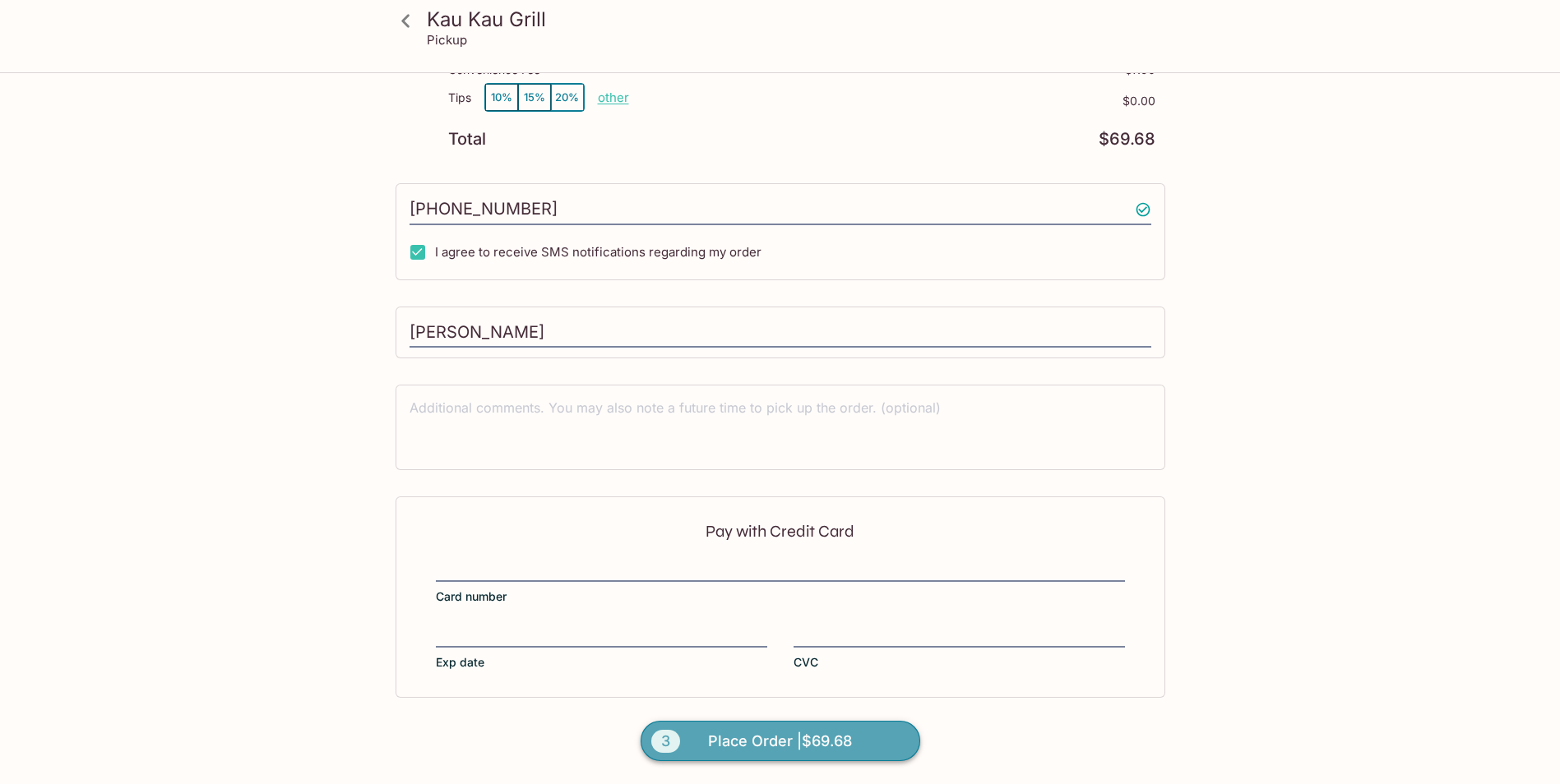
click at [763, 740] on span "Place Order | $69.68" at bounding box center [779, 741] width 144 height 26
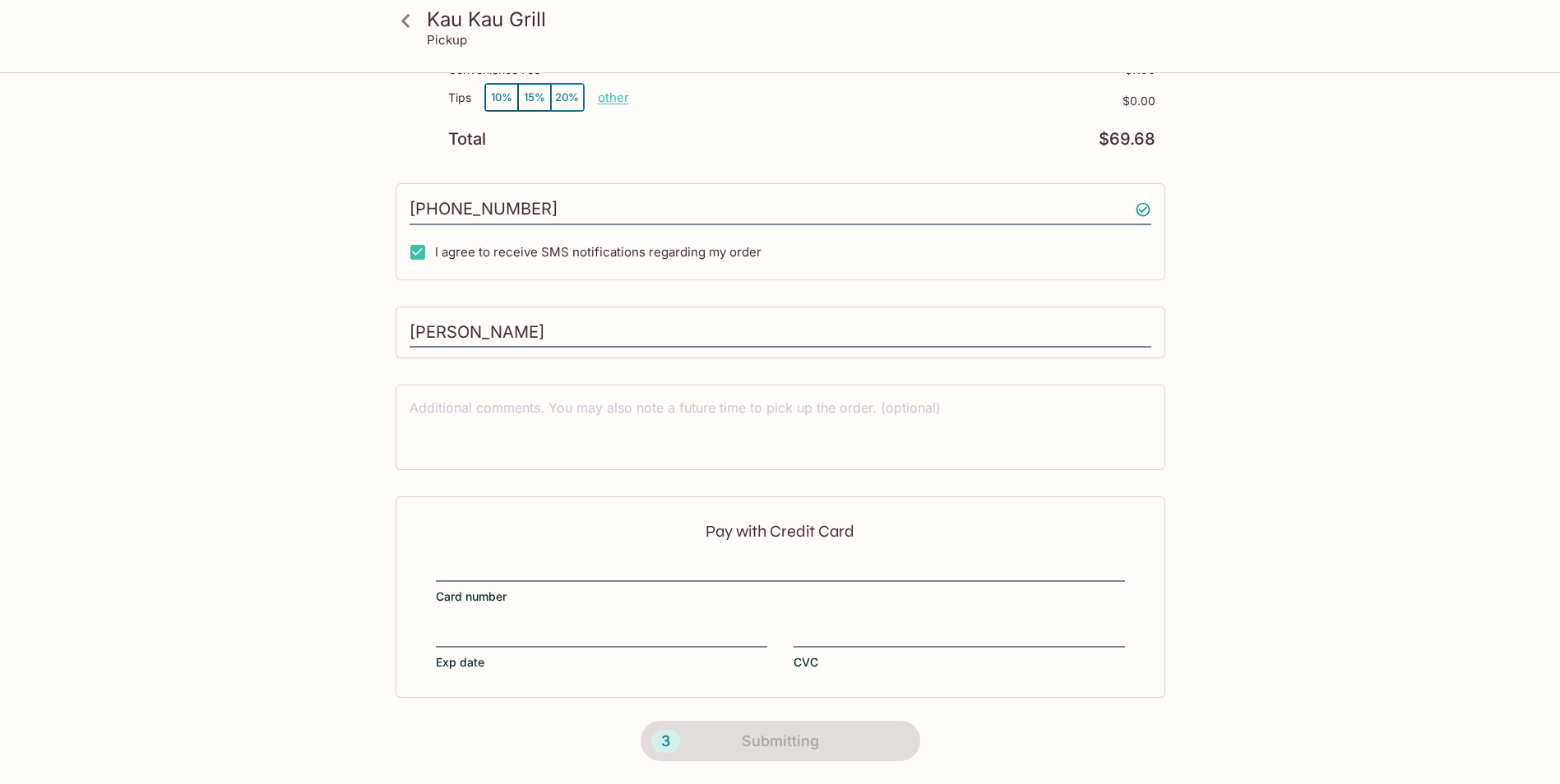
scroll to position [171, 0]
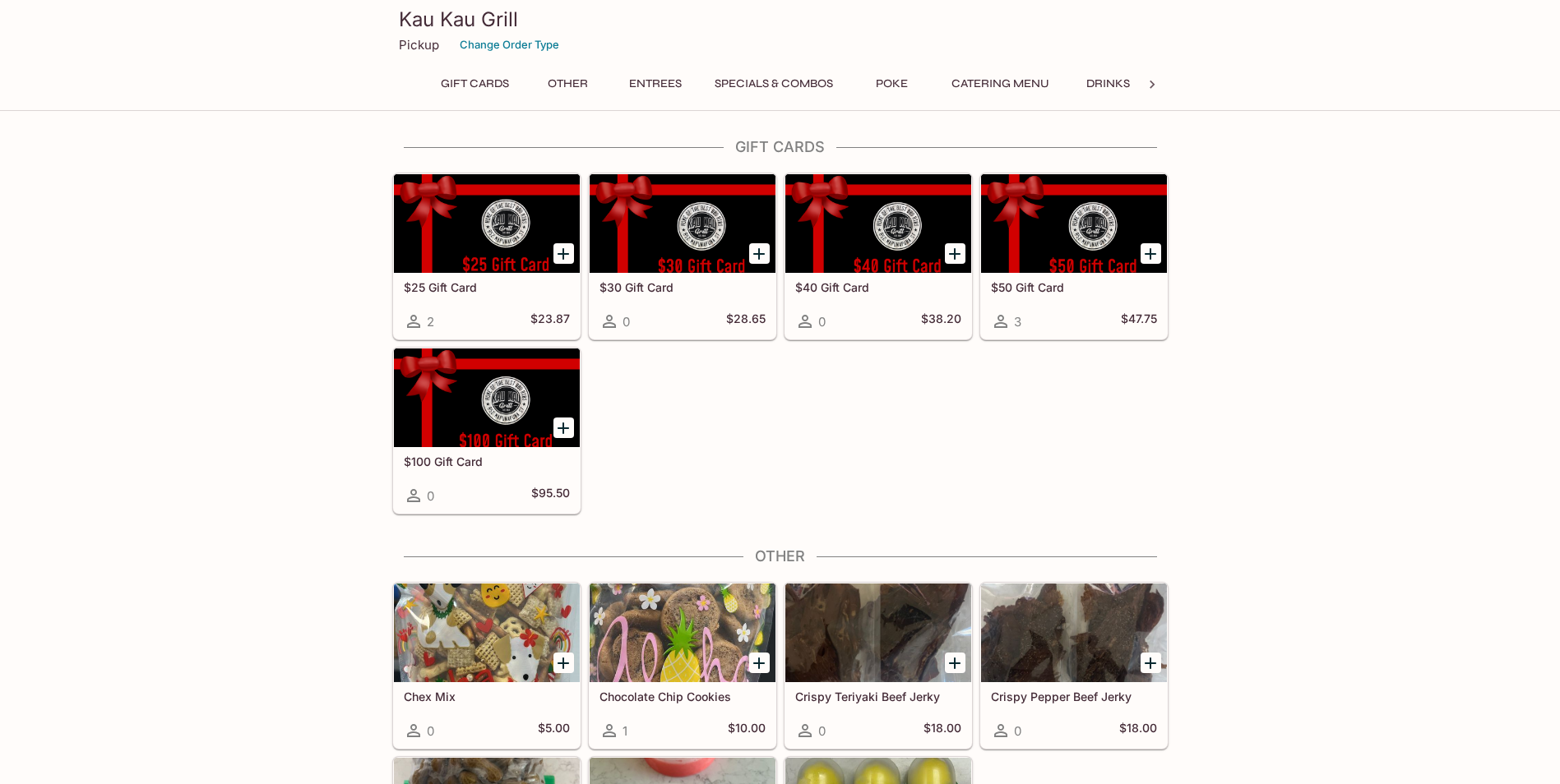
click at [668, 78] on button "Entrees" at bounding box center [656, 84] width 74 height 23
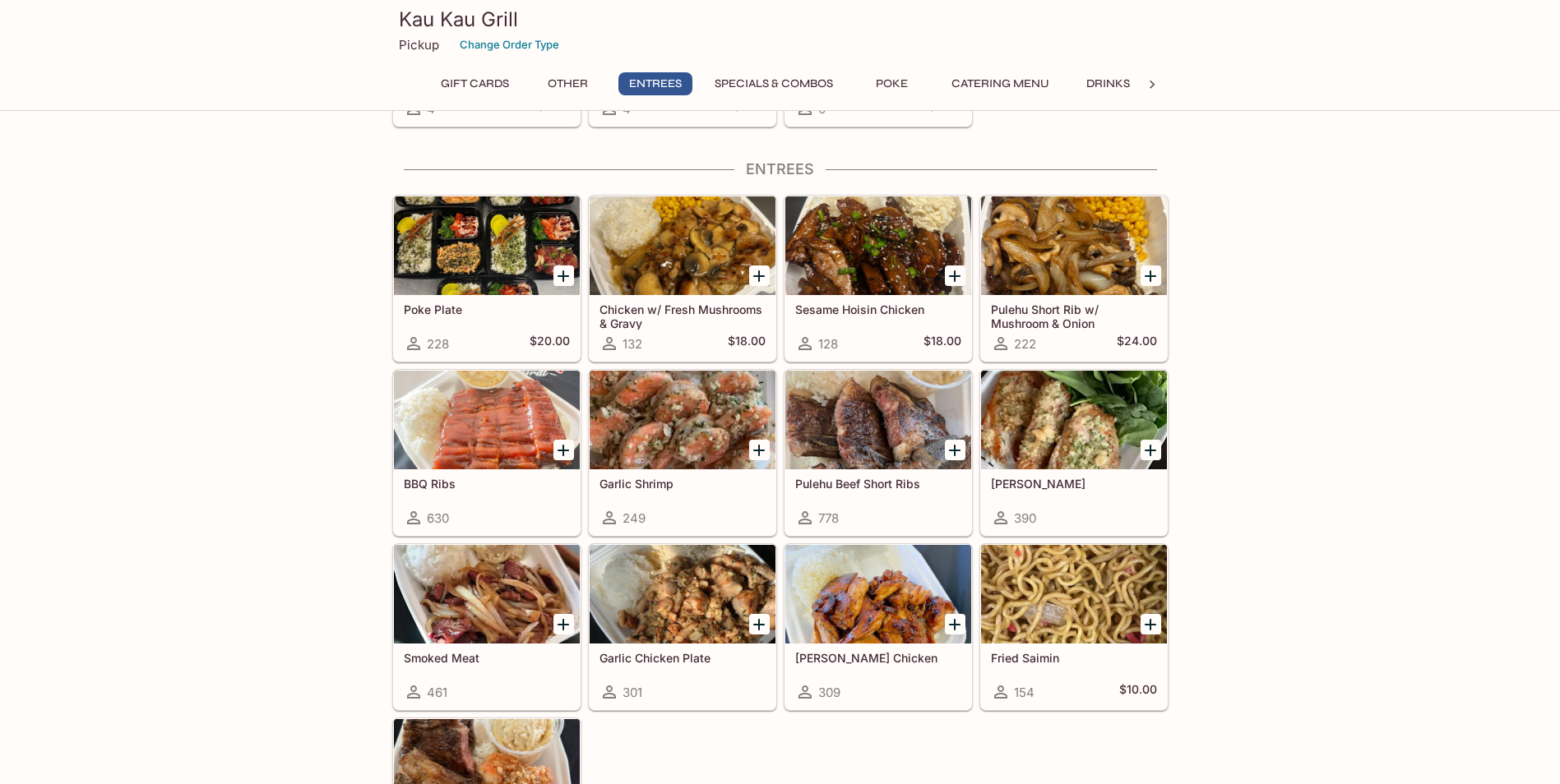
scroll to position [817, 0]
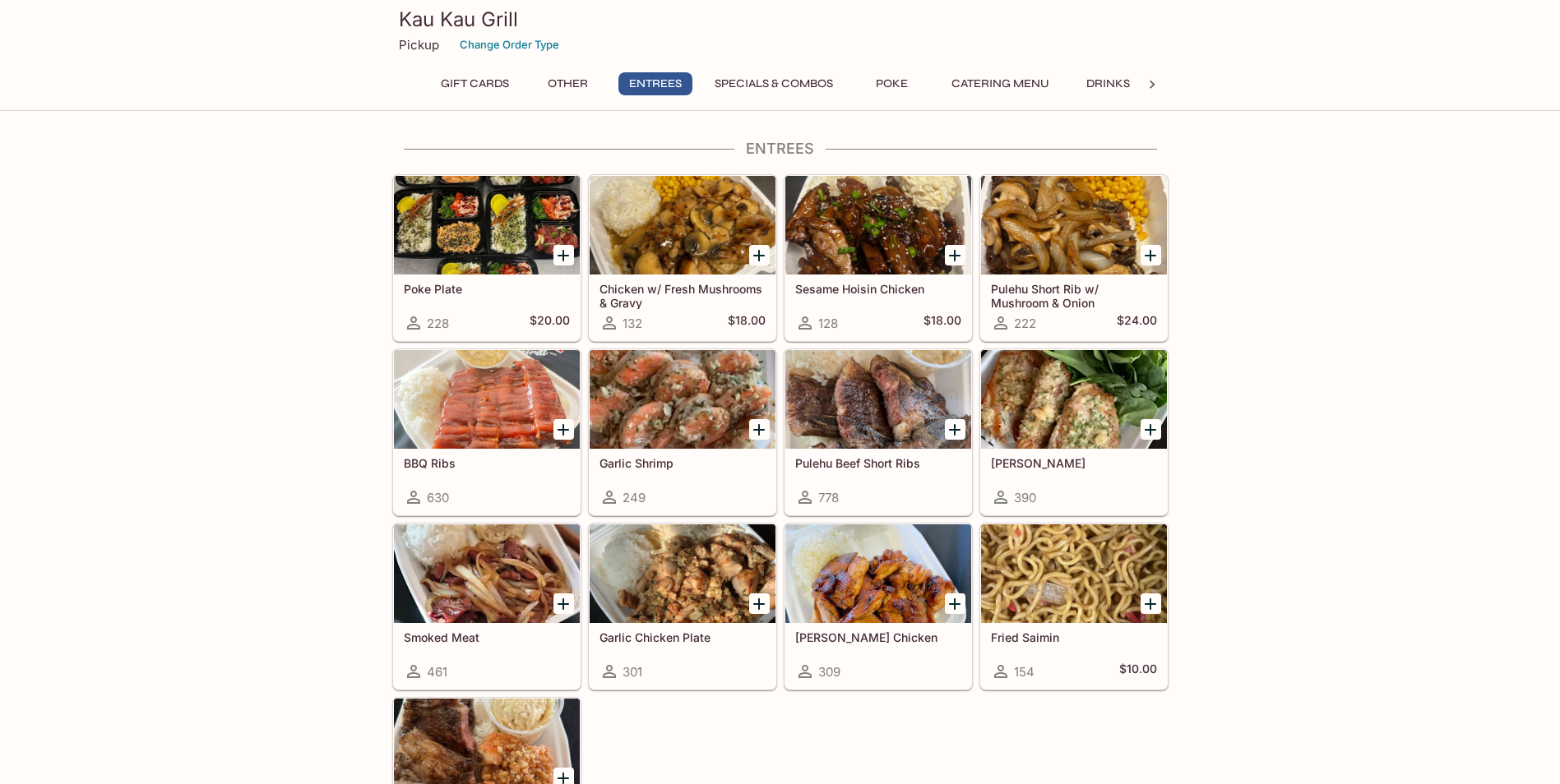
click at [739, 82] on button "Specials & Combos" at bounding box center [773, 84] width 137 height 23
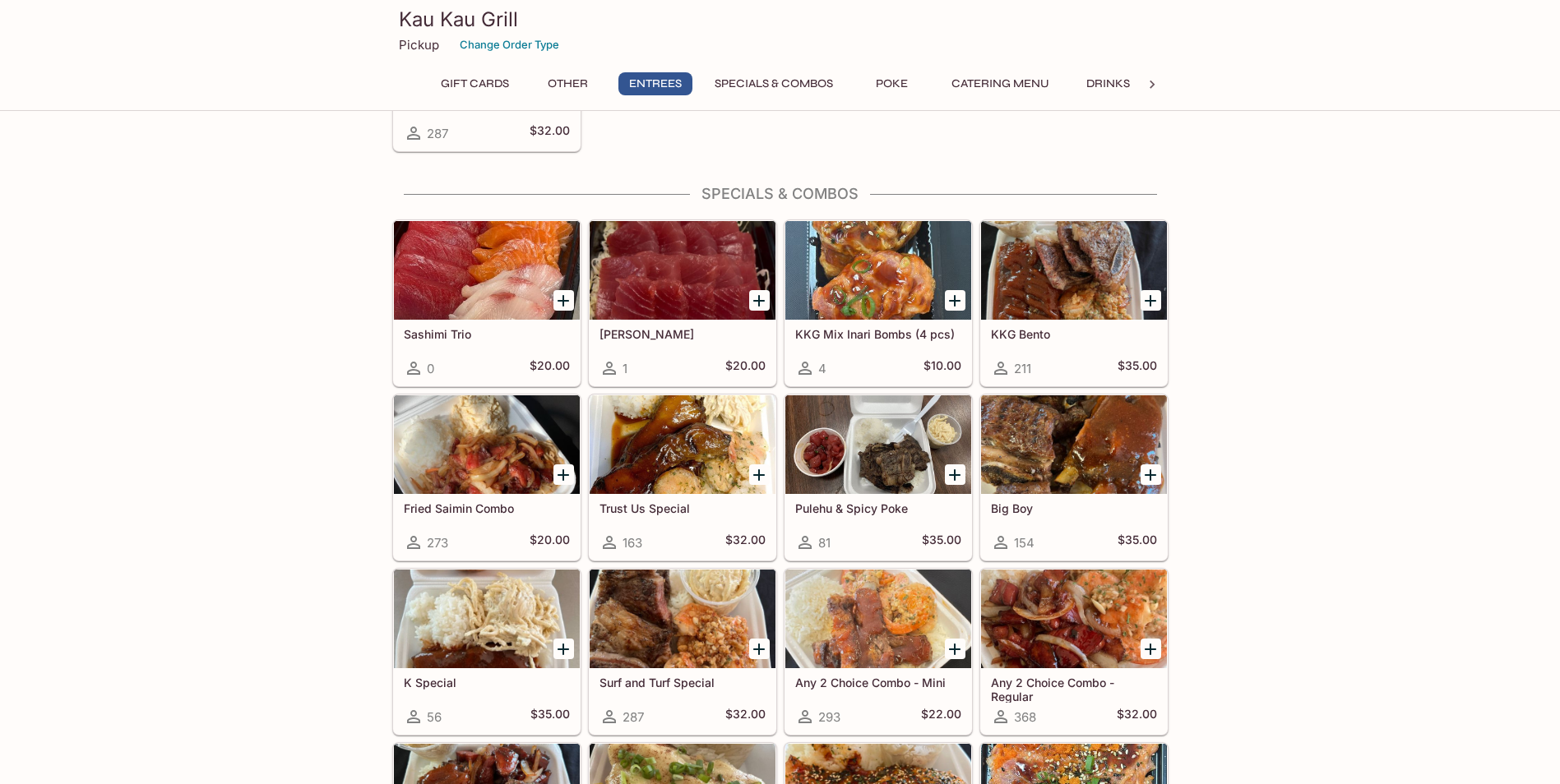
scroll to position [1506, 0]
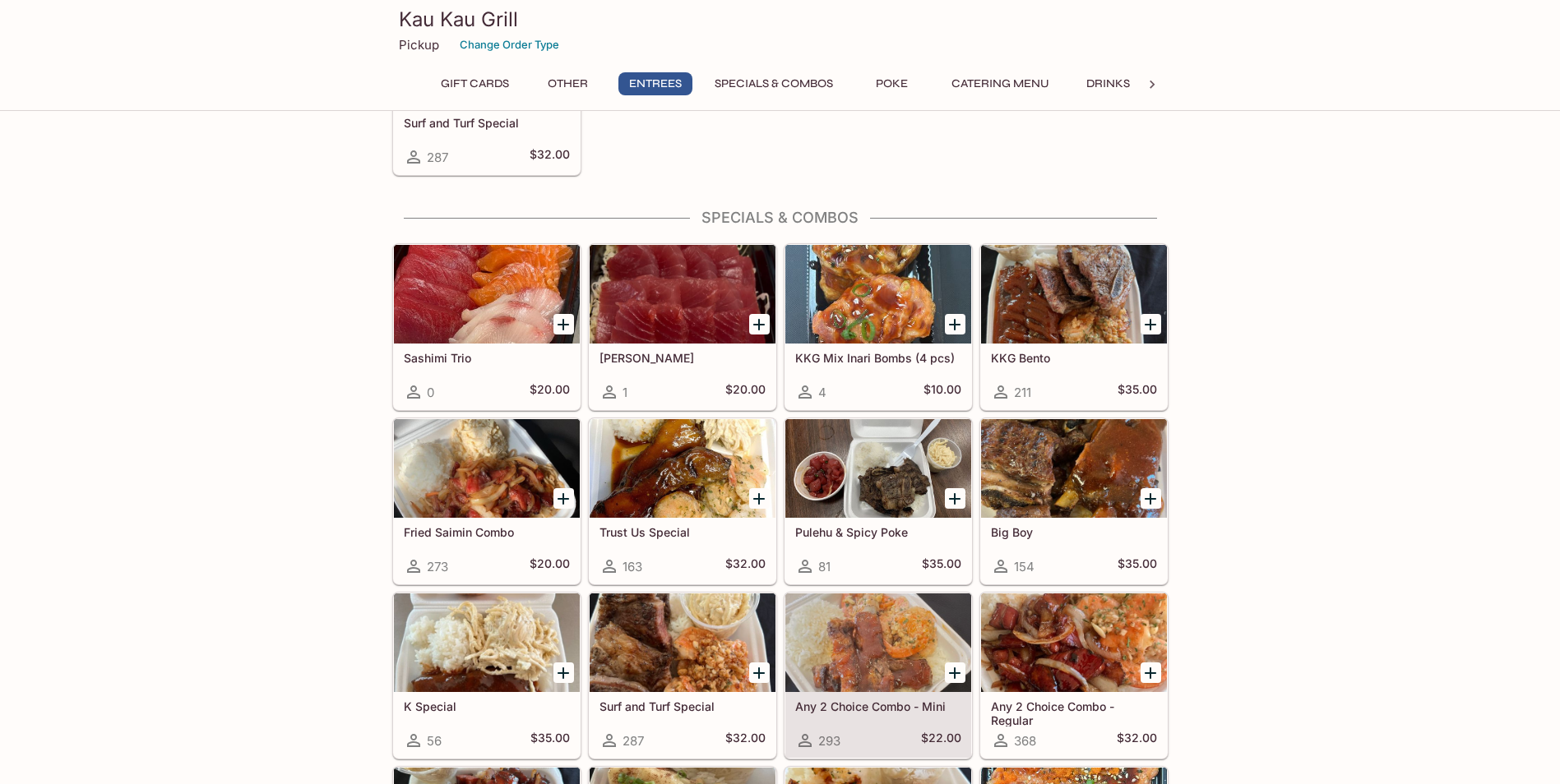
click at [927, 712] on h5 "Any 2 Choice Combo - Mini" at bounding box center [878, 707] width 166 height 14
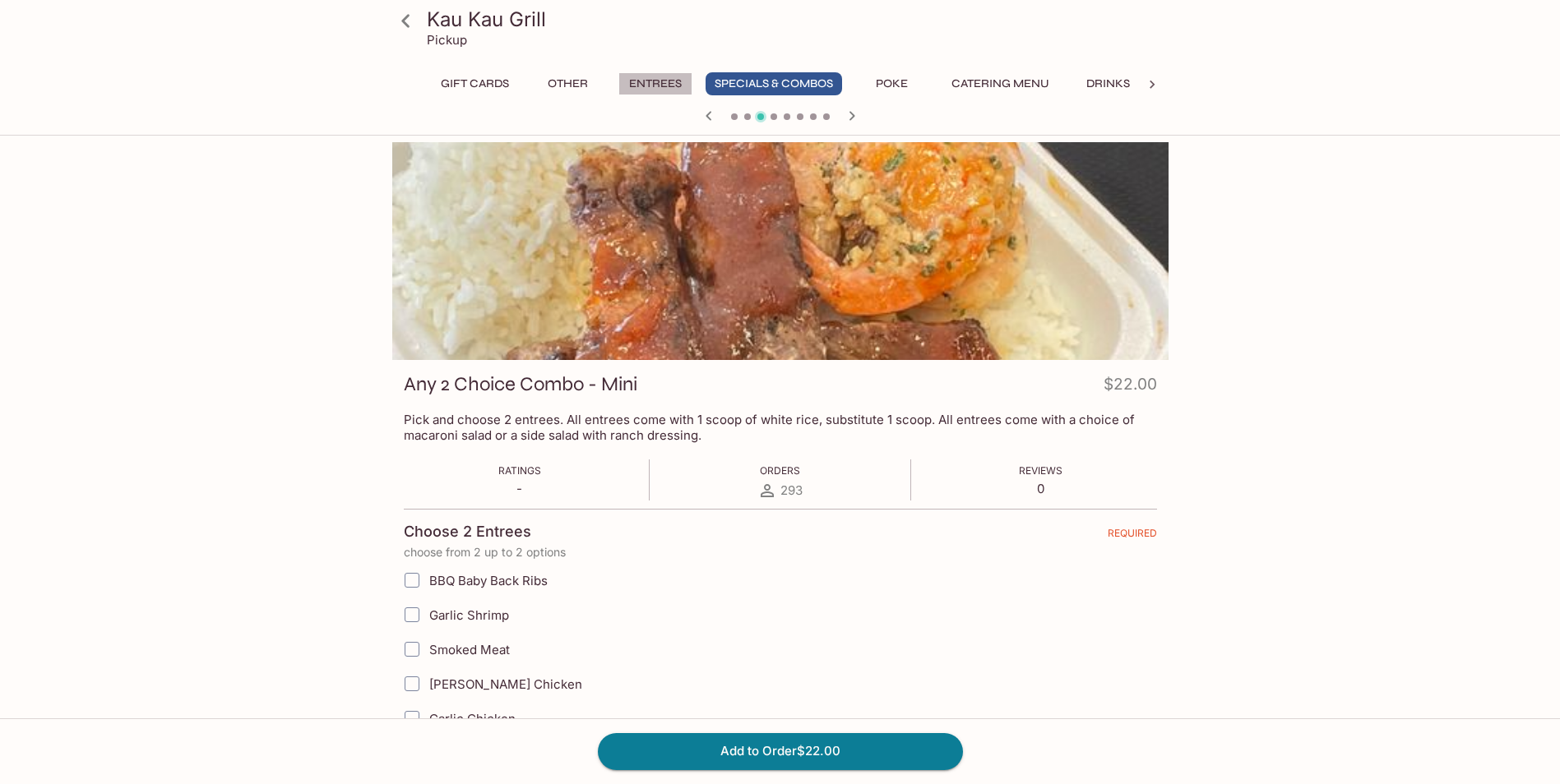
click at [656, 90] on button "Entrees" at bounding box center [656, 84] width 74 height 23
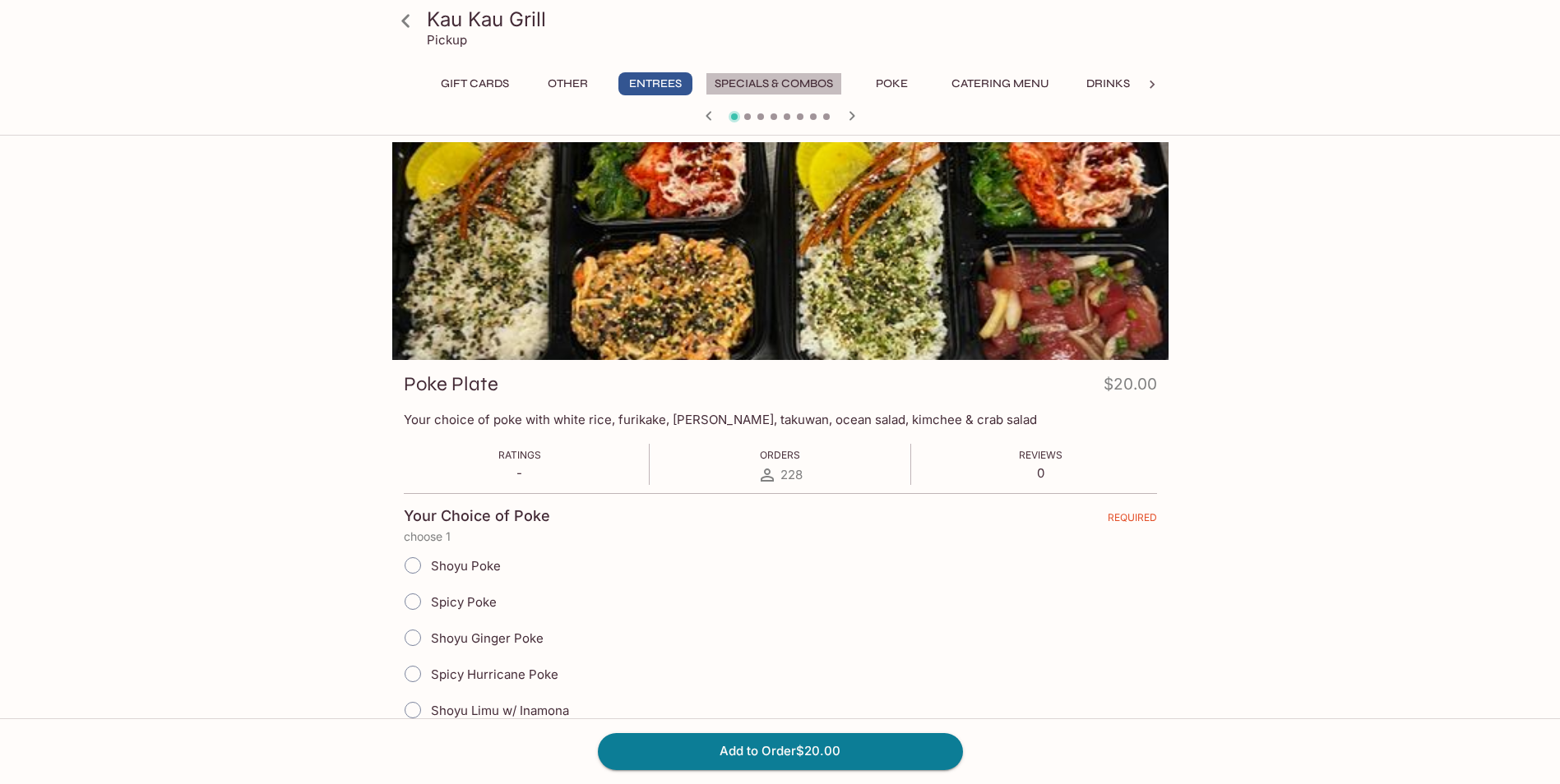
click at [783, 86] on button "Specials & Combos" at bounding box center [773, 84] width 137 height 23
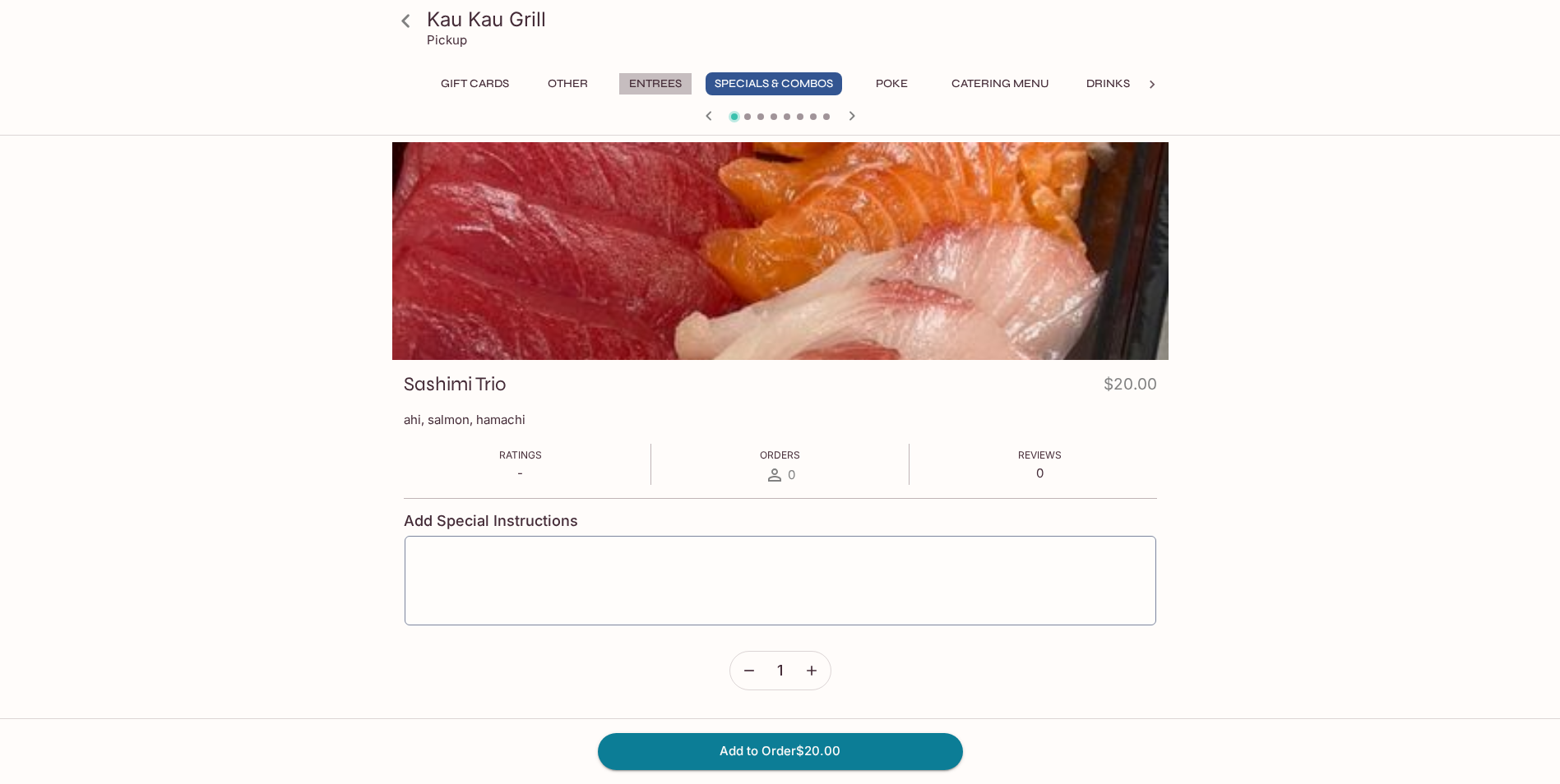
click at [667, 88] on button "Entrees" at bounding box center [656, 84] width 74 height 23
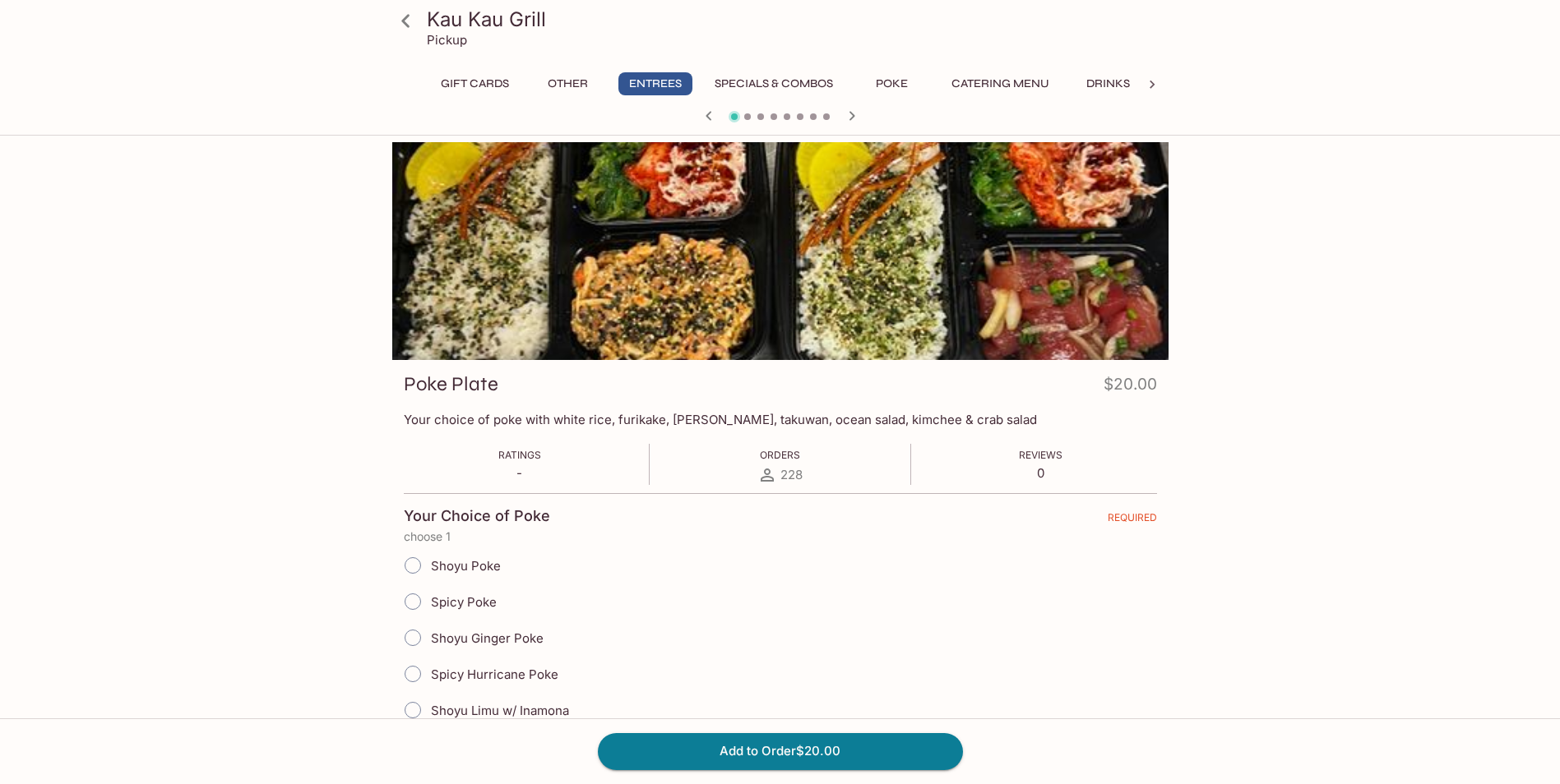
scroll to position [165, 0]
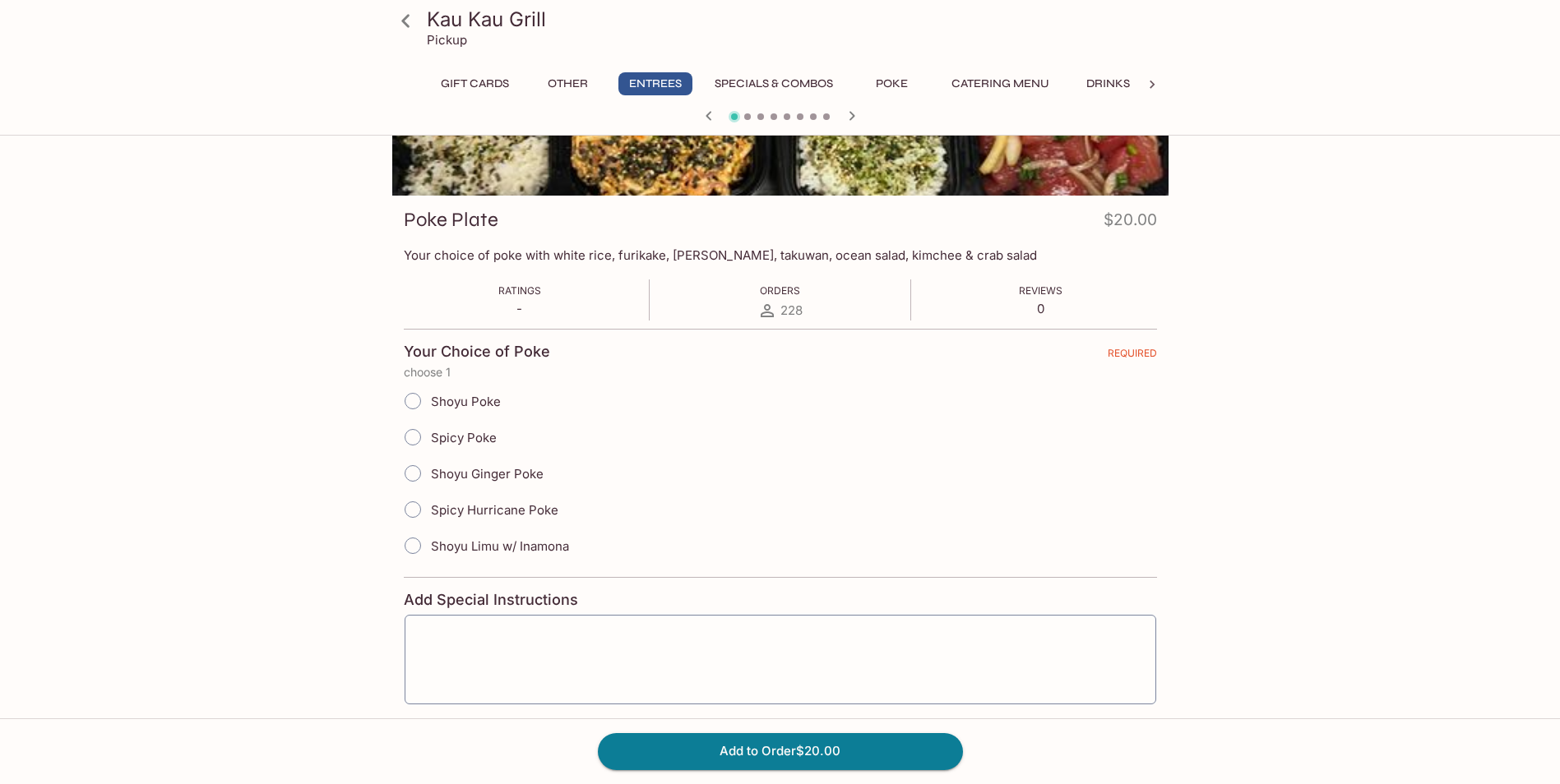
click at [653, 86] on button "Entrees" at bounding box center [656, 84] width 74 height 23
click at [407, 21] on icon at bounding box center [405, 21] width 29 height 29
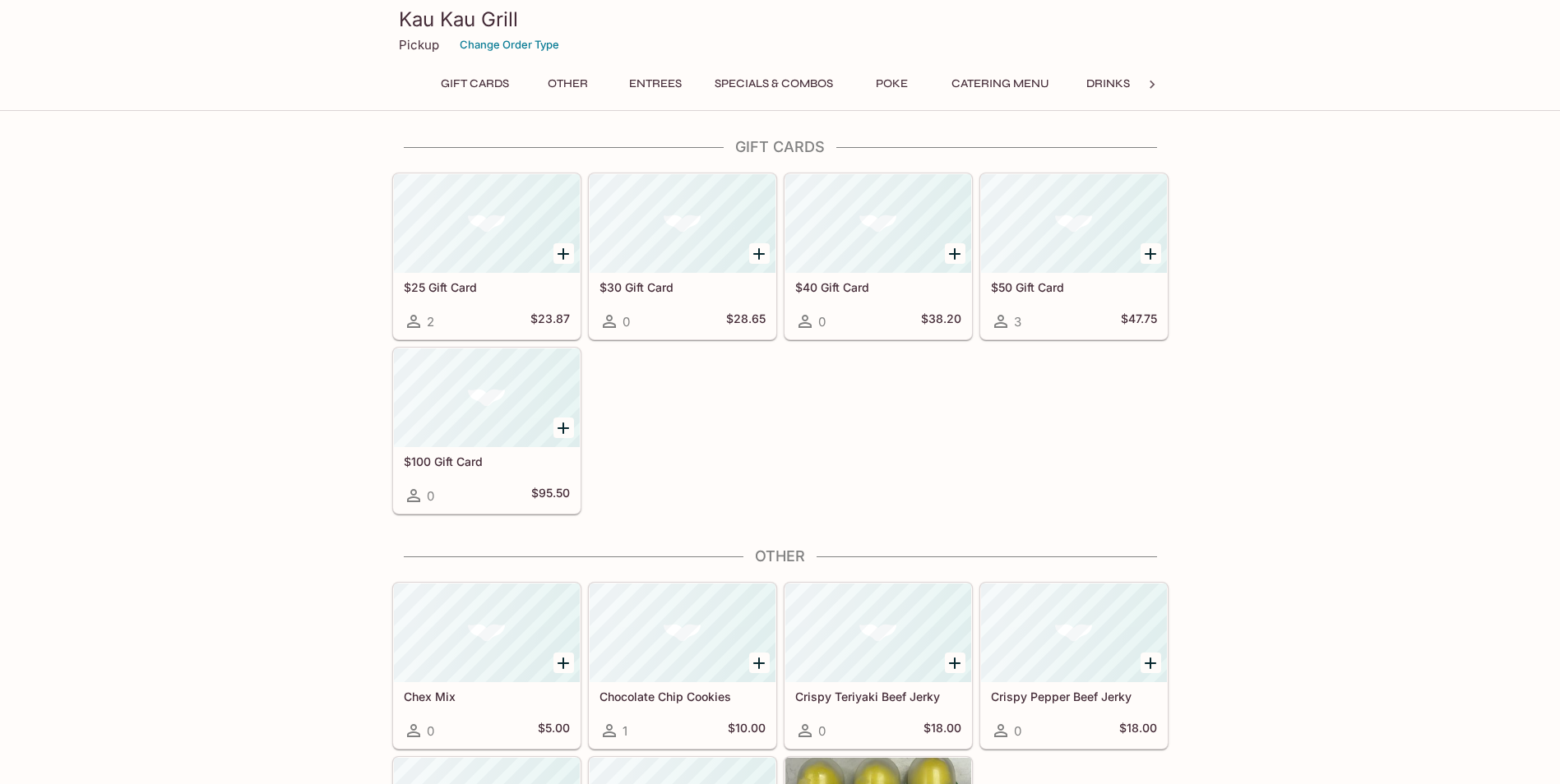
scroll to position [22, 0]
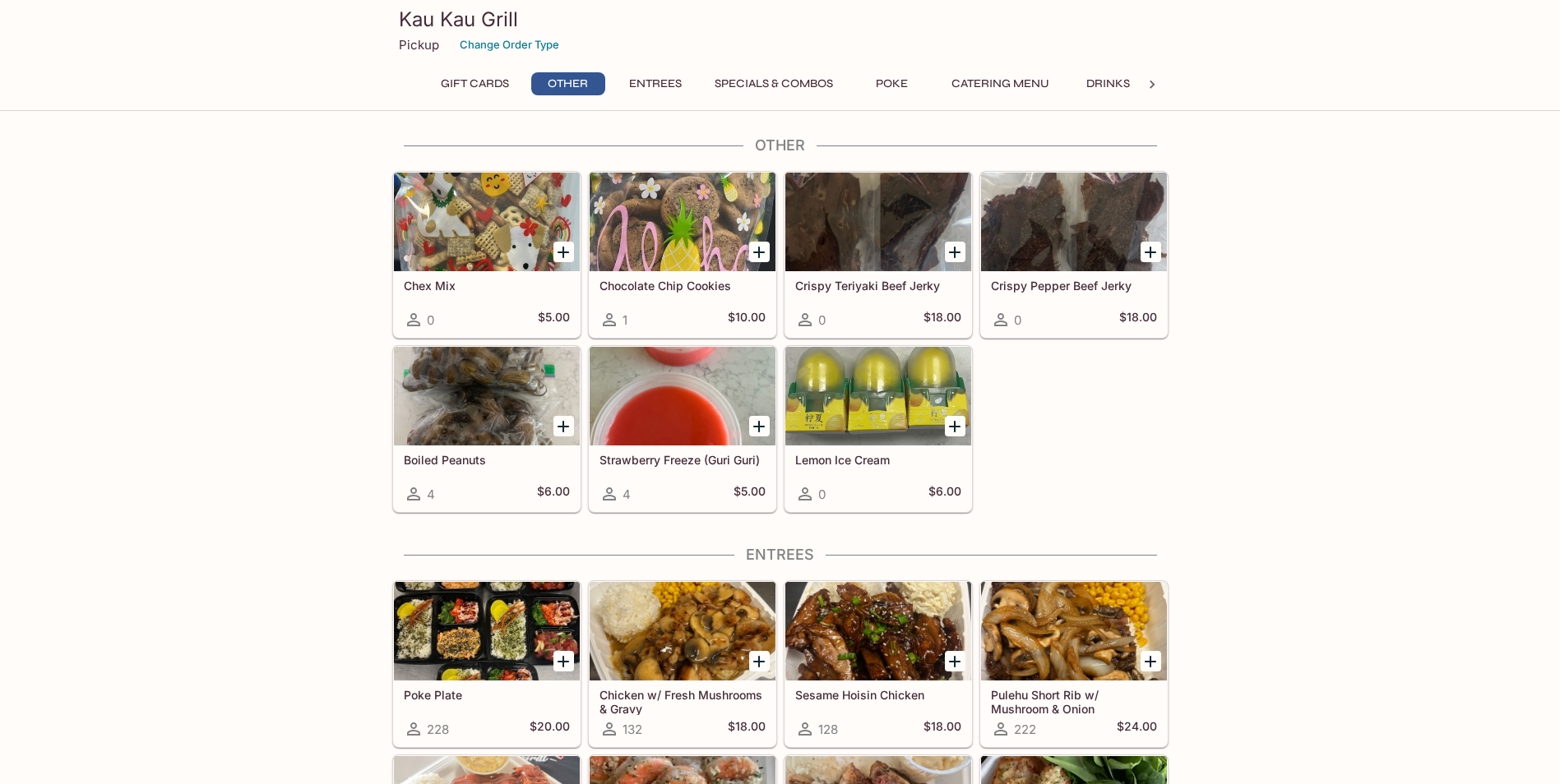
click at [768, 78] on button "Specials & Combos" at bounding box center [773, 84] width 137 height 23
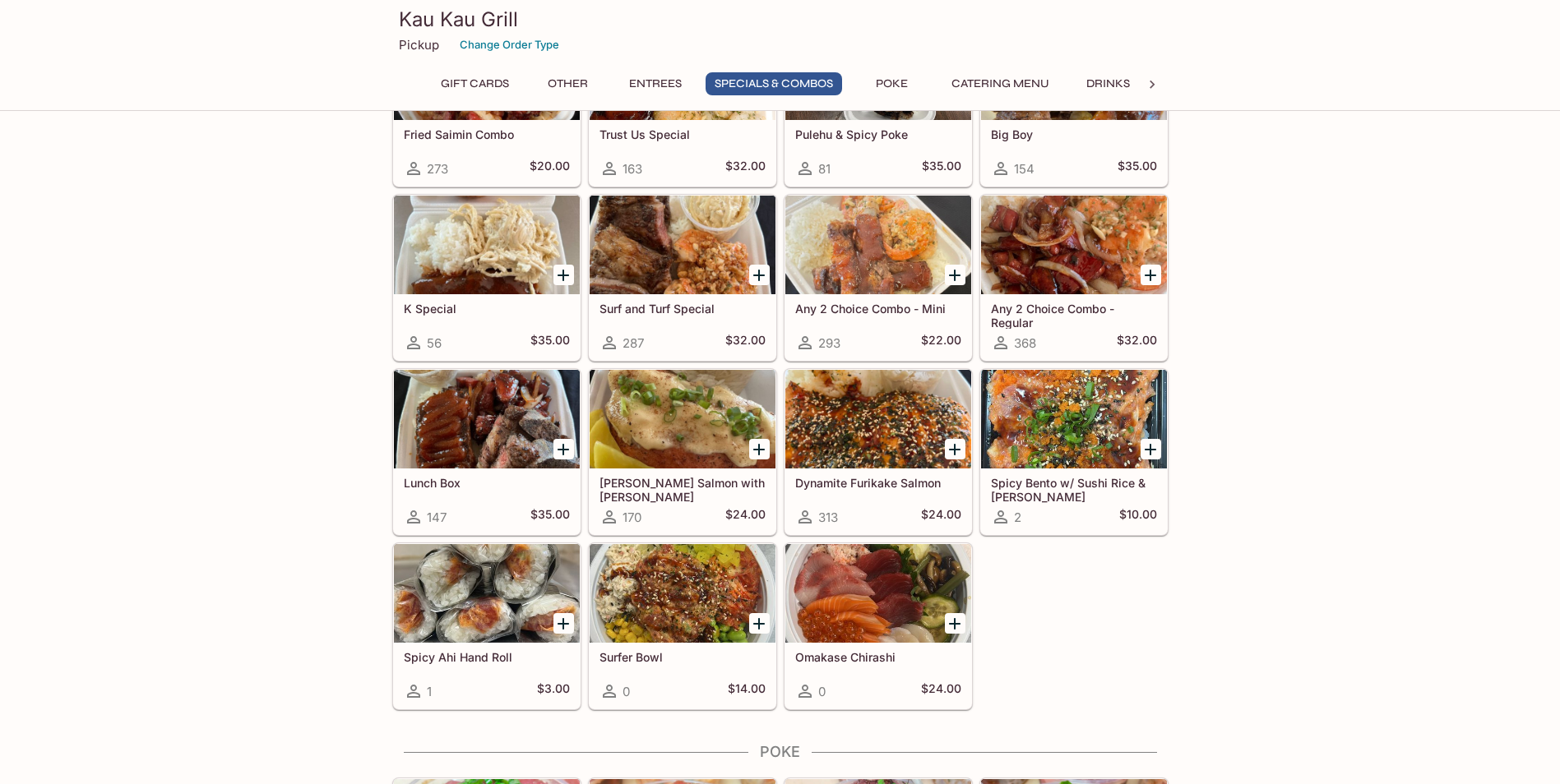
scroll to position [1575, 0]
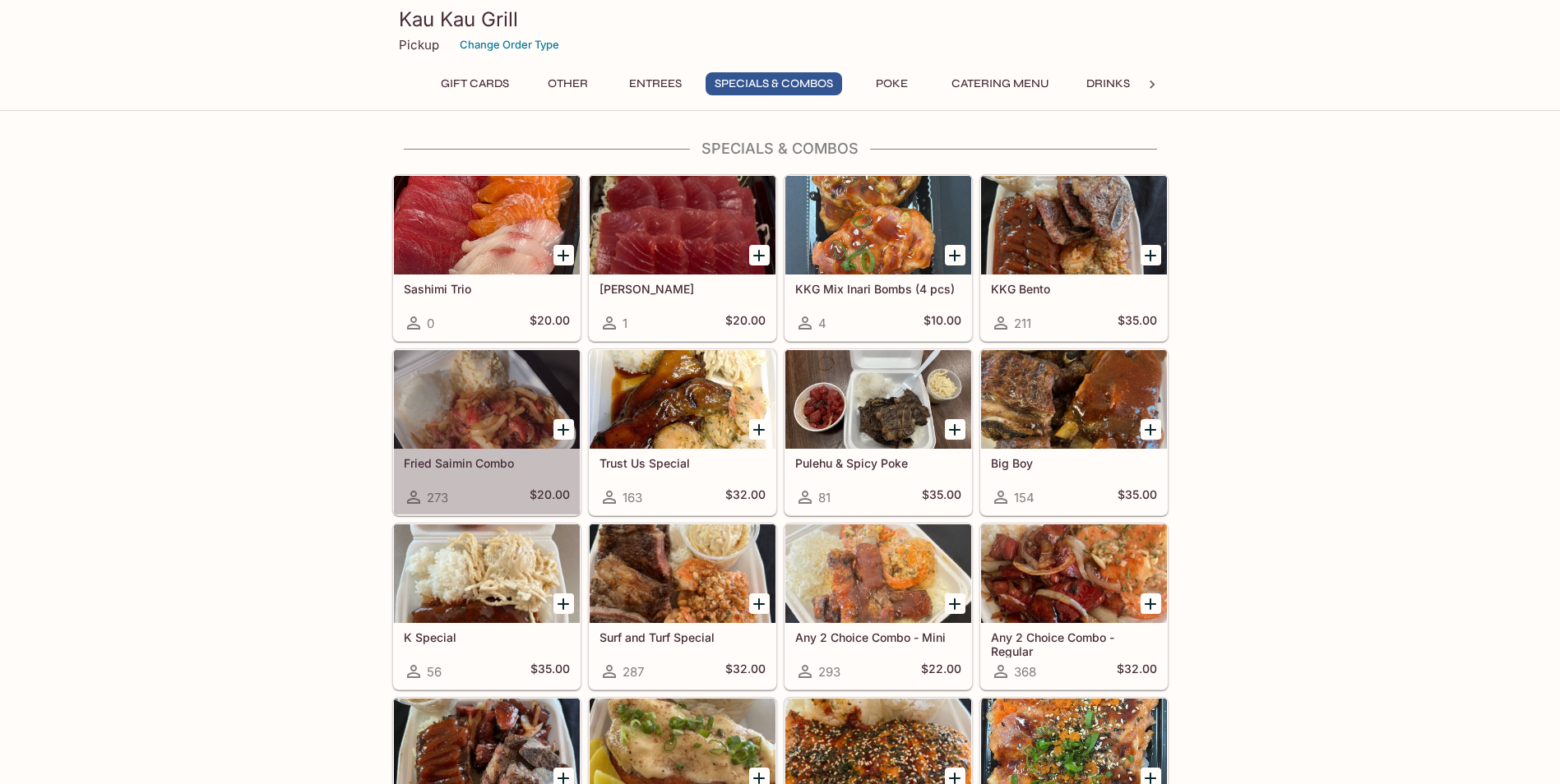
click at [540, 478] on div "Fried Saimin Combo 273 $20.00" at bounding box center [487, 482] width 186 height 66
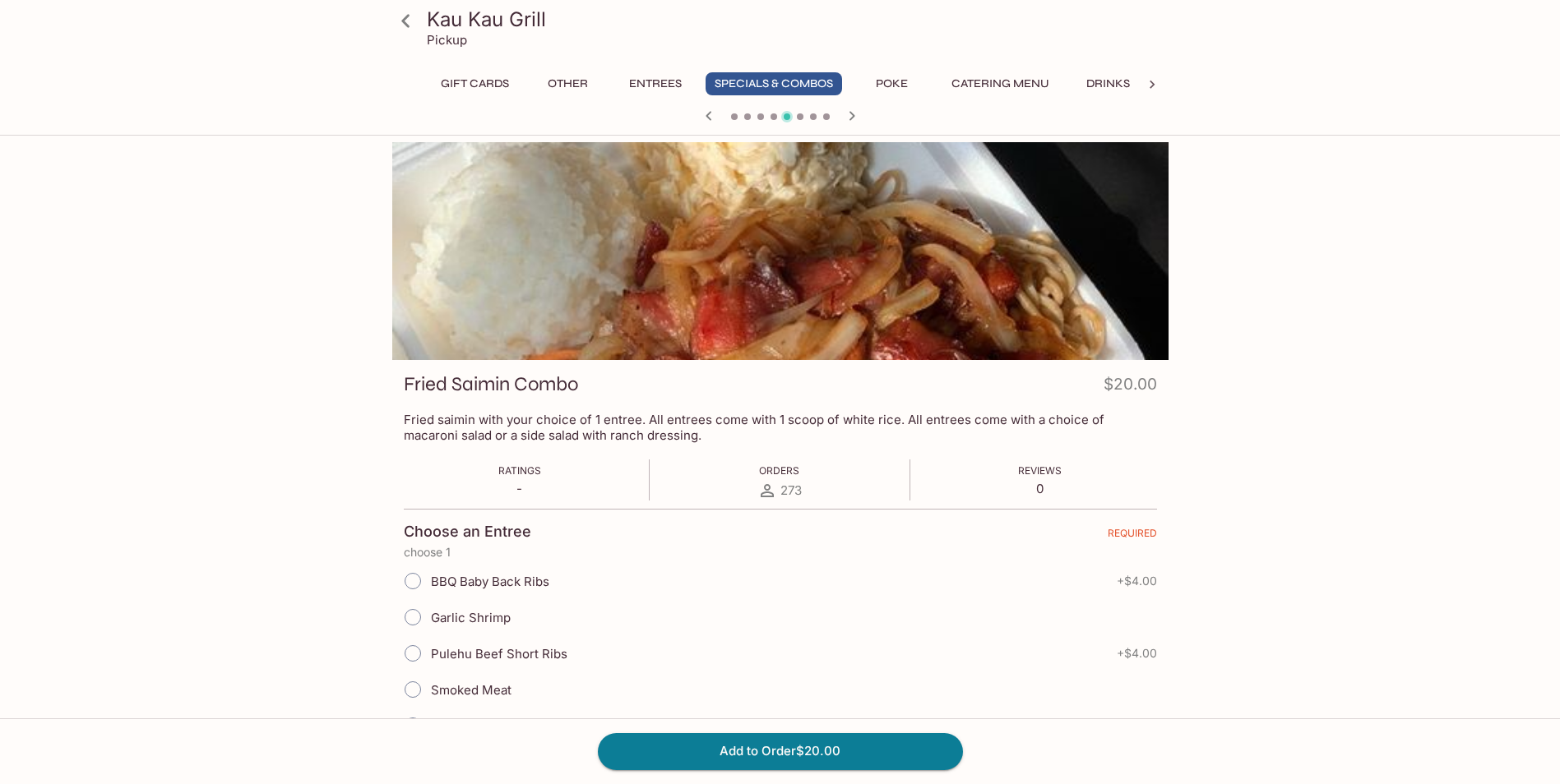
click at [836, 78] on button "Specials & Combos" at bounding box center [773, 84] width 137 height 23
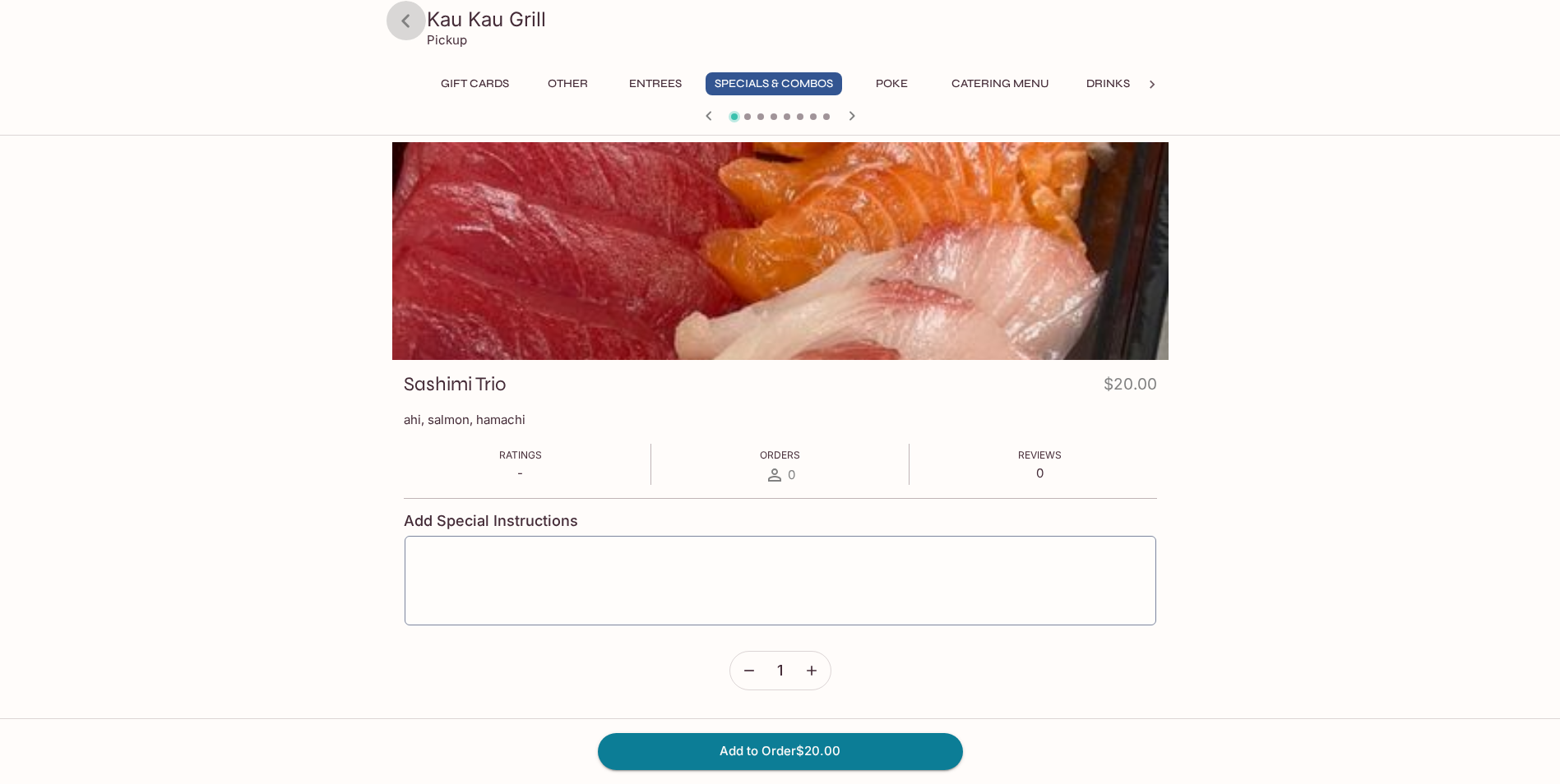
click at [414, 16] on icon at bounding box center [405, 21] width 29 height 29
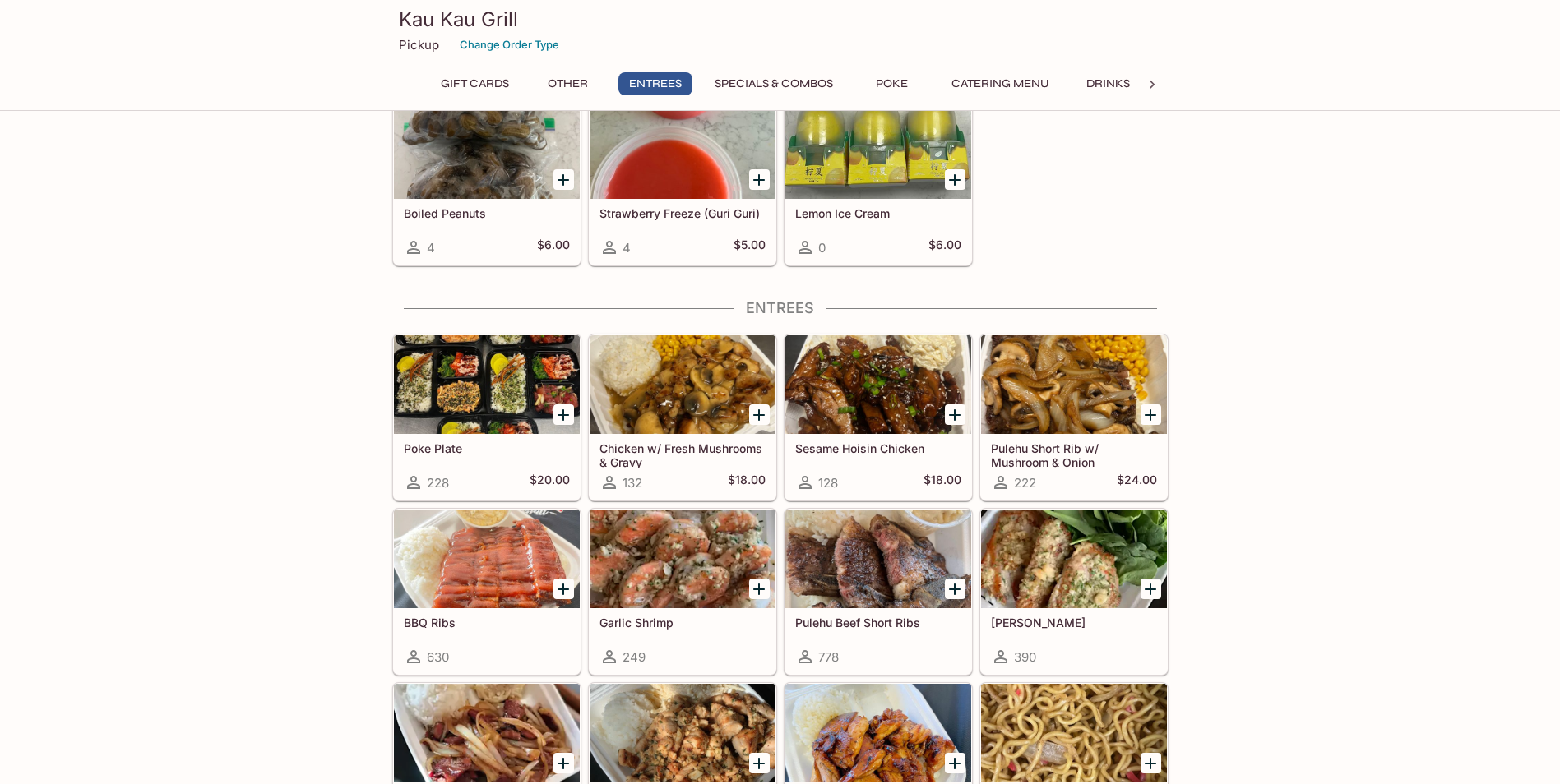
scroll to position [904, 0]
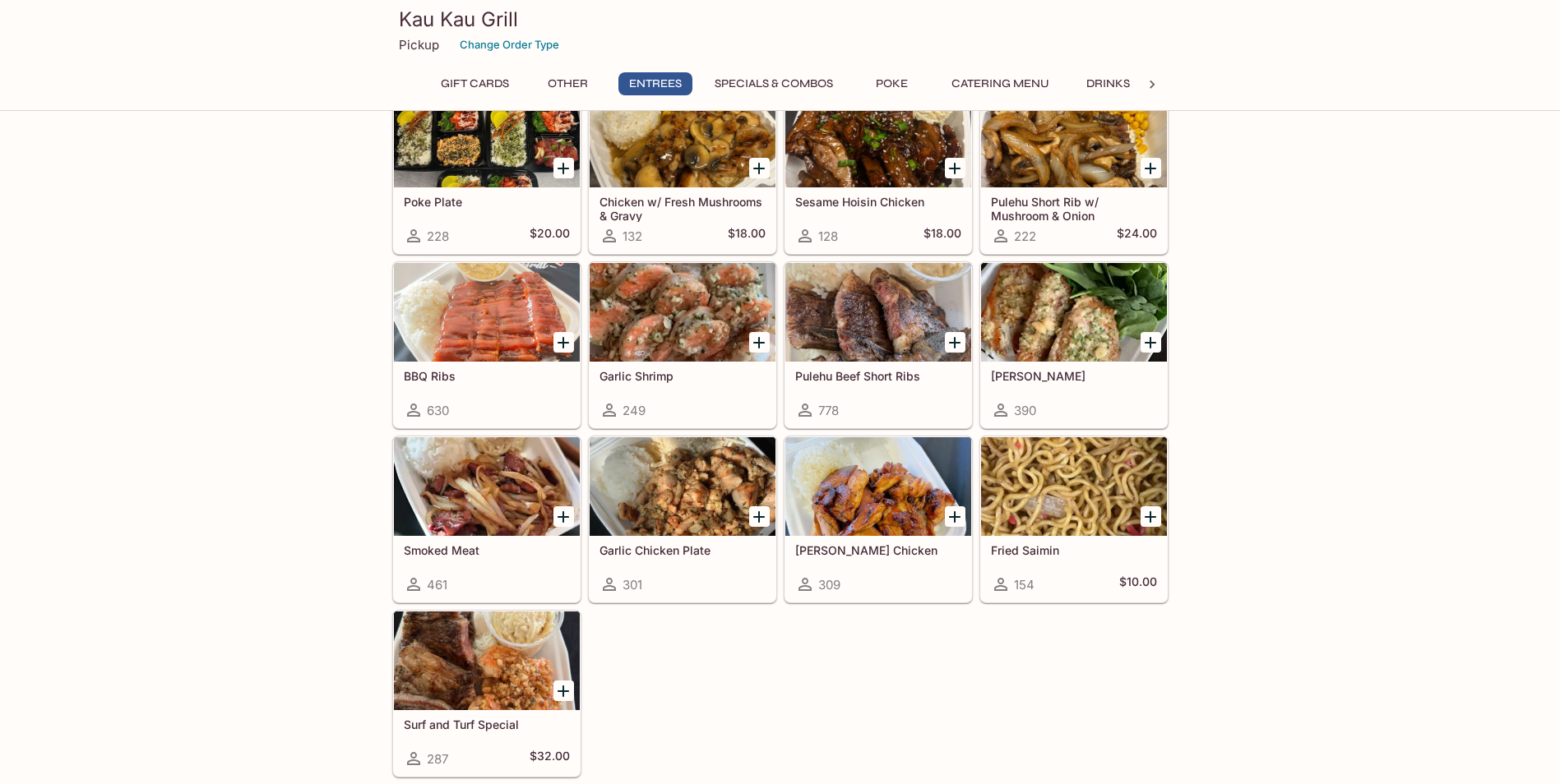
click at [923, 243] on h5 "$18.00" at bounding box center [942, 236] width 38 height 20
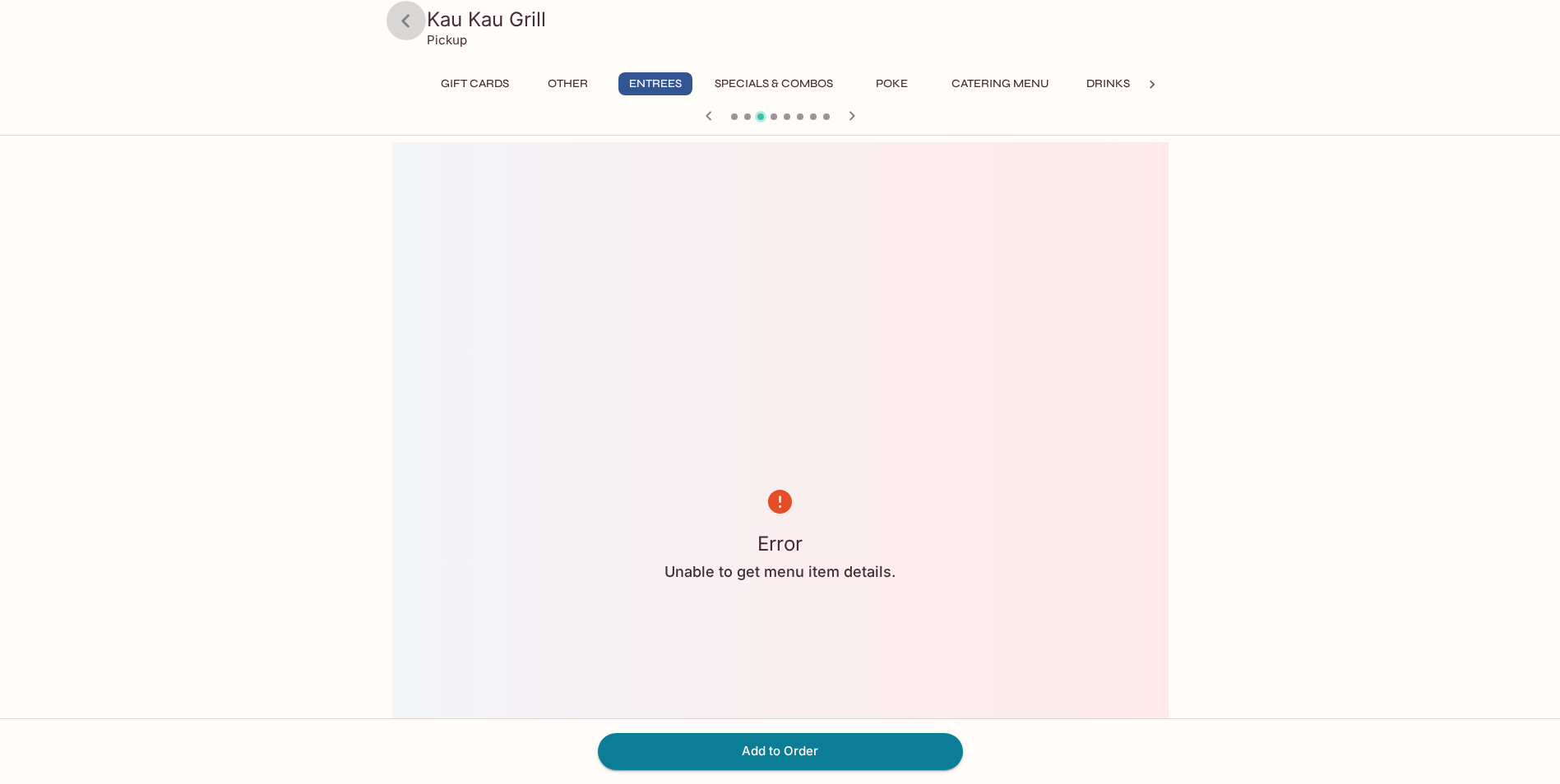
click at [409, 27] on icon at bounding box center [405, 21] width 29 height 29
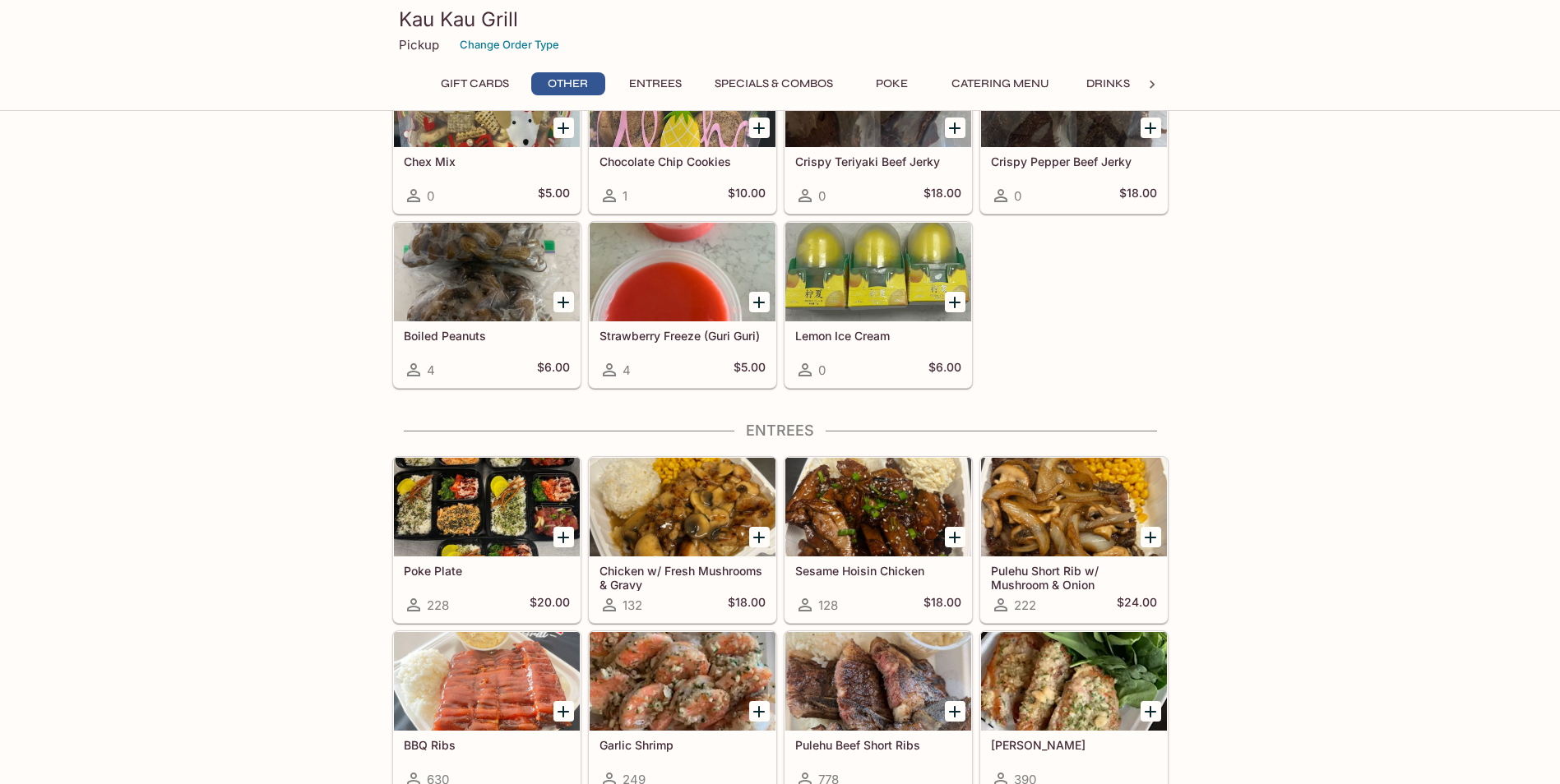
scroll to position [740, 0]
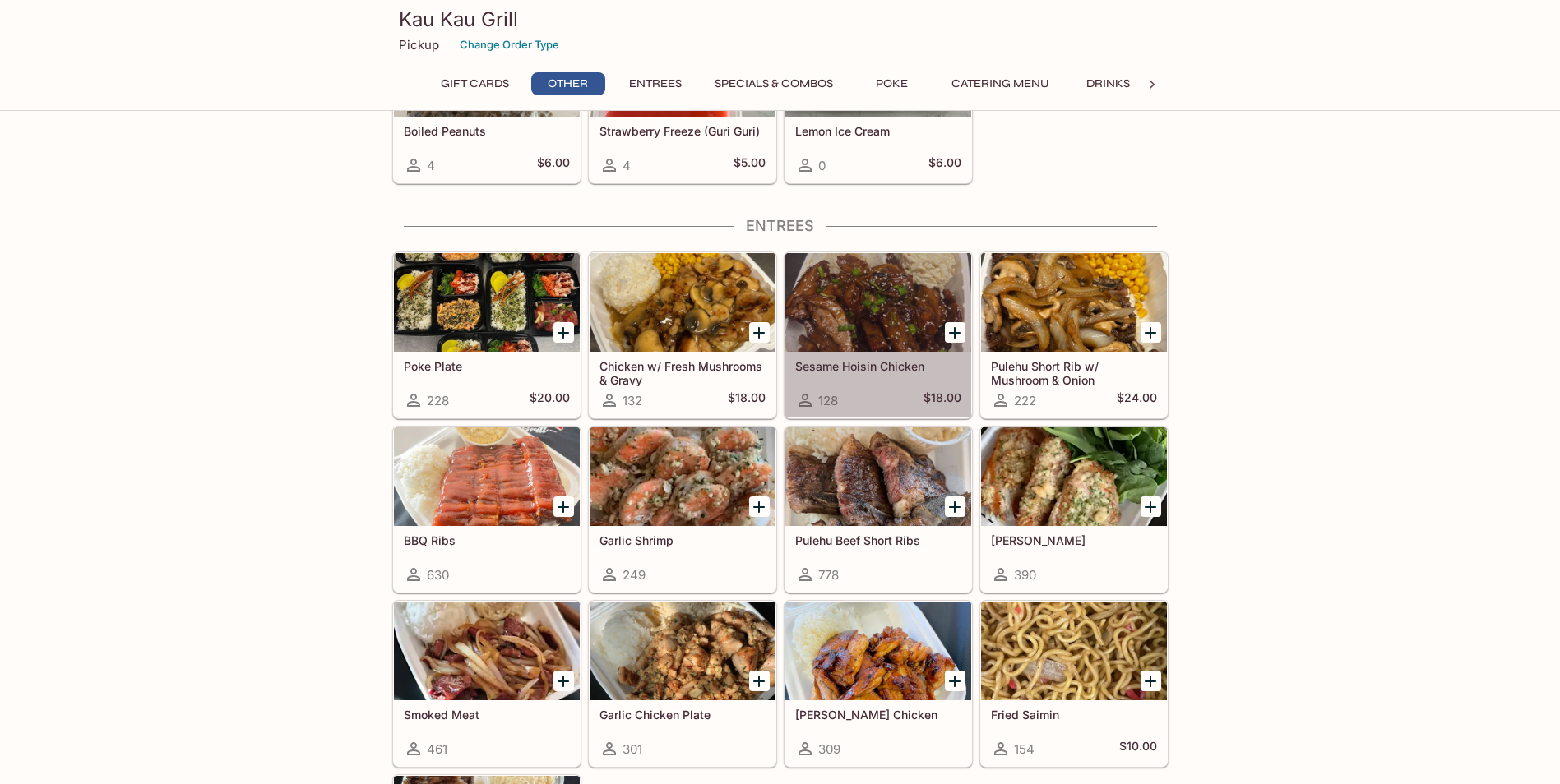
click at [844, 385] on div "Sesame Hoisin Chicken 128 $18.00" at bounding box center [878, 385] width 186 height 66
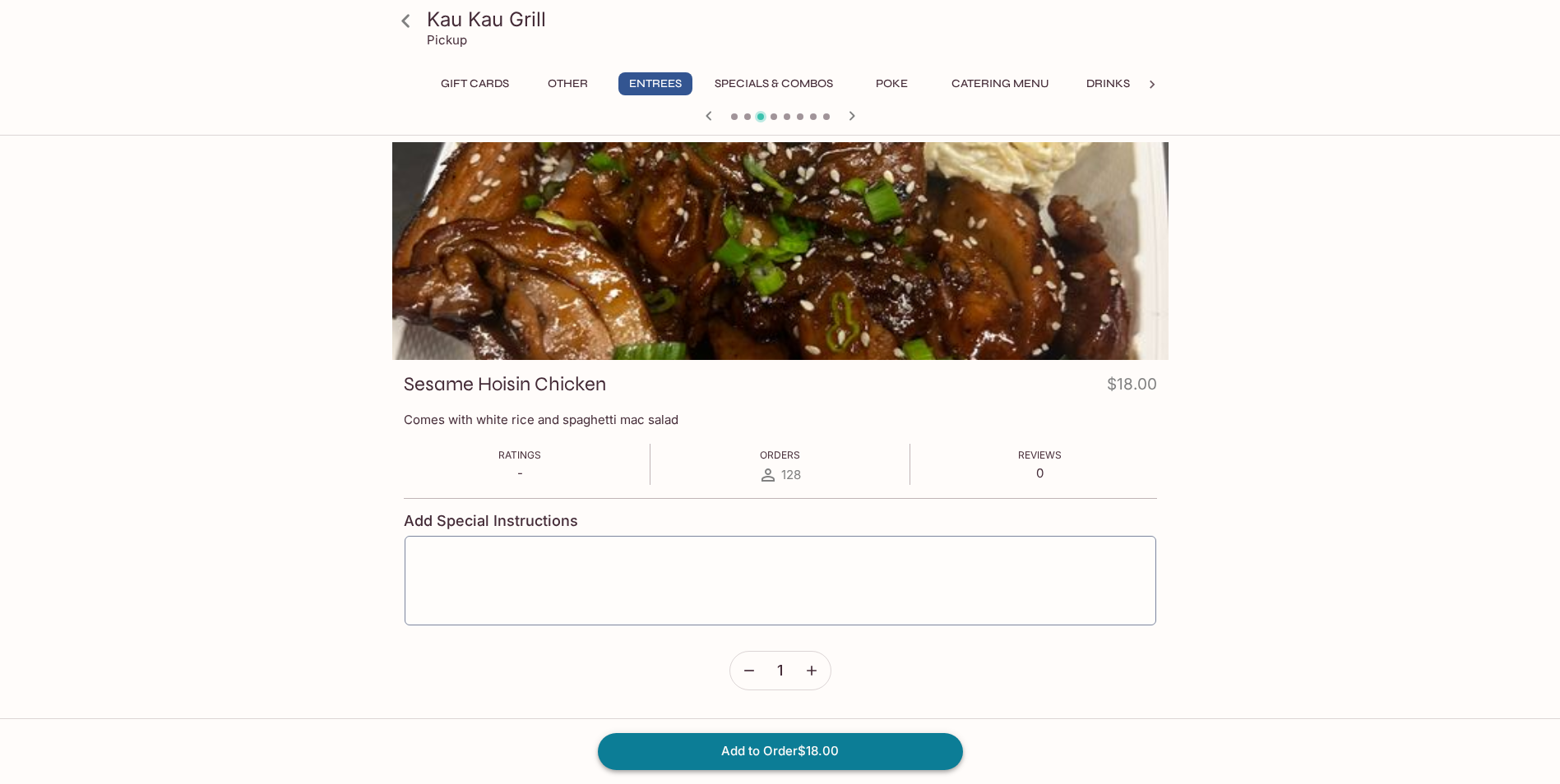
click at [818, 762] on button "Add to Order $18.00" at bounding box center [780, 751] width 365 height 36
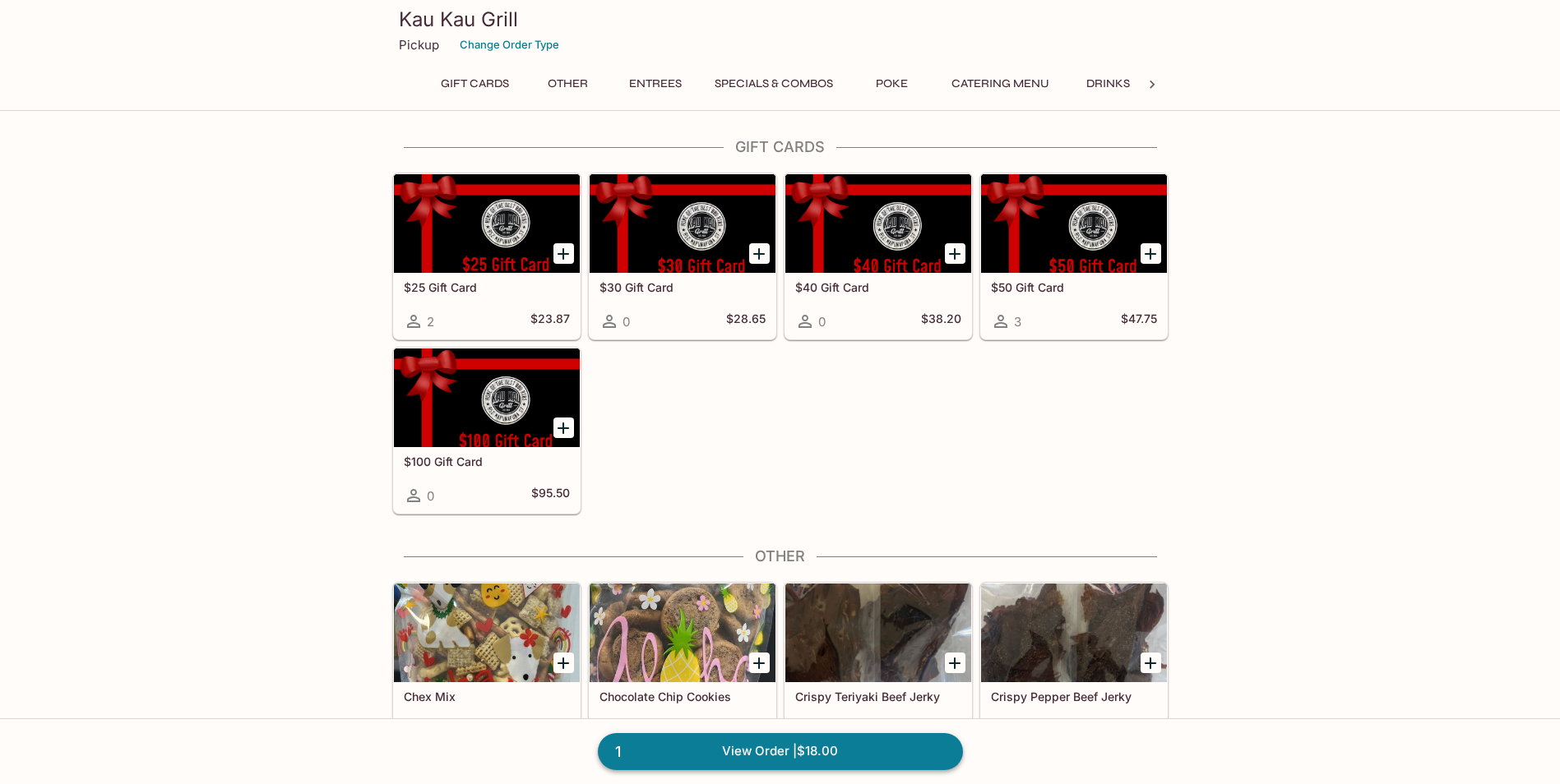
click at [728, 736] on link "1 View Order | $18.00" at bounding box center [780, 751] width 365 height 36
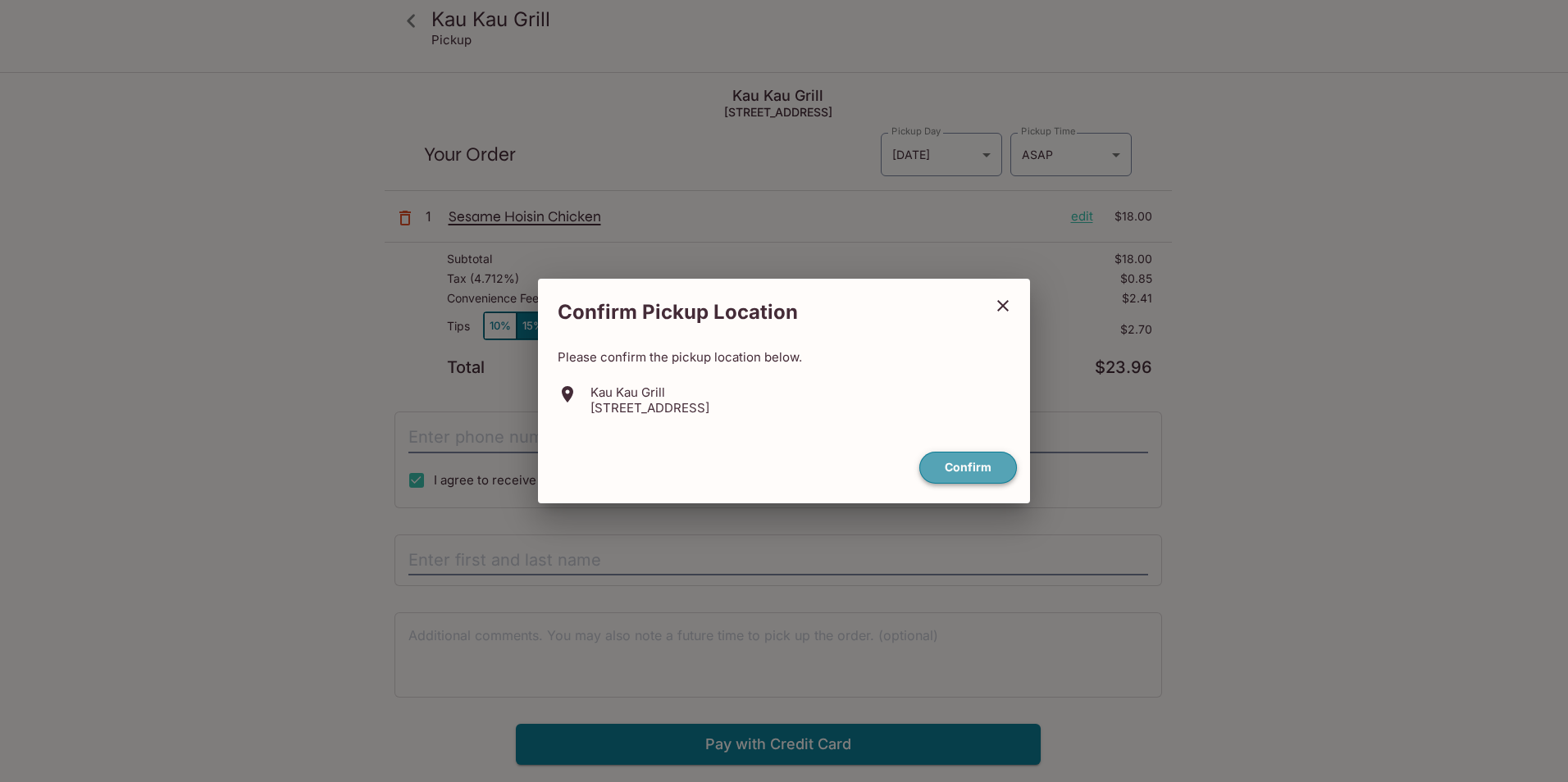
click at [970, 468] on button "Confirm" at bounding box center [968, 467] width 98 height 32
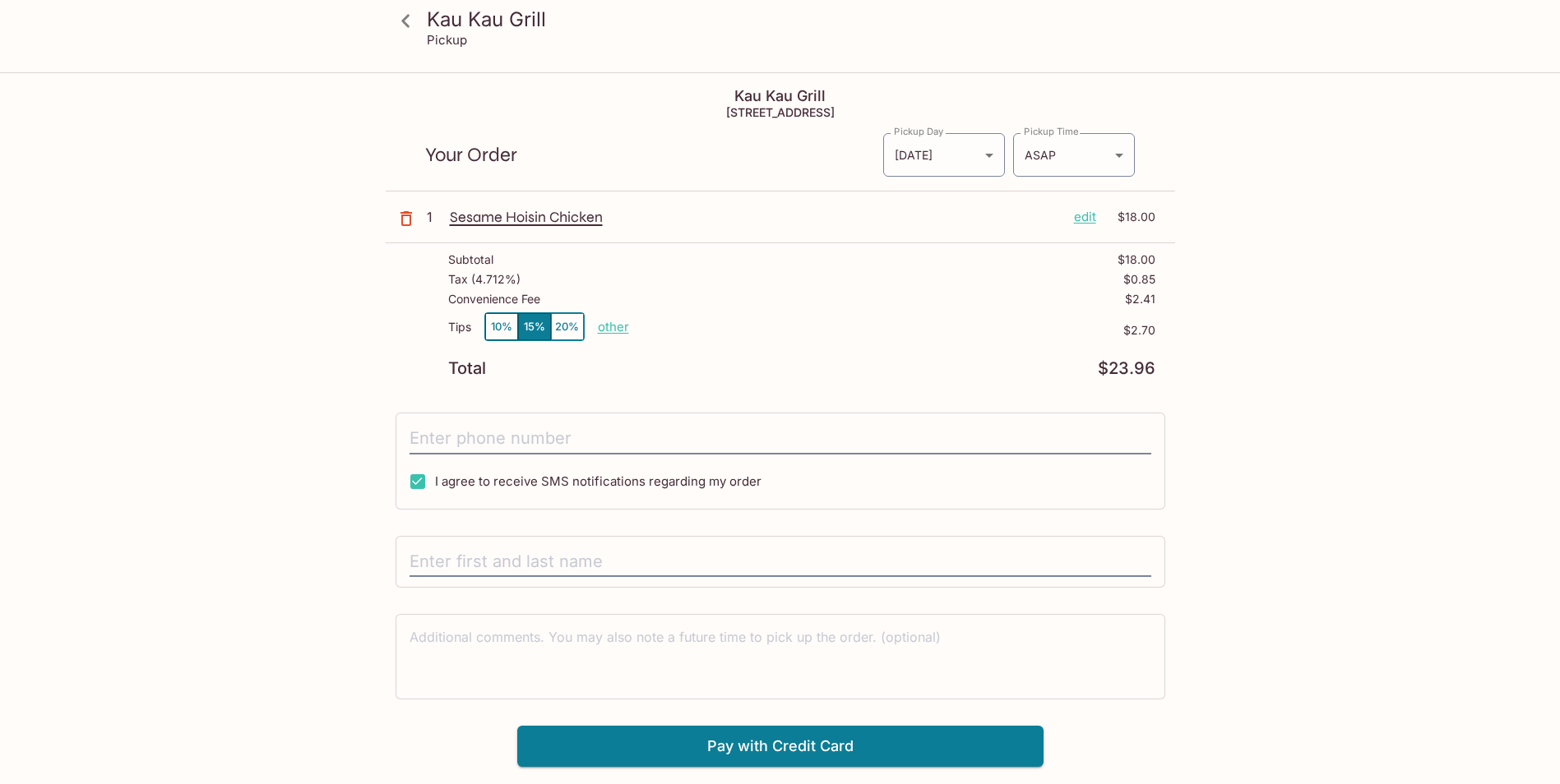
click at [619, 330] on p "other" at bounding box center [614, 326] width 31 height 16
drag, startPoint x: 703, startPoint y: 329, endPoint x: 904, endPoint y: 343, distance: 201.5
click at [904, 343] on div "Tips 10% 15% 20% Done 2.70 $2.70" at bounding box center [801, 336] width 707 height 49
type input "0.00"
click at [675, 431] on input "tel" at bounding box center [780, 439] width 741 height 31
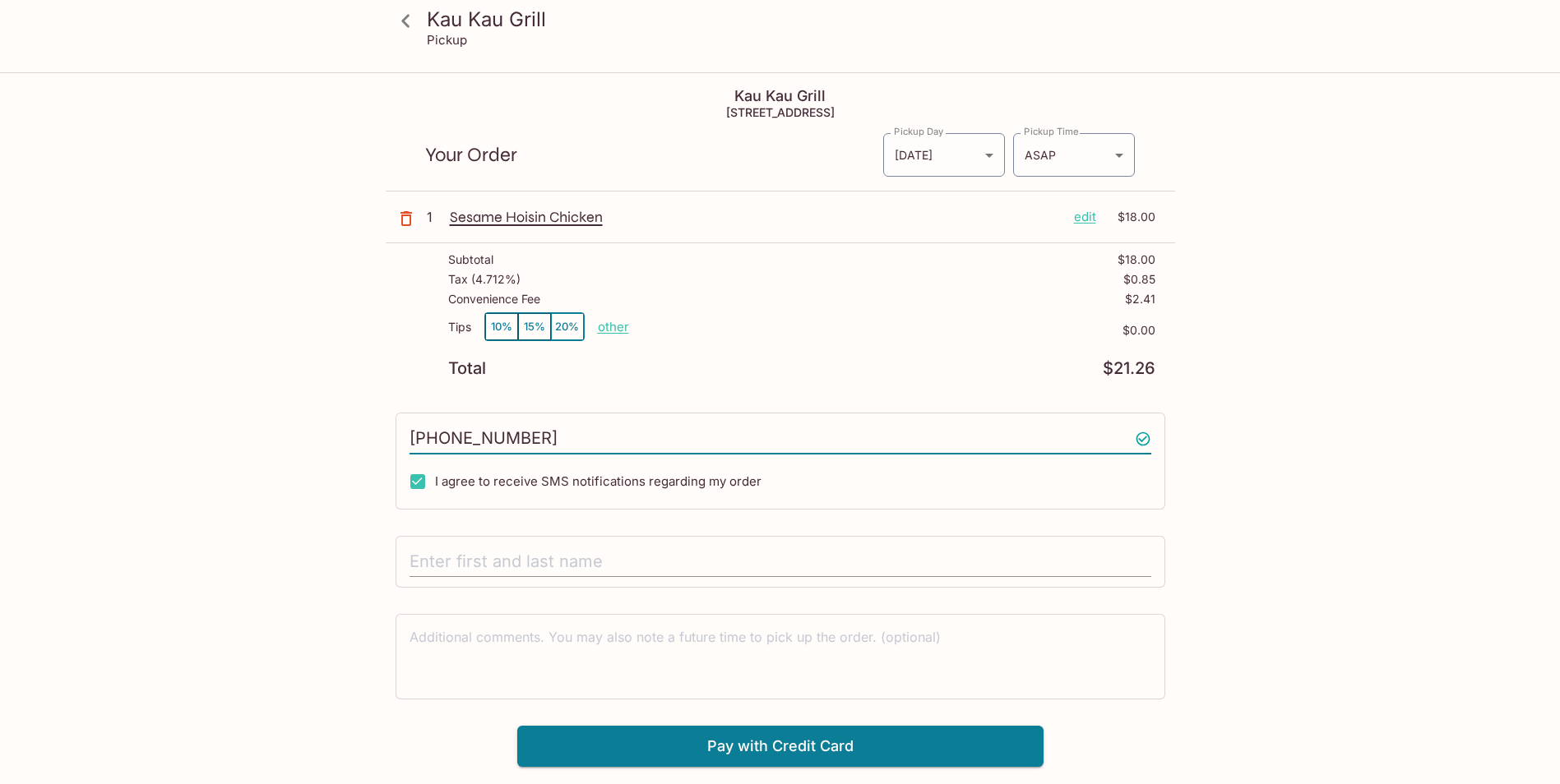
type input "[PHONE_NUMBER]"
click at [546, 562] on input "text" at bounding box center [780, 562] width 741 height 31
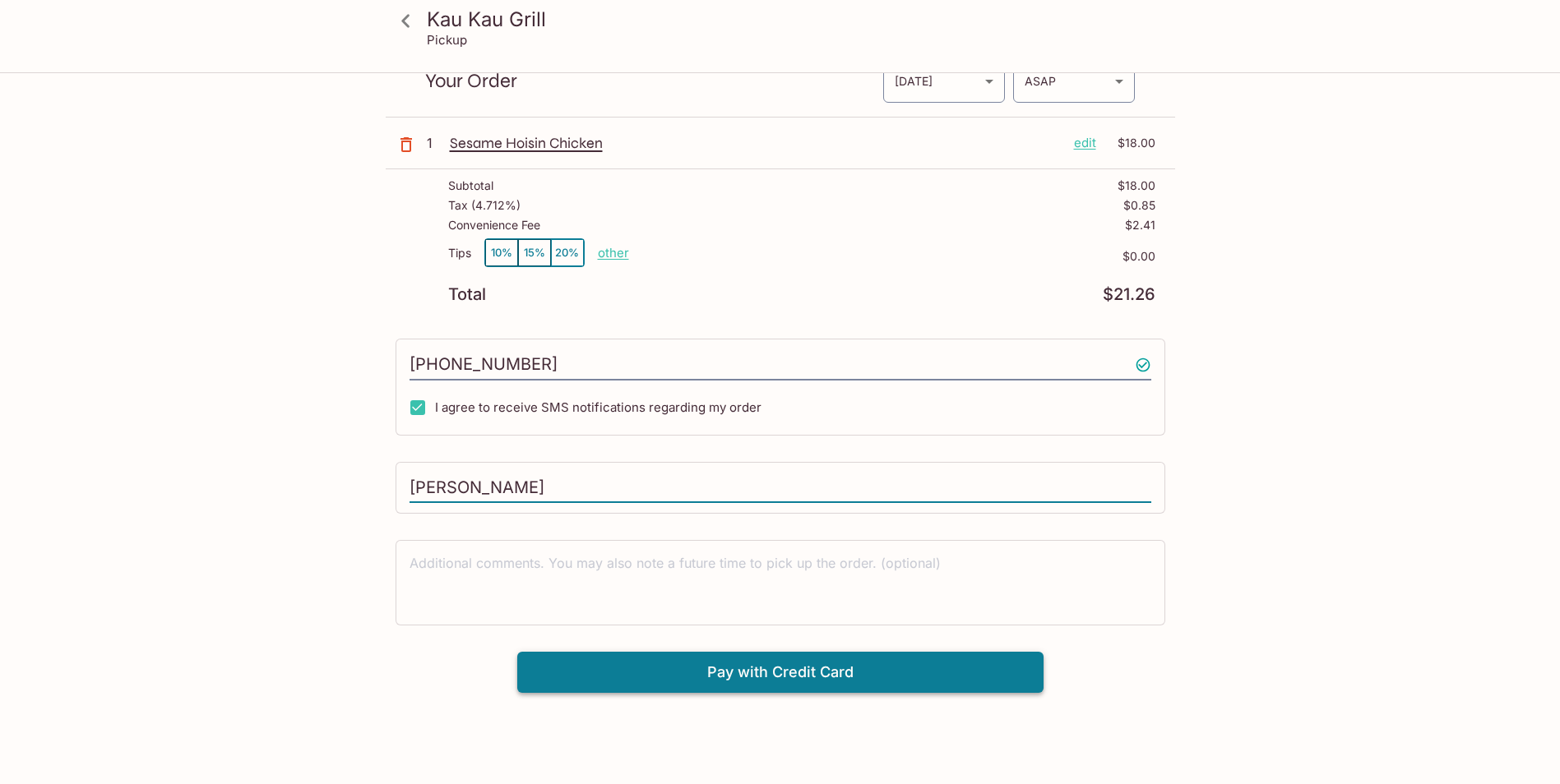
type input "gula emin"
click at [736, 678] on button "Pay with Credit Card" at bounding box center [780, 673] width 526 height 41
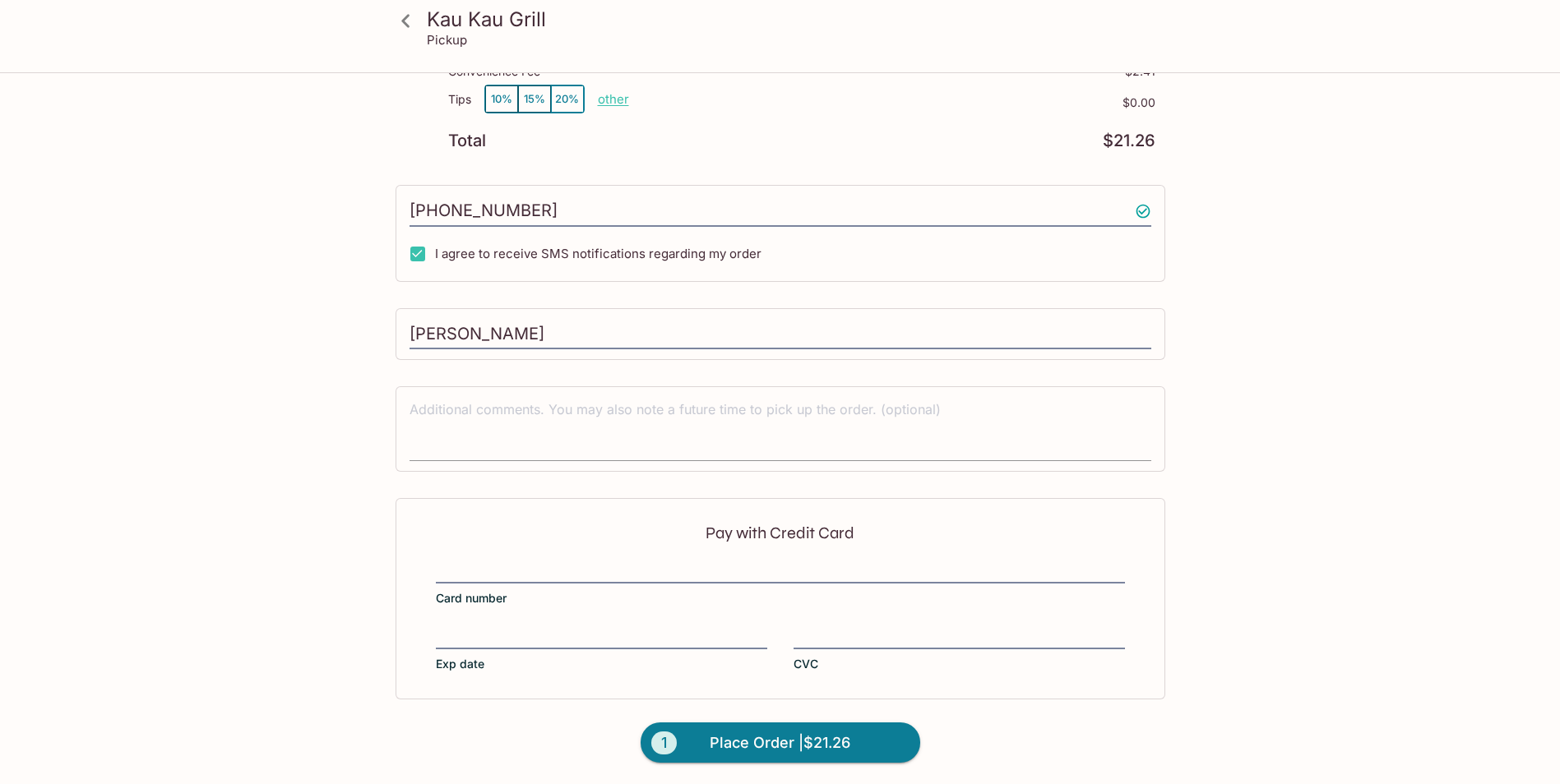
scroll to position [230, 0]
click at [565, 627] on iframe at bounding box center [601, 636] width 331 height 18
click at [885, 625] on div at bounding box center [959, 637] width 331 height 23
click at [885, 626] on input "CVC" at bounding box center [959, 626] width 331 height 1
click at [829, 744] on span "Place Order | $21.26" at bounding box center [779, 741] width 141 height 26
